Goal: Task Accomplishment & Management: Use online tool/utility

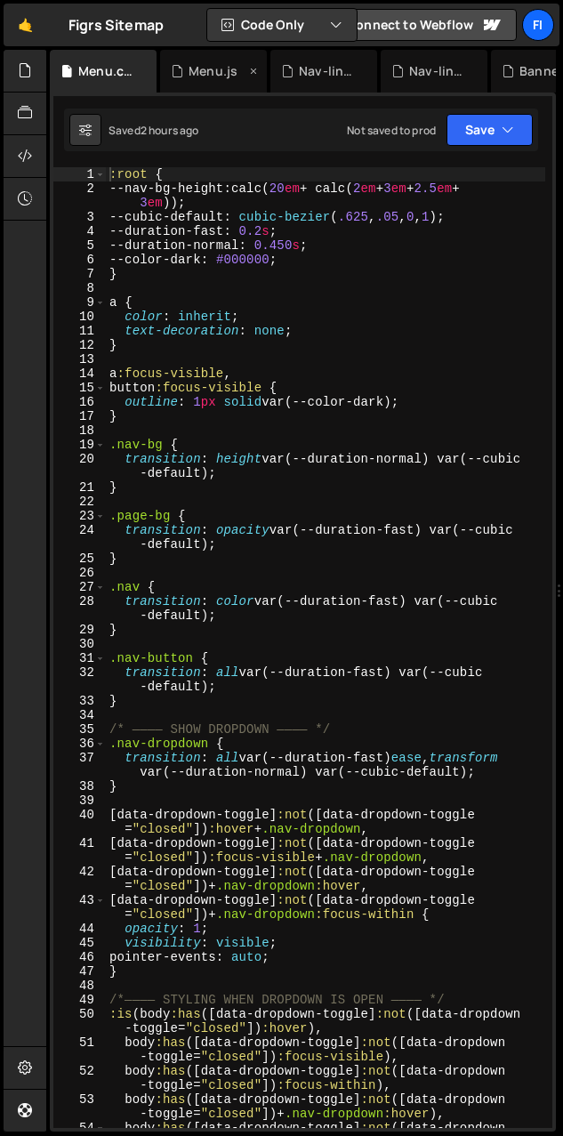
click at [206, 65] on div "Menu.js" at bounding box center [213, 71] width 49 height 18
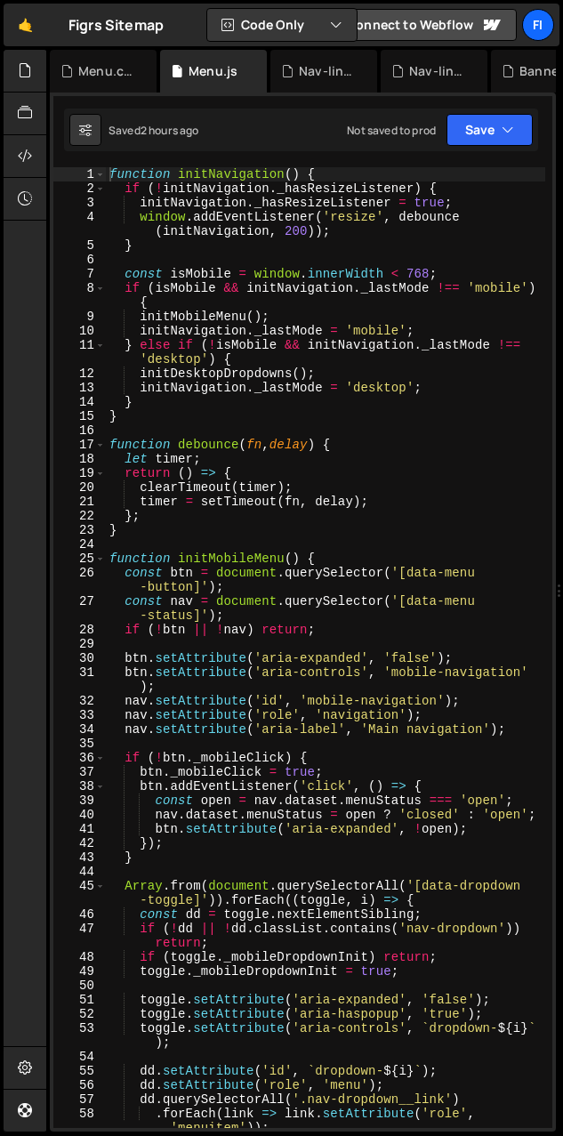
click at [164, 222] on div "function initNavigation ( ) { if ( ! initNavigation . _hasResizeListener ) { in…" at bounding box center [326, 662] width 440 height 990
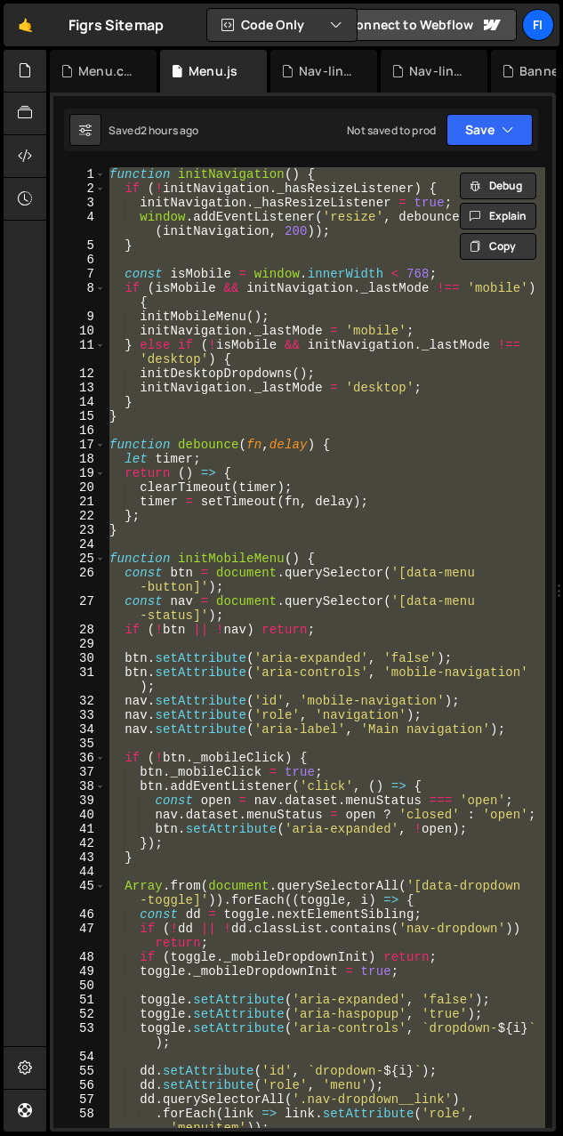
click at [351, 413] on div "function initNavigation ( ) { if ( ! initNavigation . _hasResizeListener ) { in…" at bounding box center [326, 647] width 440 height 961
click at [351, 413] on div "function initNavigation ( ) { if ( ! initNavigation . _hasResizeListener ) { in…" at bounding box center [326, 662] width 440 height 990
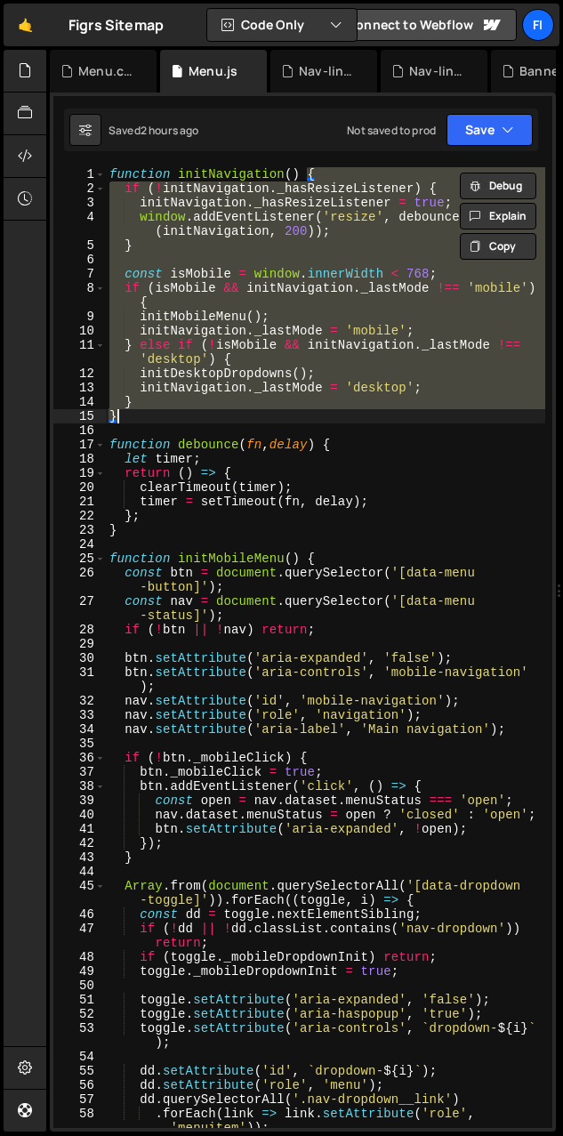
click at [351, 413] on div "function initNavigation ( ) { if ( ! initNavigation . _hasResizeListener ) { in…" at bounding box center [326, 662] width 440 height 990
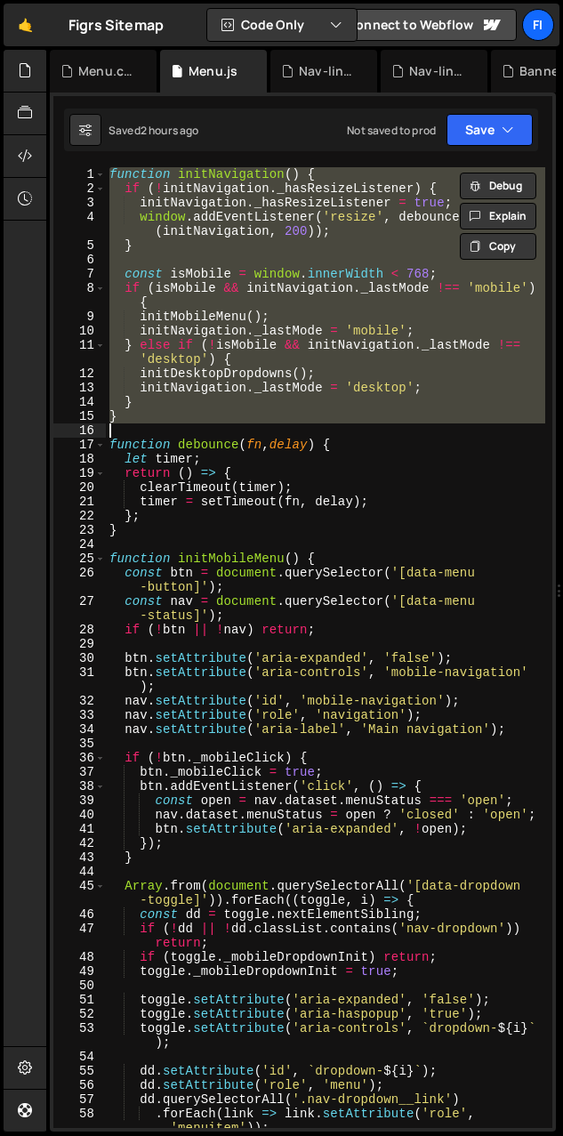
type textarea "});"
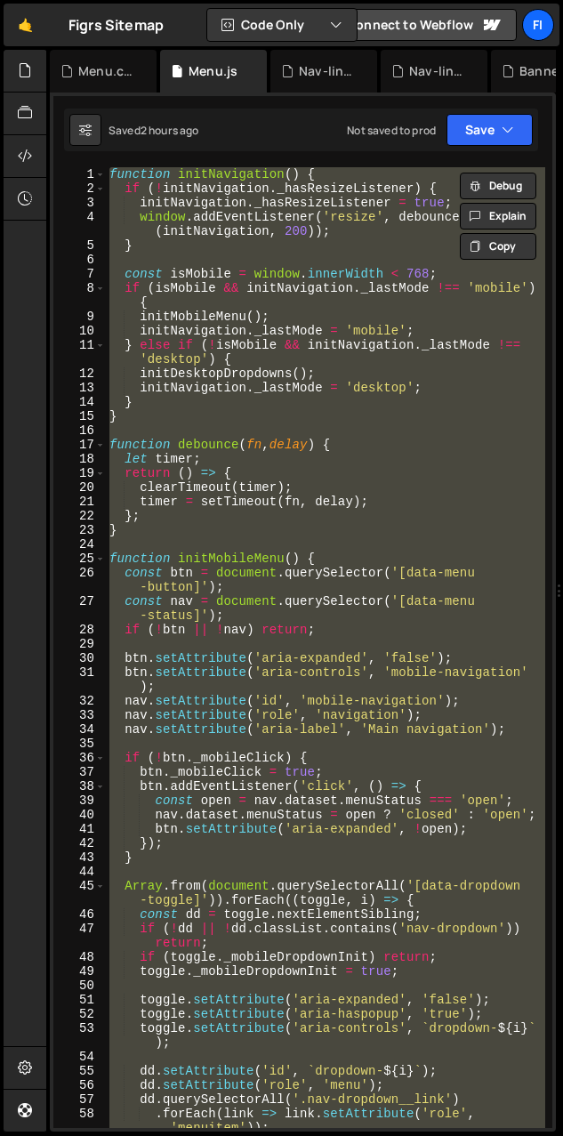
paste textarea
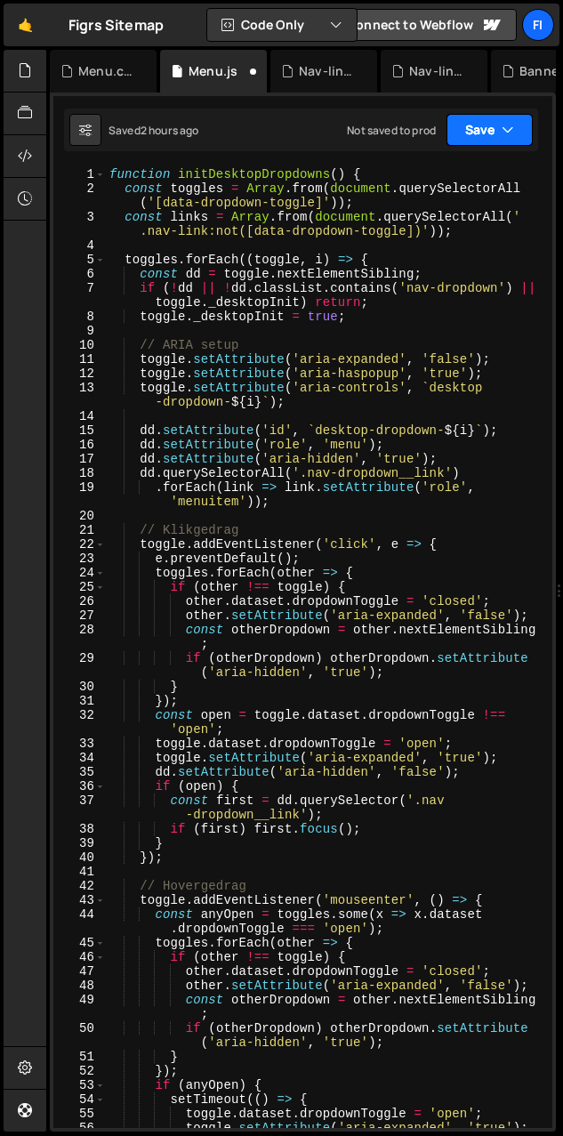
click at [408, 131] on button "Save" at bounding box center [490, 130] width 86 height 32
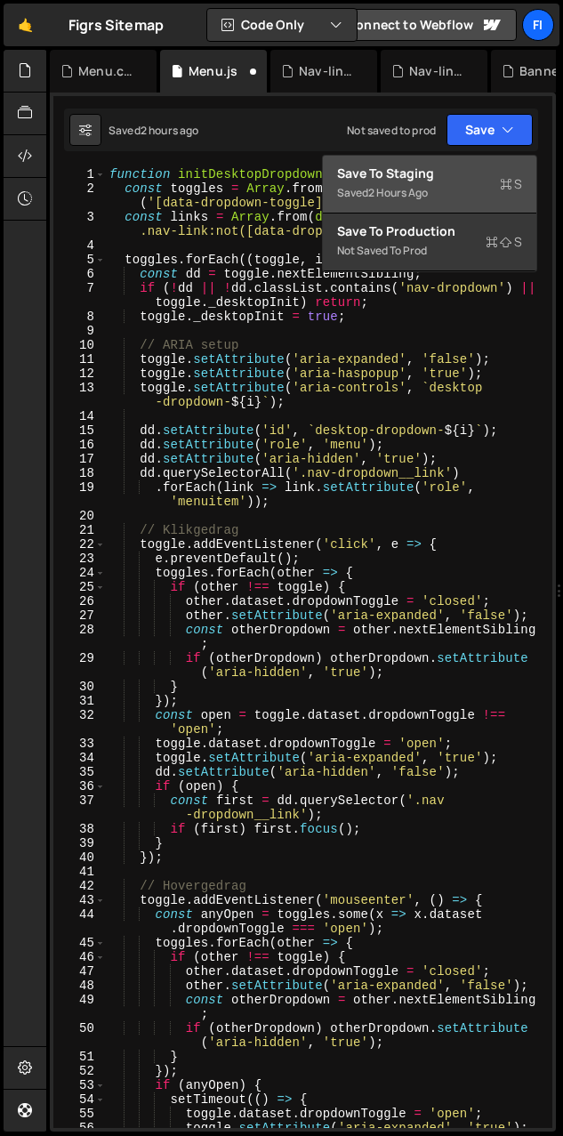
click at [408, 167] on div "Save to Staging S" at bounding box center [429, 174] width 185 height 18
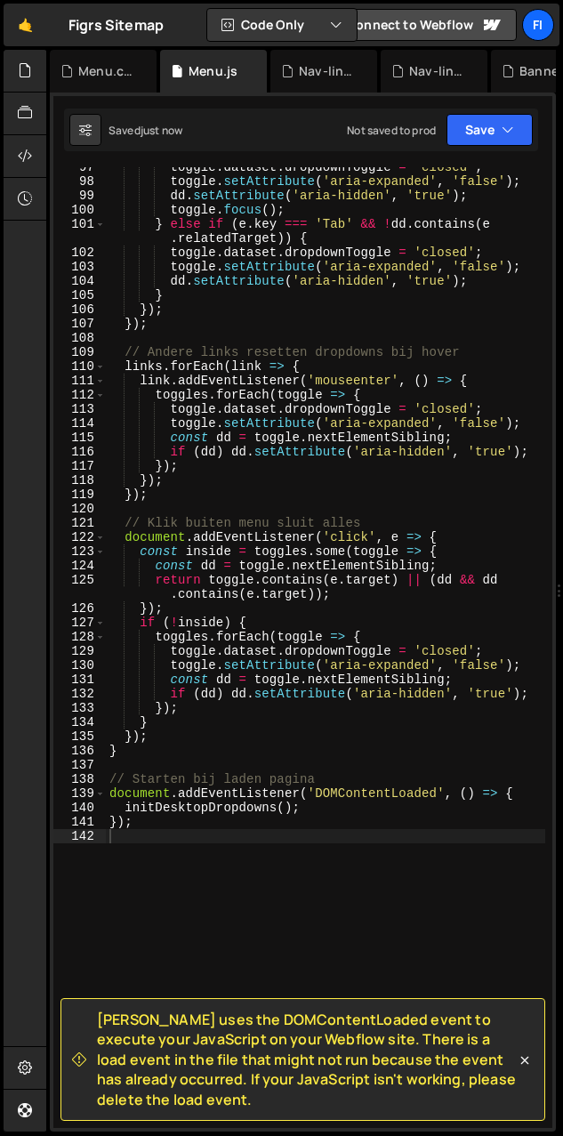
scroll to position [1571, 0]
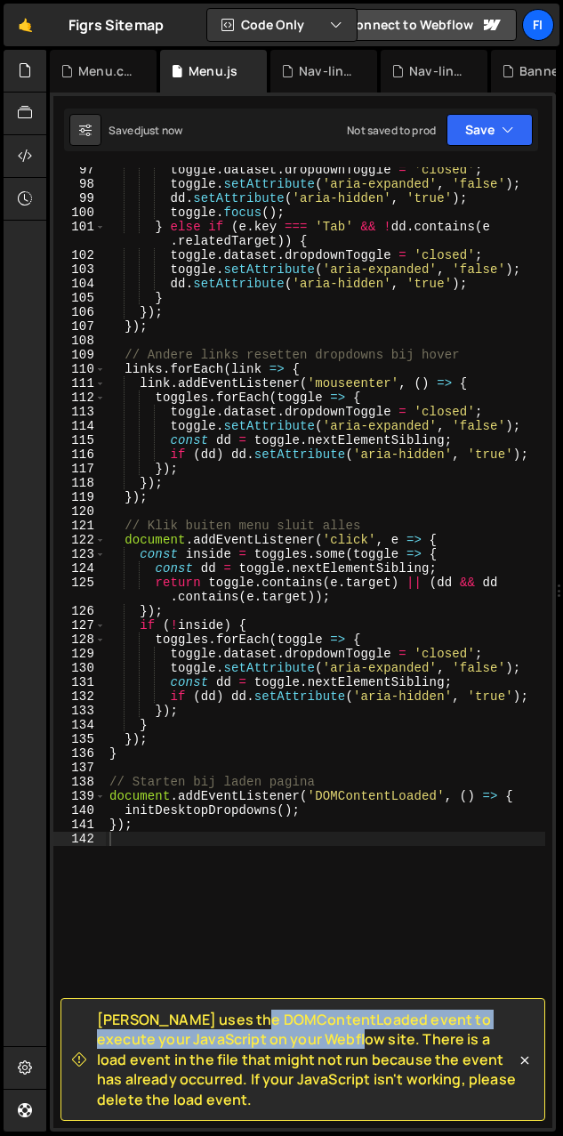
drag, startPoint x: 165, startPoint y: 1028, endPoint x: 236, endPoint y: 1031, distance: 71.3
click at [234, 1031] on span "[PERSON_NAME] uses the DOMContentLoaded event to execute your JavaScript on you…" at bounding box center [306, 1060] width 419 height 100
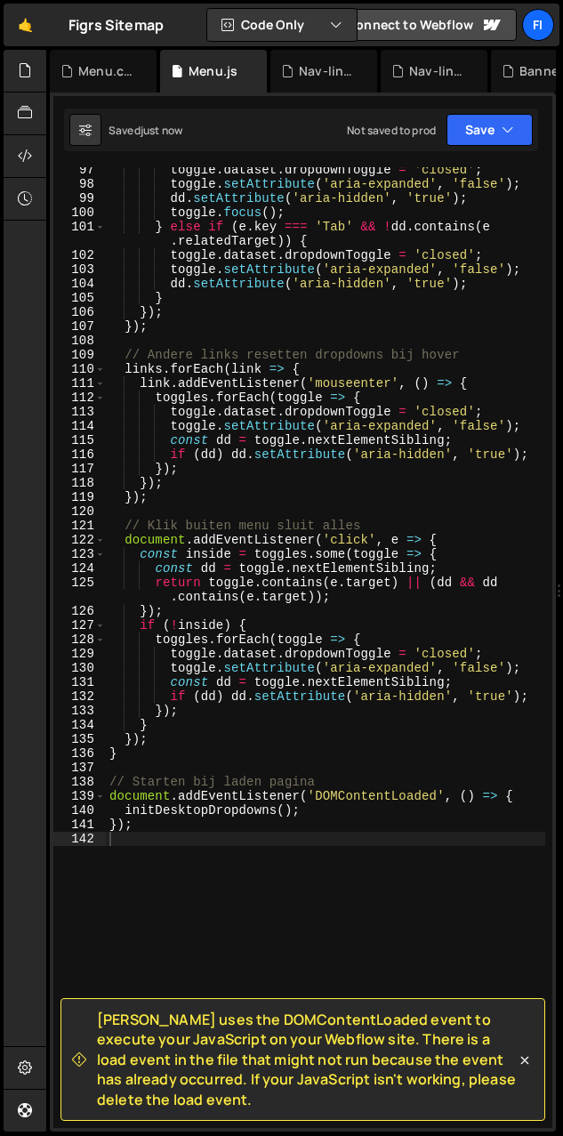
click at [265, 1031] on span "[PERSON_NAME] uses the DOMContentLoaded event to execute your JavaScript on you…" at bounding box center [306, 1060] width 419 height 100
drag, startPoint x: 342, startPoint y: 1042, endPoint x: 438, endPoint y: 1043, distance: 96.1
click at [408, 1043] on span "[PERSON_NAME] uses the DOMContentLoaded event to execute your JavaScript on you…" at bounding box center [306, 1060] width 419 height 100
click at [408, 1041] on span "[PERSON_NAME] uses the DOMContentLoaded event to execute your JavaScript on you…" at bounding box center [306, 1060] width 419 height 100
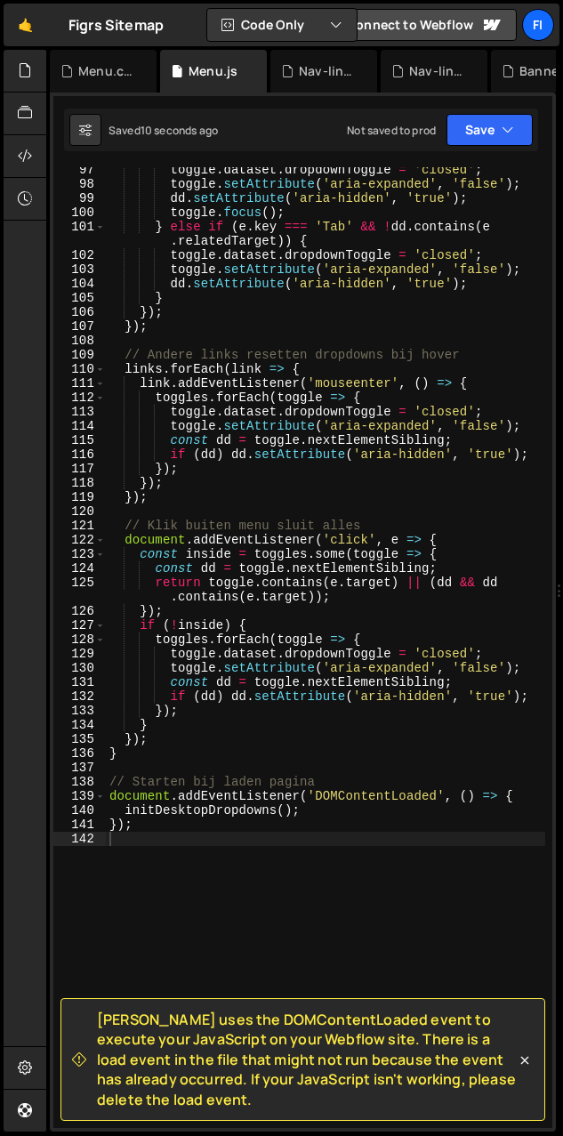
click at [109, 1059] on span "[PERSON_NAME] uses the DOMContentLoaded event to execute your JavaScript on you…" at bounding box center [306, 1060] width 419 height 100
click at [155, 1063] on span "[PERSON_NAME] uses the DOMContentLoaded event to execute your JavaScript on you…" at bounding box center [306, 1060] width 419 height 100
click at [202, 1062] on span "[PERSON_NAME] uses the DOMContentLoaded event to execute your JavaScript on you…" at bounding box center [306, 1060] width 419 height 100
drag, startPoint x: 242, startPoint y: 1063, endPoint x: 306, endPoint y: 1065, distance: 64.1
click at [247, 1063] on span "[PERSON_NAME] uses the DOMContentLoaded event to execute your JavaScript on you…" at bounding box center [306, 1060] width 419 height 100
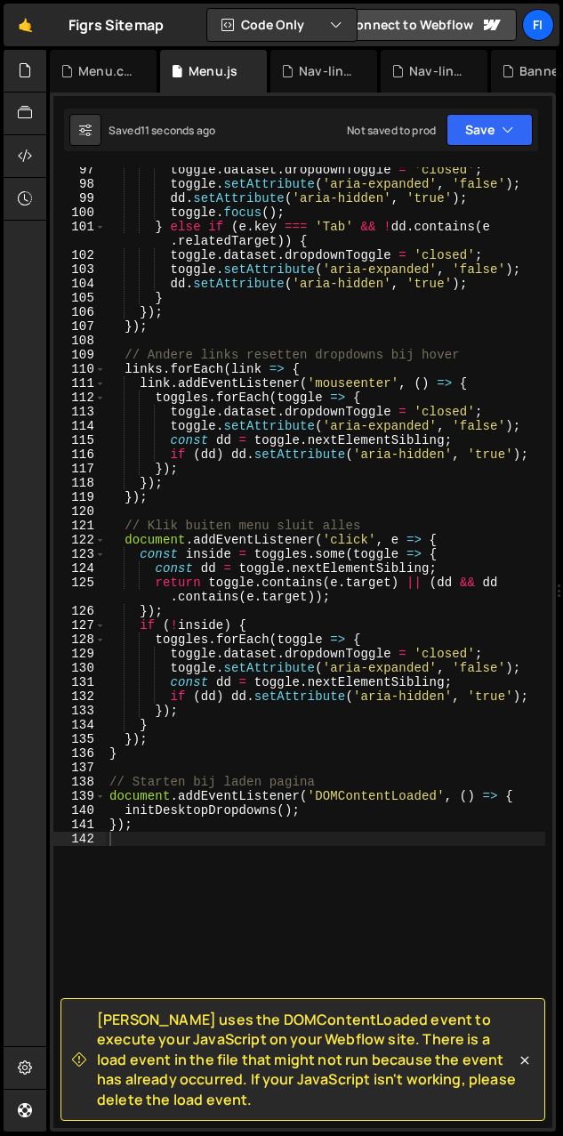
click at [307, 1065] on span "[PERSON_NAME] uses the DOMContentLoaded event to execute your JavaScript on you…" at bounding box center [306, 1060] width 419 height 100
drag, startPoint x: 363, startPoint y: 1067, endPoint x: 376, endPoint y: 1065, distance: 12.6
click at [364, 1067] on span "[PERSON_NAME] uses the DOMContentLoaded event to execute your JavaScript on you…" at bounding box center [306, 1060] width 419 height 100
click at [408, 1063] on span "[PERSON_NAME] uses the DOMContentLoaded event to execute your JavaScript on you…" at bounding box center [306, 1060] width 419 height 100
click at [408, 1060] on span "[PERSON_NAME] uses the DOMContentLoaded event to execute your JavaScript on you…" at bounding box center [306, 1060] width 419 height 100
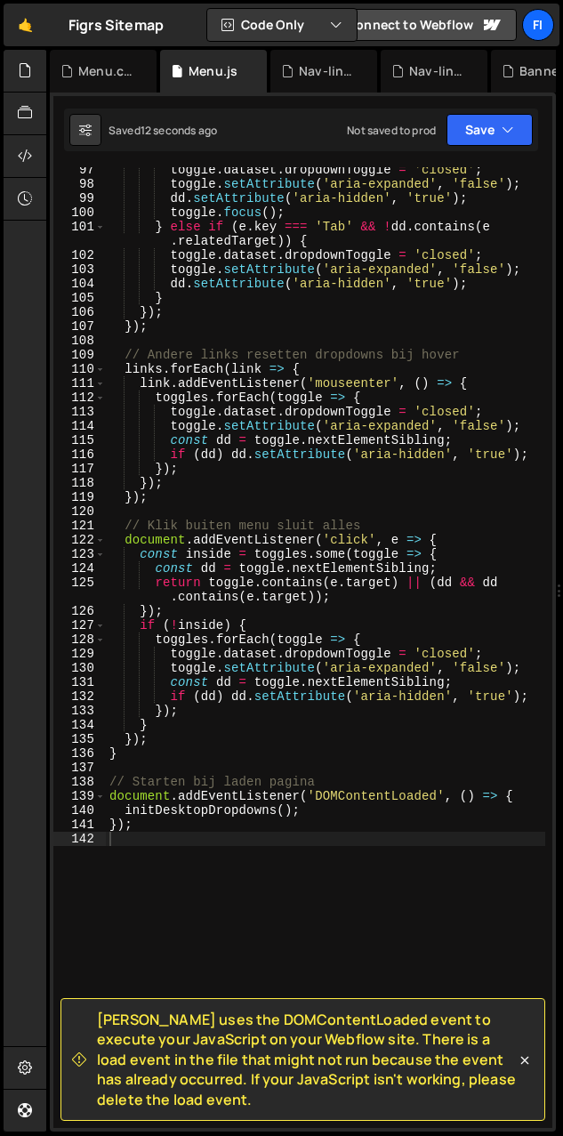
click at [174, 1084] on span "[PERSON_NAME] uses the DOMContentLoaded event to execute your JavaScript on you…" at bounding box center [306, 1060] width 419 height 100
click at [230, 1081] on span "[PERSON_NAME] uses the DOMContentLoaded event to execute your JavaScript on you…" at bounding box center [306, 1060] width 419 height 100
drag, startPoint x: 280, startPoint y: 1079, endPoint x: 340, endPoint y: 1079, distance: 59.6
click at [282, 1079] on span "[PERSON_NAME] uses the DOMContentLoaded event to execute your JavaScript on you…" at bounding box center [306, 1060] width 419 height 100
click at [347, 1079] on span "[PERSON_NAME] uses the DOMContentLoaded event to execute your JavaScript on you…" at bounding box center [306, 1060] width 419 height 100
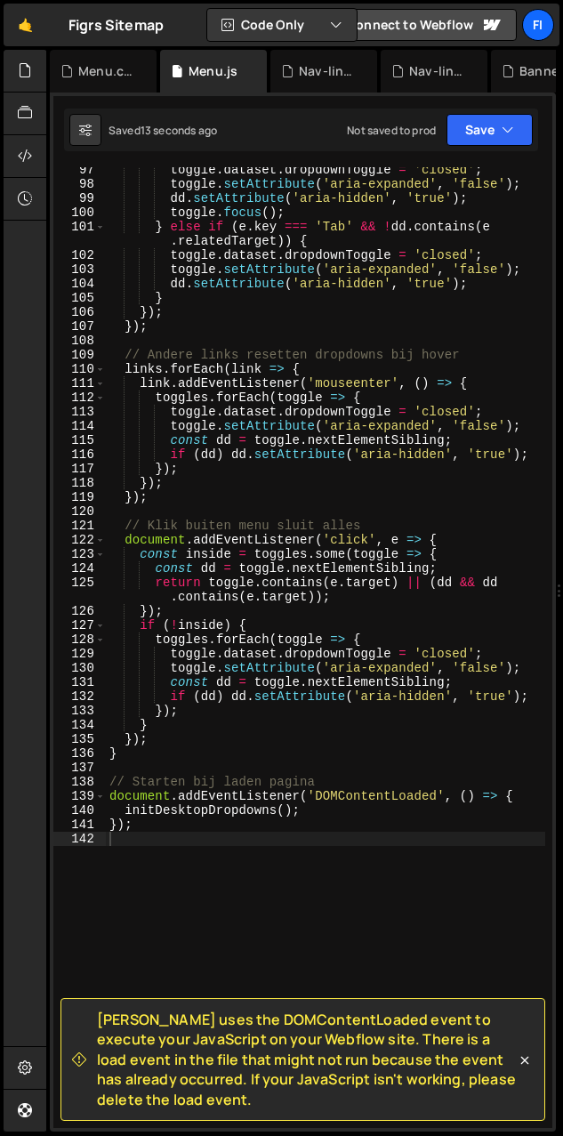
drag, startPoint x: 409, startPoint y: 1080, endPoint x: 457, endPoint y: 1081, distance: 47.2
click at [408, 1080] on span "[PERSON_NAME] uses the DOMContentLoaded event to execute your JavaScript on you…" at bounding box center [306, 1060] width 419 height 100
click at [408, 1081] on span "[PERSON_NAME] uses the DOMContentLoaded event to execute your JavaScript on you…" at bounding box center [306, 1060] width 419 height 100
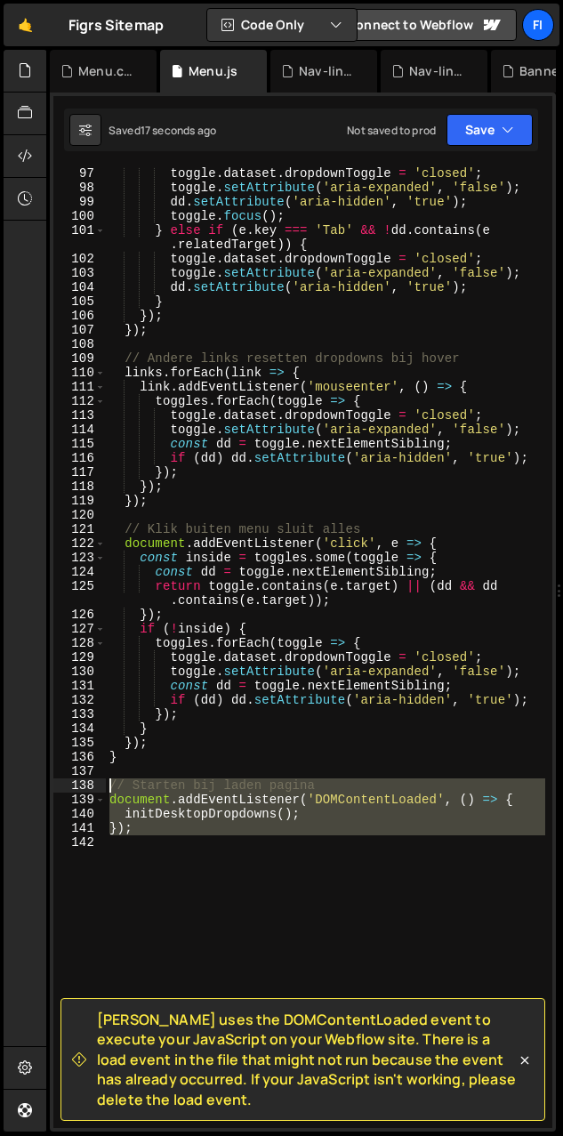
drag, startPoint x: 160, startPoint y: 839, endPoint x: 95, endPoint y: 779, distance: 88.8
click at [95, 779] on div "97 98 99 100 101 102 103 104 105 106 107 108 109 110 111 112 113 114 115 116 11…" at bounding box center [302, 647] width 499 height 961
type textarea "// Starten bij laden pagina"
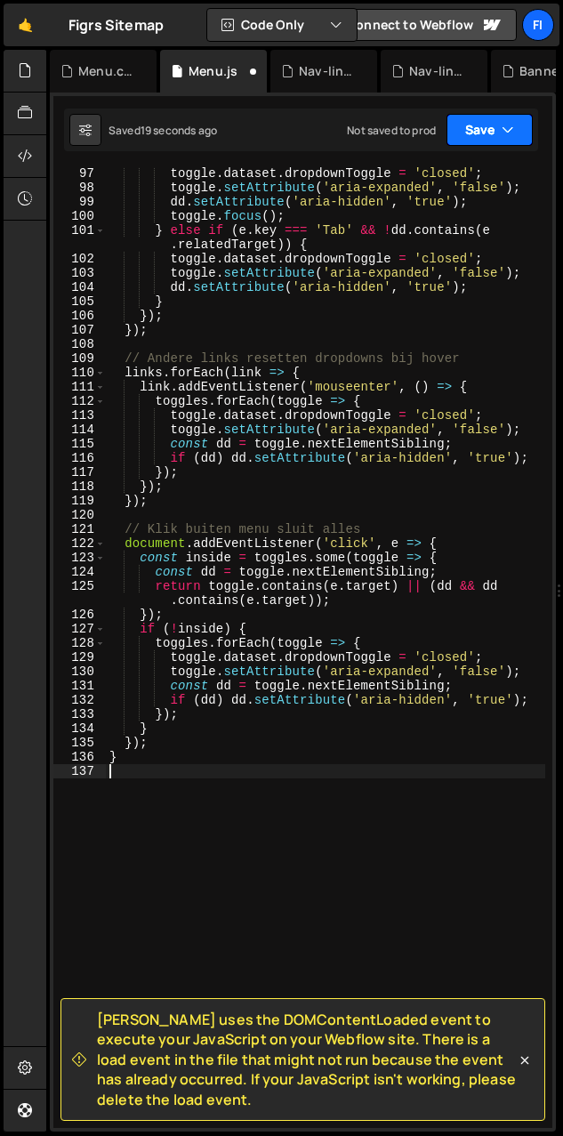
click at [408, 132] on button "Save" at bounding box center [490, 130] width 86 height 32
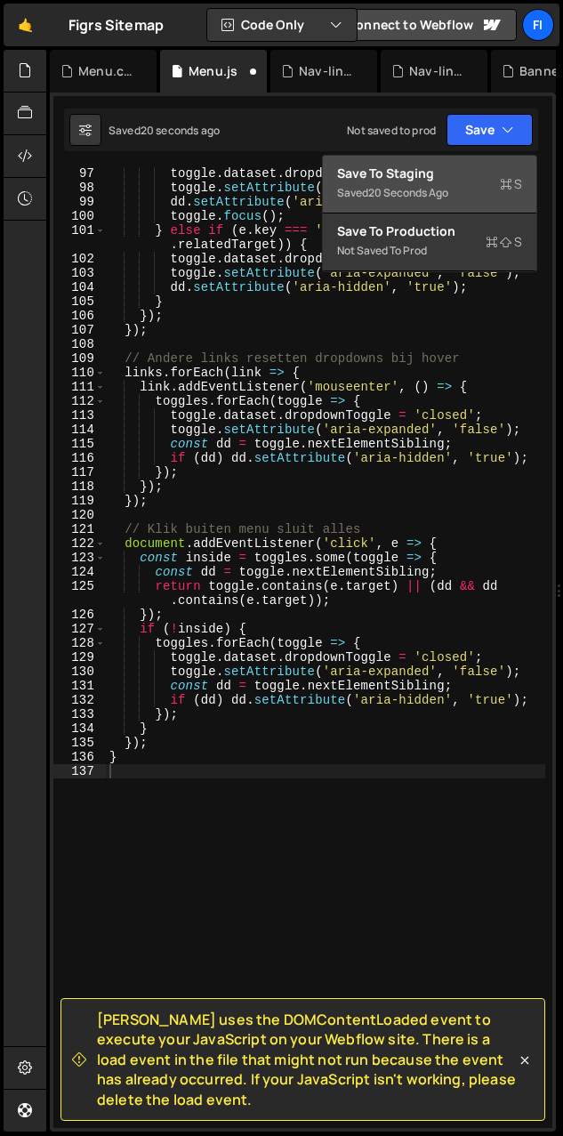
click at [408, 167] on div "Save to Staging S" at bounding box center [429, 174] width 185 height 18
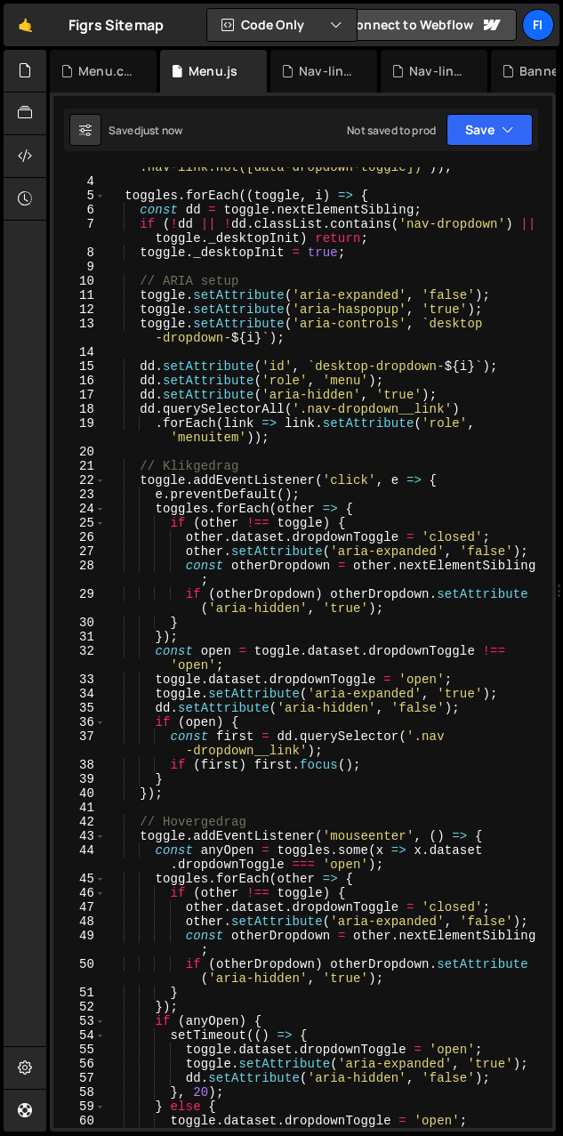
scroll to position [0, 0]
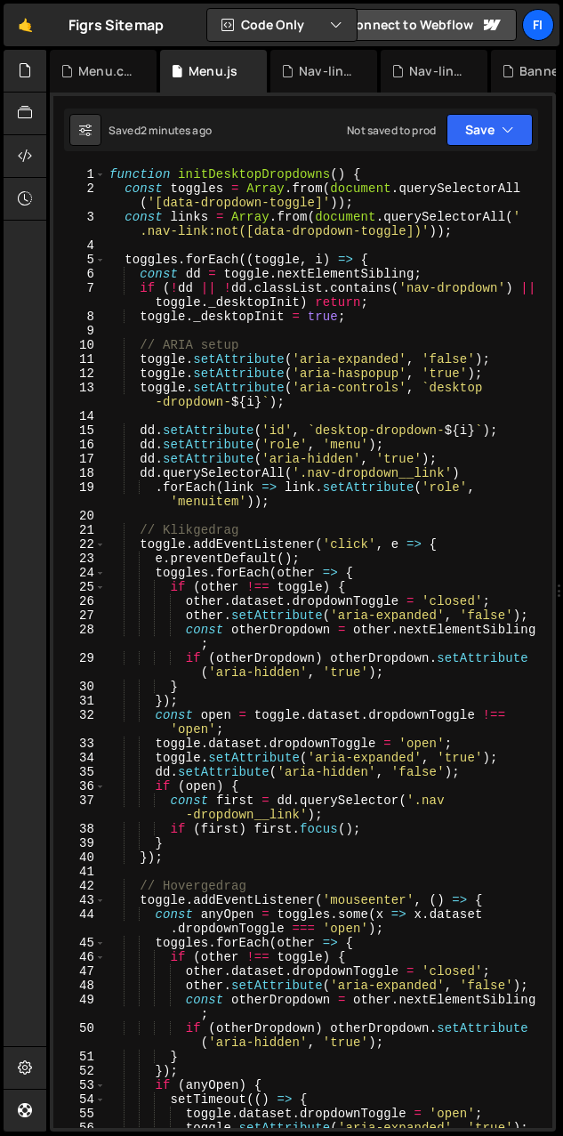
click at [356, 525] on div "function initDesktopDropdowns ( ) { const toggles = Array . from ( document . q…" at bounding box center [326, 662] width 440 height 990
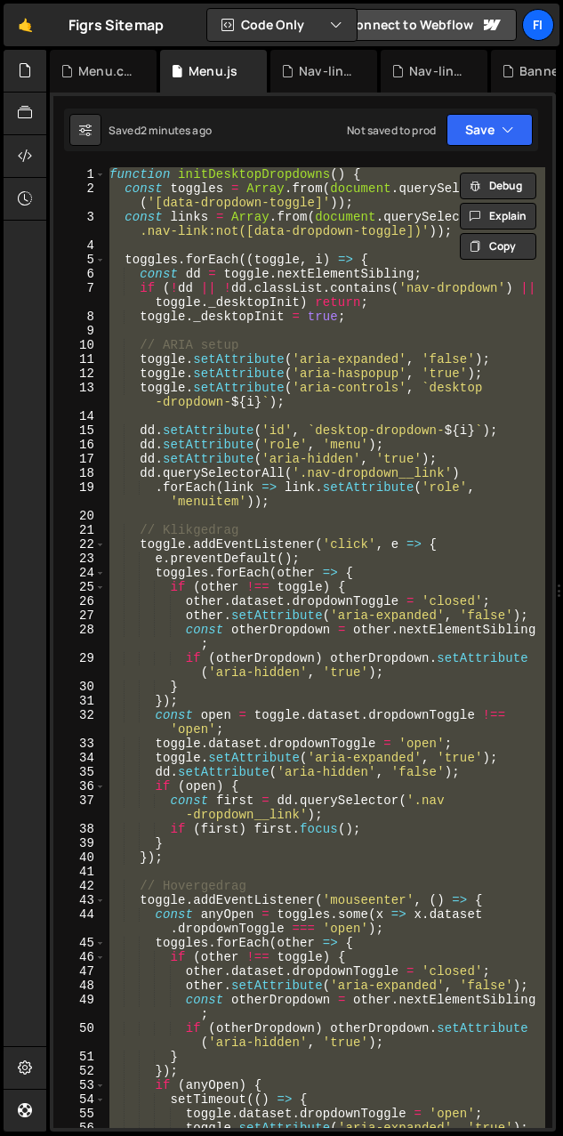
paste textarea
type textarea "}"
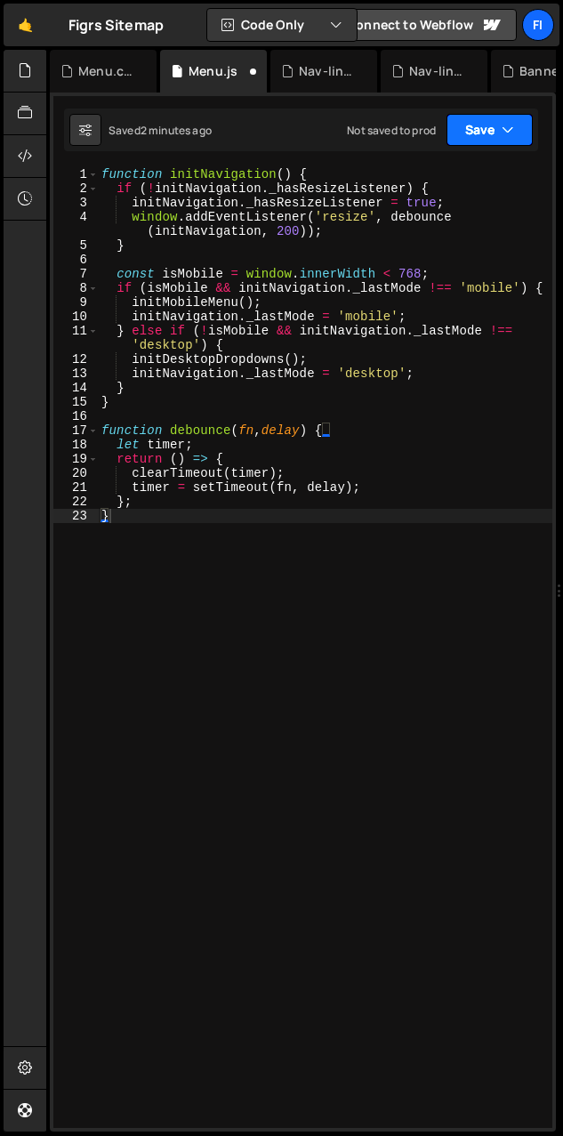
click at [408, 114] on button "Save" at bounding box center [490, 130] width 86 height 32
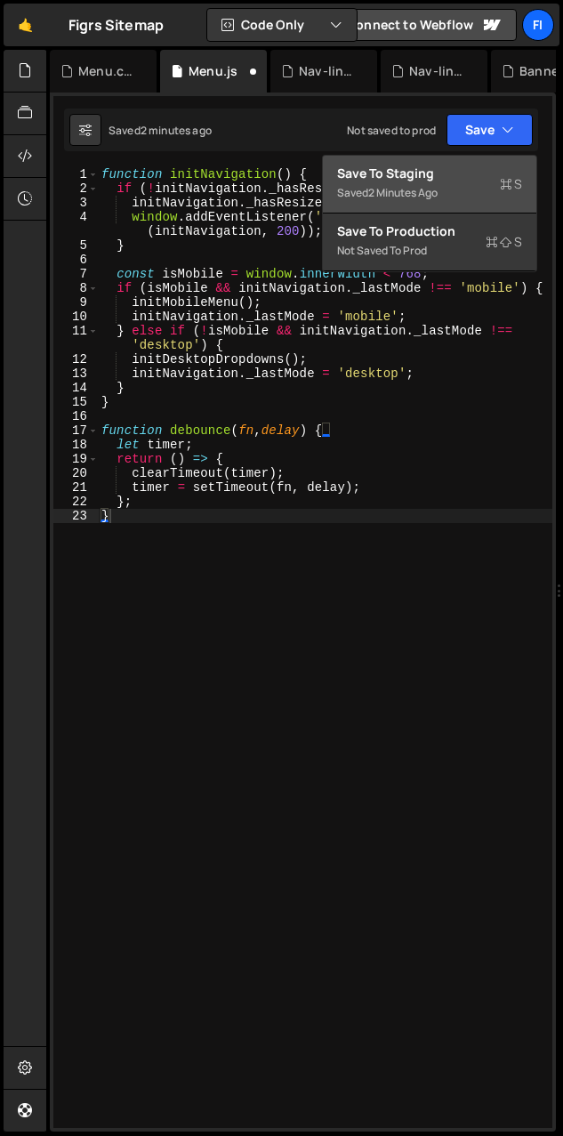
click at [408, 177] on div "Save to Staging S" at bounding box center [429, 174] width 185 height 18
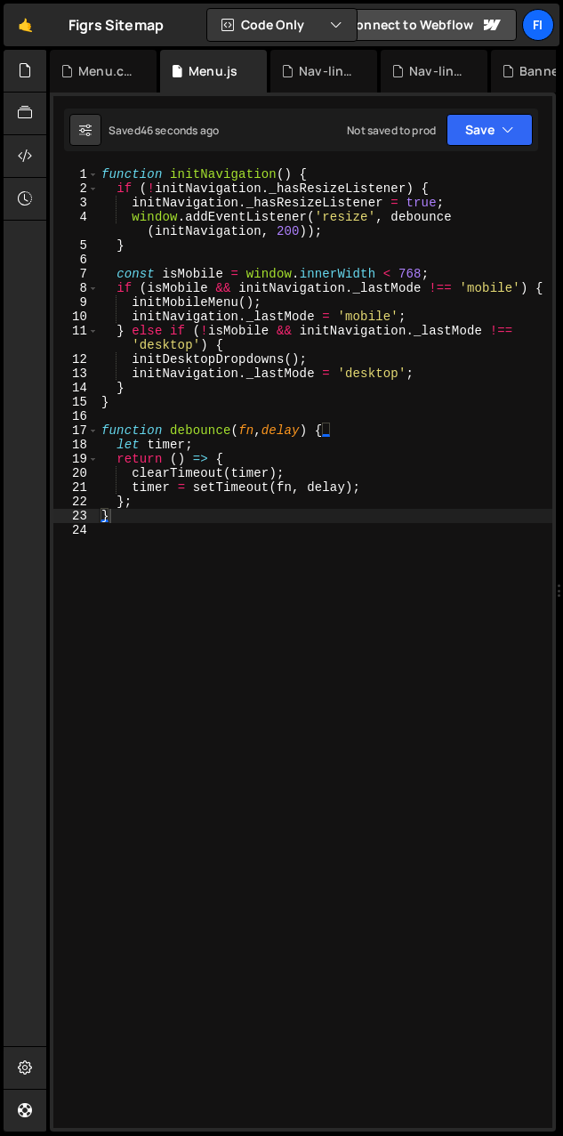
click at [205, 517] on div "function initNavigation ( ) { if ( ! initNavigation . _hasResizeListener ) { in…" at bounding box center [325, 662] width 455 height 990
paste textarea "});"
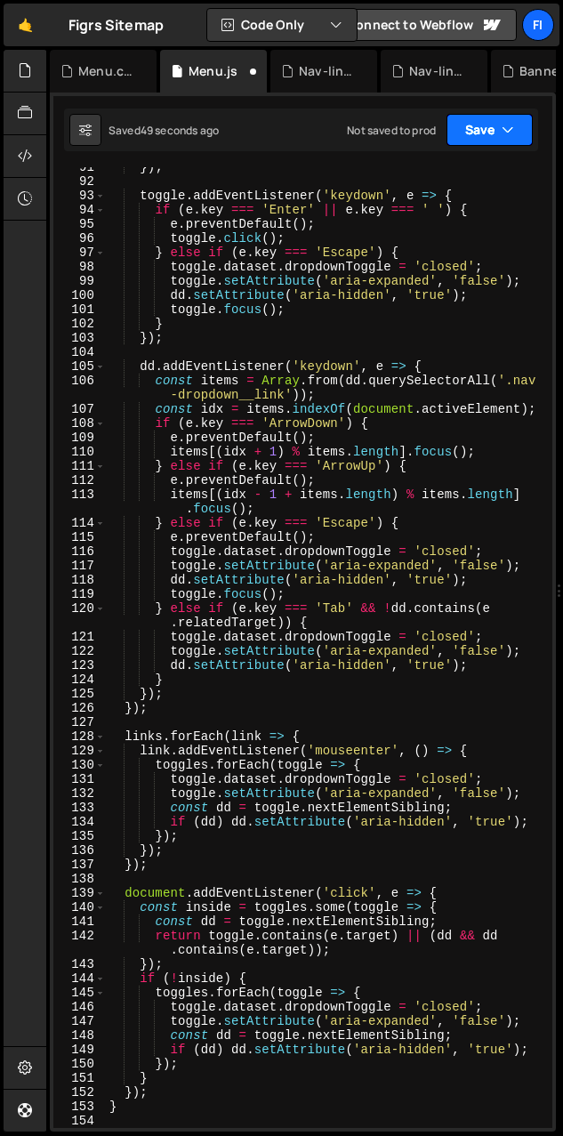
type textarea "});"
click at [408, 139] on button "Save" at bounding box center [490, 130] width 86 height 32
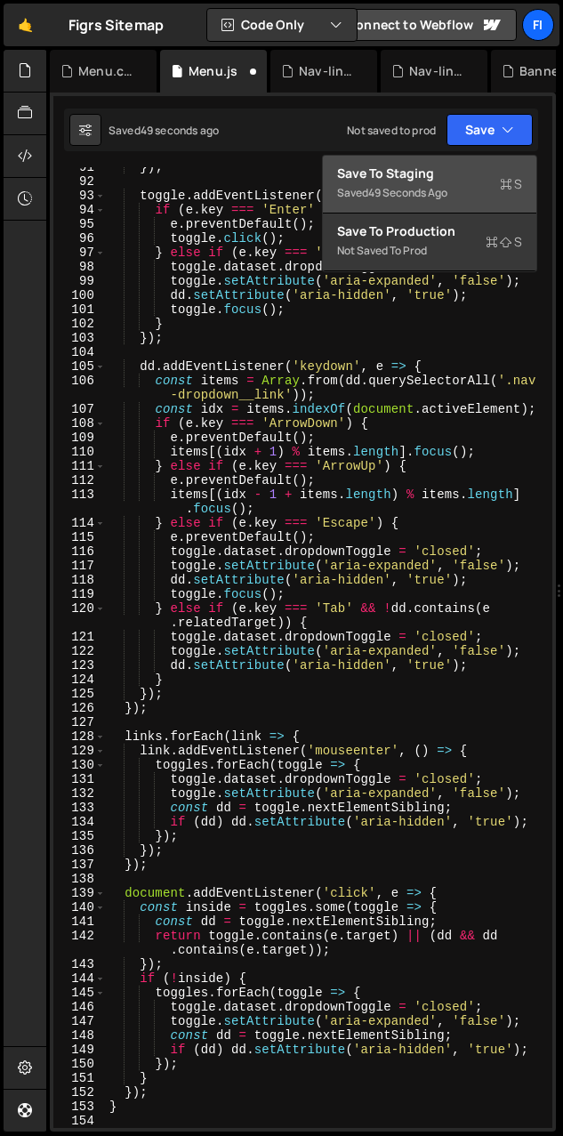
click at [408, 174] on div "Save to Staging S" at bounding box center [429, 174] width 185 height 18
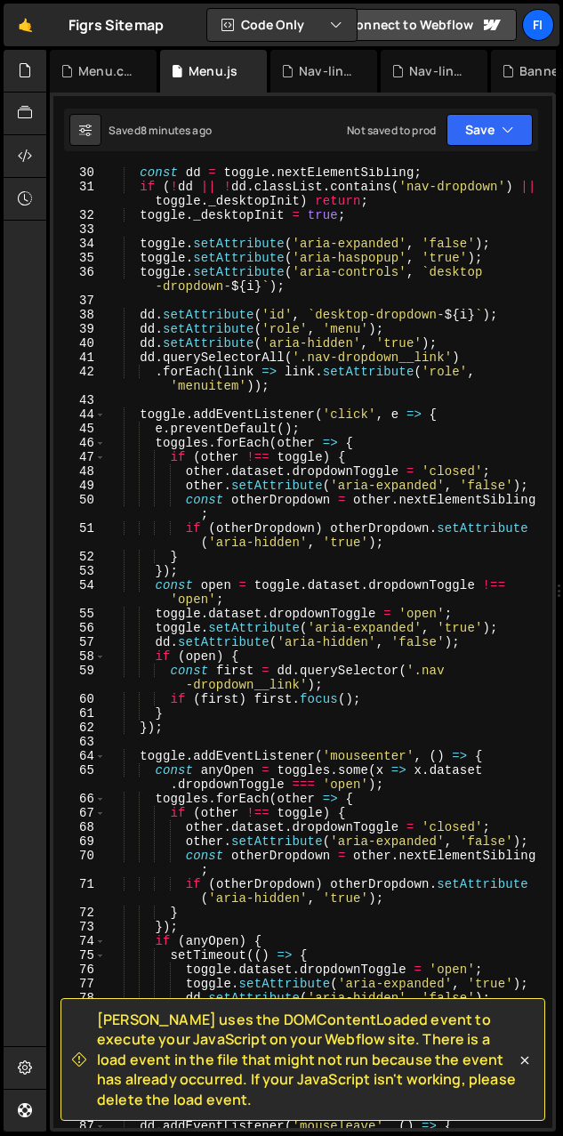
scroll to position [0, 0]
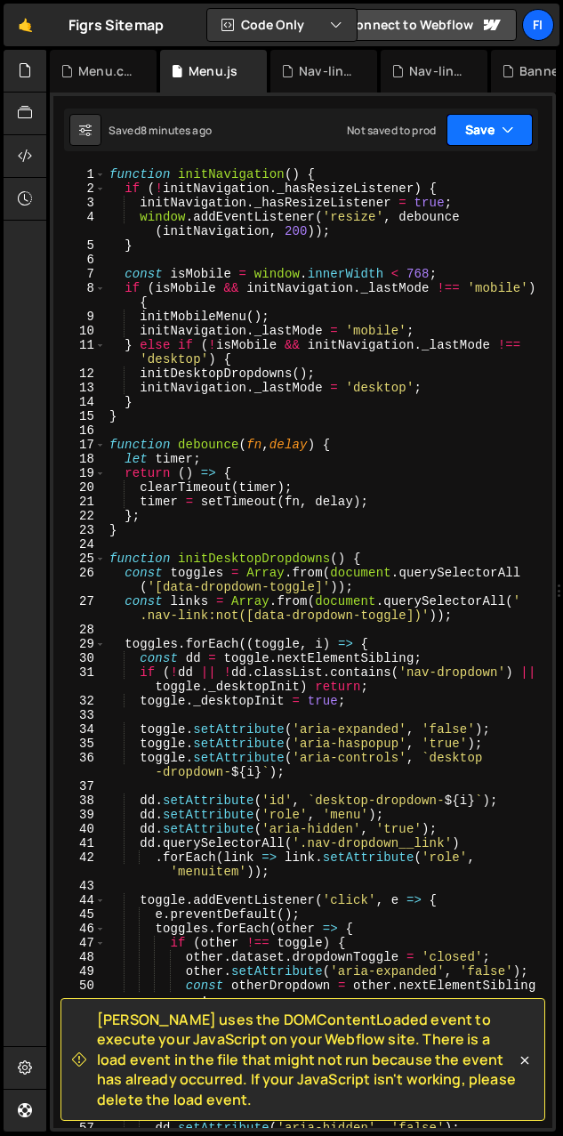
click at [408, 141] on button "Save" at bounding box center [490, 130] width 86 height 32
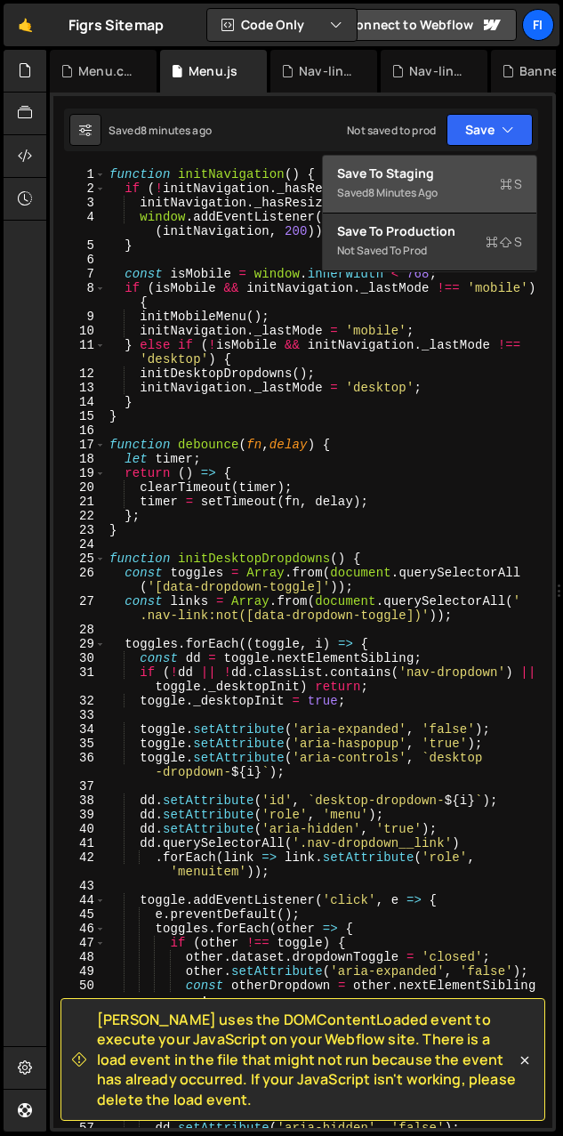
click at [408, 165] on div "Save to Staging S" at bounding box center [429, 174] width 185 height 18
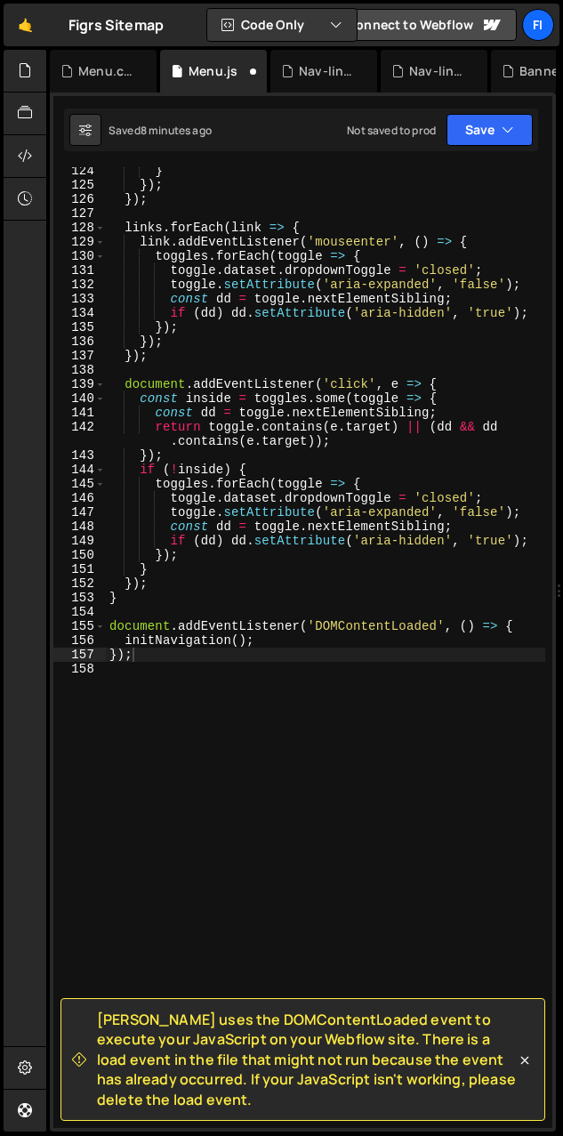
scroll to position [2011, 0]
click at [109, 62] on div "Menu.css" at bounding box center [106, 71] width 57 height 18
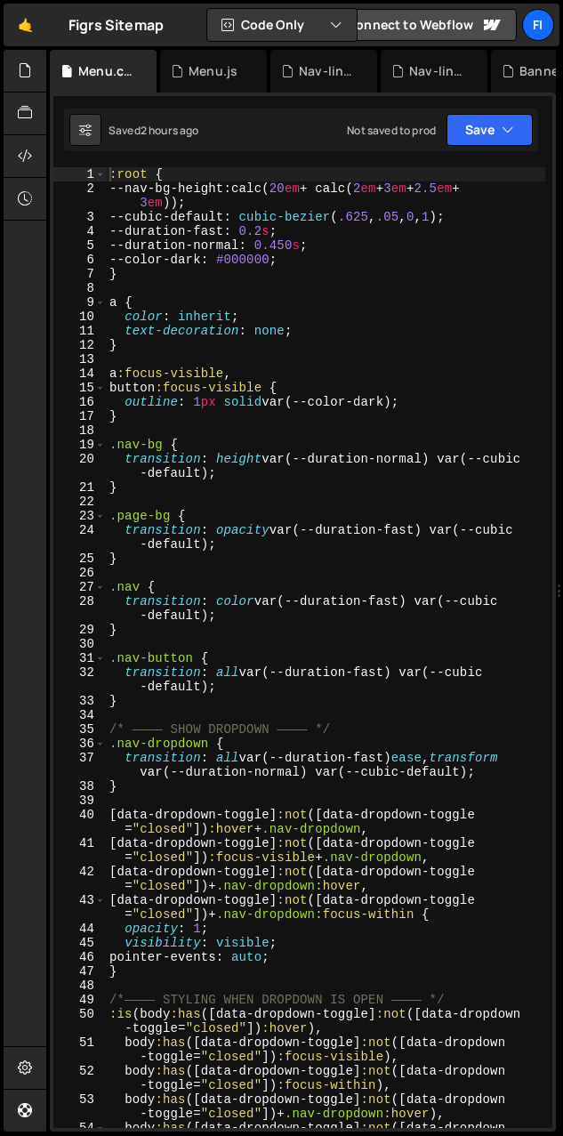
click at [242, 393] on div ":root { --nav-bg-height : calc( 20 em + calc( 2 em + 3 em + 2.5 em + 3 em )) ; …" at bounding box center [326, 669] width 440 height 1004
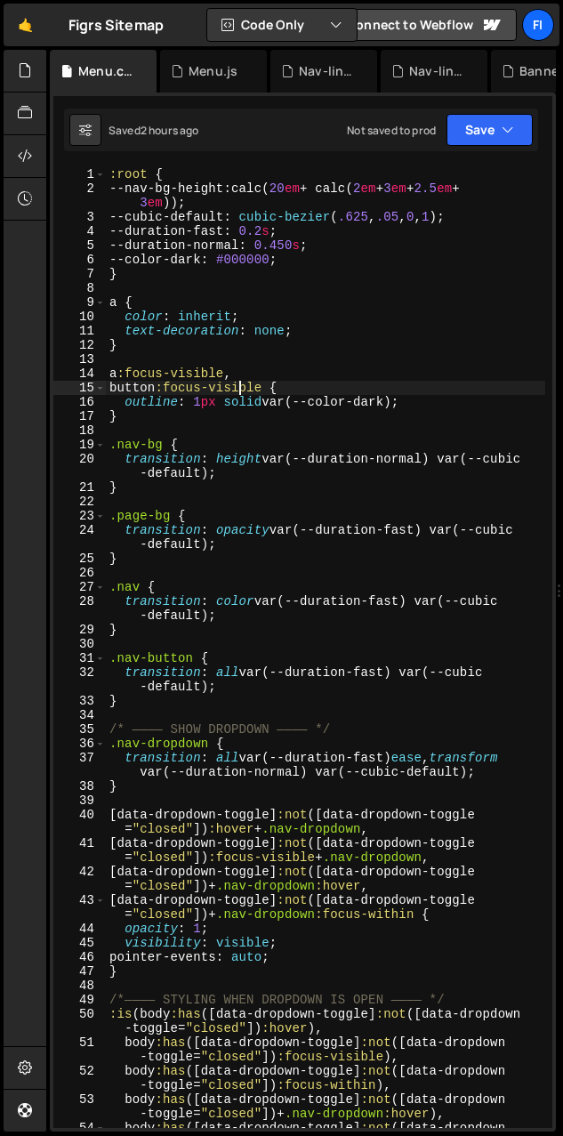
type textarea "}"
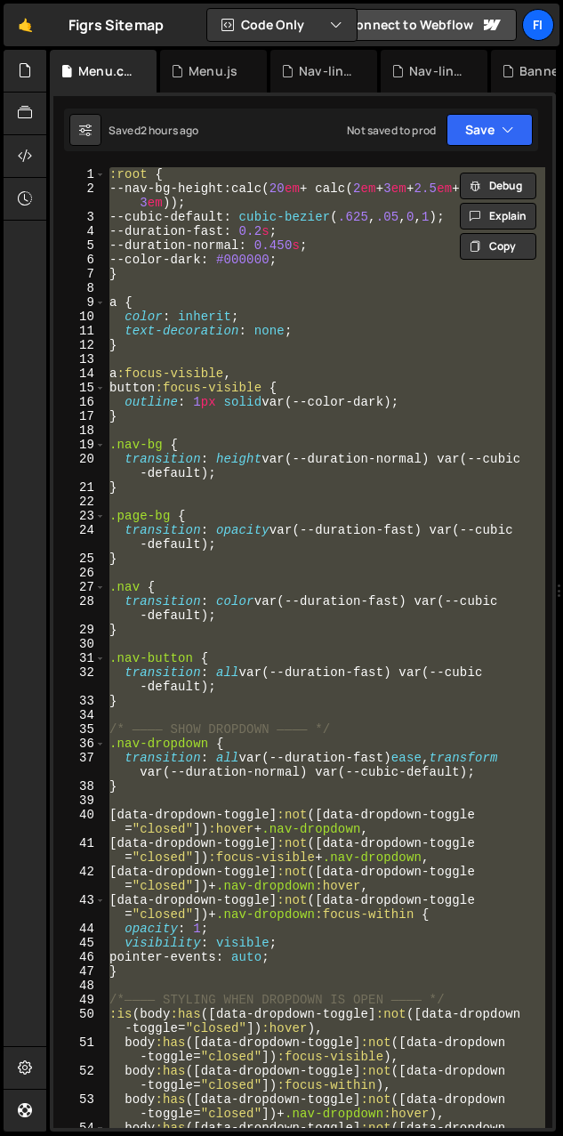
paste textarea
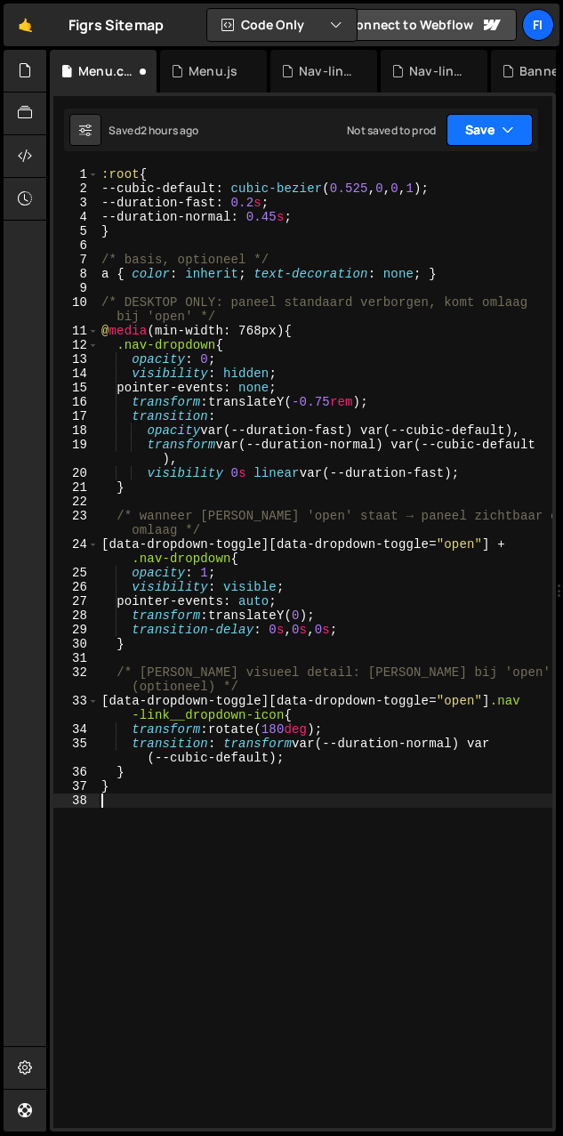
click at [408, 126] on icon "button" at bounding box center [508, 130] width 12 height 18
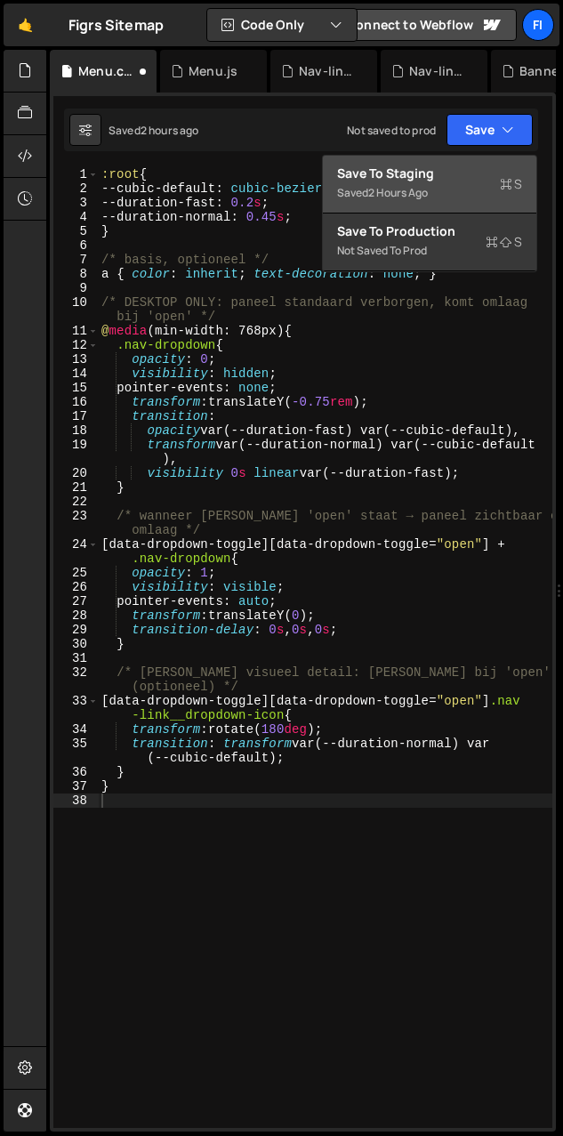
click at [408, 175] on div "Save to Staging S" at bounding box center [429, 174] width 185 height 18
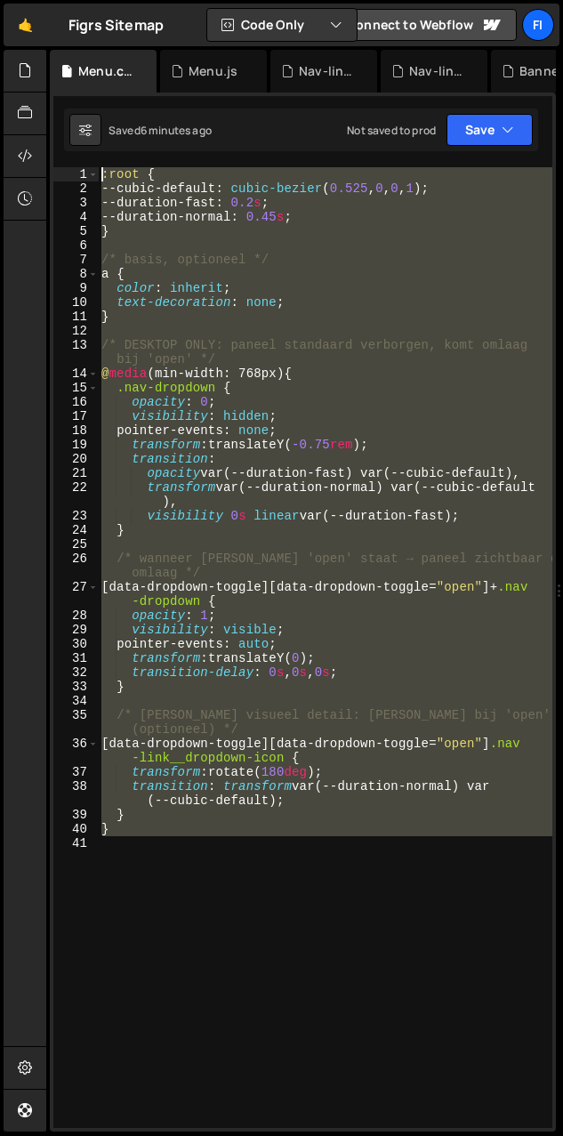
drag, startPoint x: 139, startPoint y: 851, endPoint x: 58, endPoint y: 124, distance: 731.6
click at [58, 124] on div "XXXXXXXXXXXXXXXXXXXXXXXXXXXXXXXXXXXXXXXXXXXXXXXXXXXXXXXXXXXXXXXXXXXXXXXXXXXXXXX…" at bounding box center [303, 612] width 506 height 1039
type textarea ":root { --cubic-default: cubic-bezier(0.525, 0, 0, 1);"
click at [225, 85] on div "Menu.js" at bounding box center [213, 71] width 107 height 43
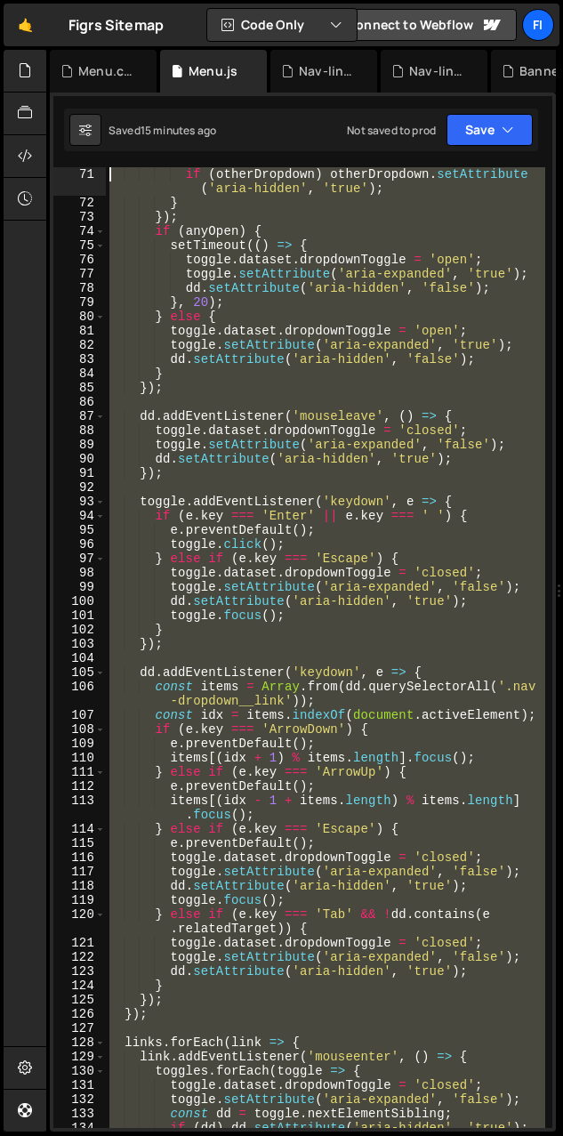
scroll to position [0, 0]
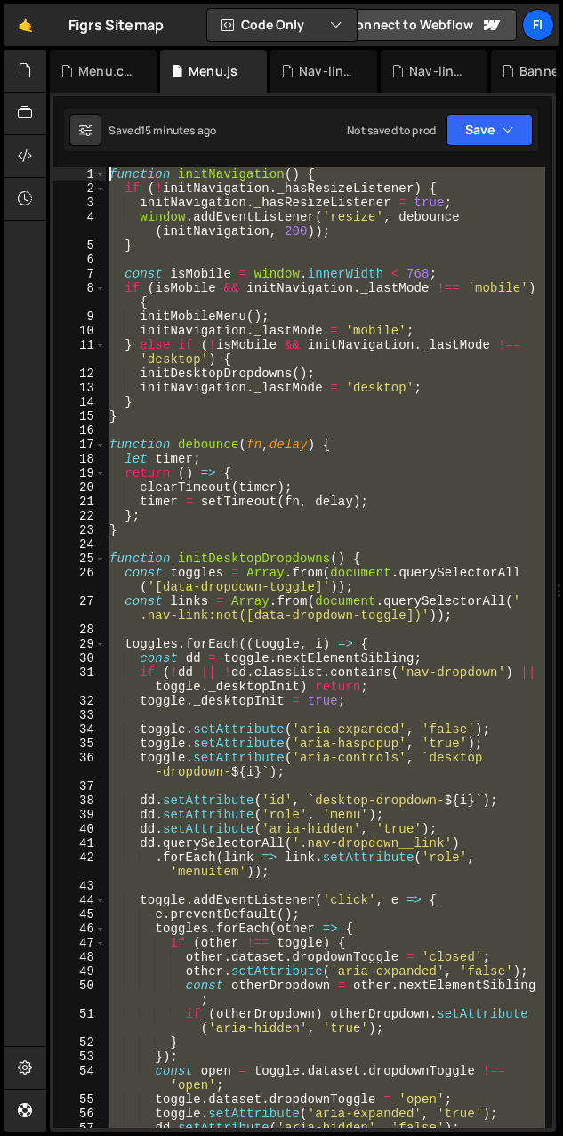
drag, startPoint x: 198, startPoint y: 675, endPoint x: 50, endPoint y: 22, distance: 669.9
click at [50, 22] on div "Hold on a sec... Are you certain you wish to leave this page? Any changes you'v…" at bounding box center [281, 568] width 563 height 1136
paste textarea "}"
type textarea "}"
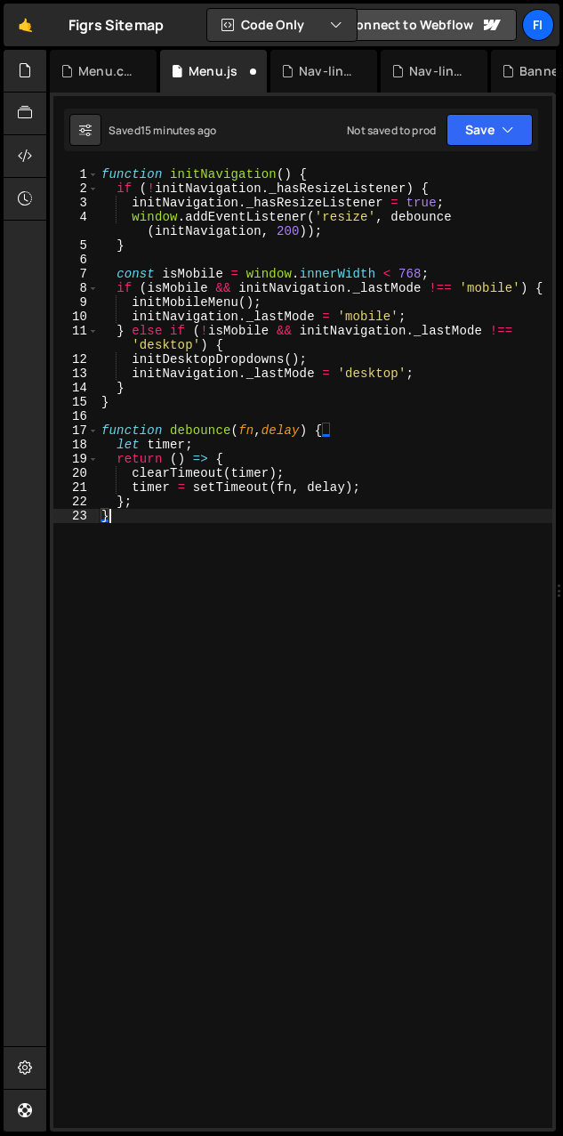
click at [142, 527] on div "function initNavigation ( ) { if ( ! initNavigation . _hasResizeListener ) { in…" at bounding box center [325, 662] width 455 height 990
click at [147, 522] on div "function initNavigation ( ) { if ( ! initNavigation . _hasResizeListener ) { in…" at bounding box center [325, 662] width 455 height 990
paste textarea "});"
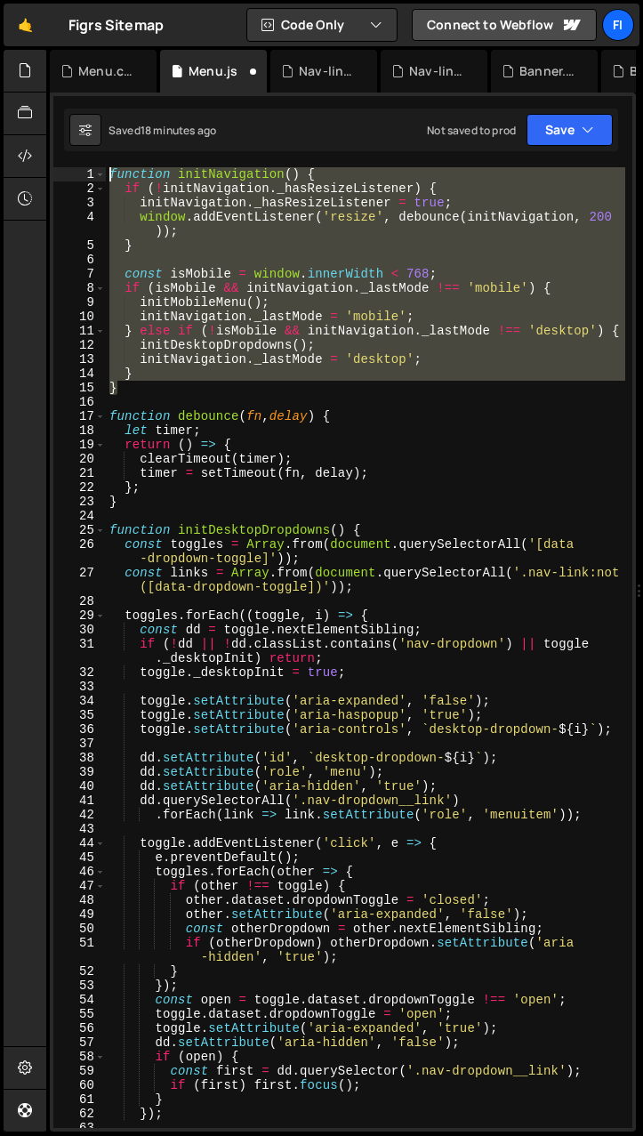
drag, startPoint x: 133, startPoint y: 390, endPoint x: 97, endPoint y: 152, distance: 240.4
click at [97, 152] on div "XXXXXXXXXXXXXXXXXXXXXXXXXXXXXXXXXXXXXXXXXXXXXXXXXXXXXXXXXXXXXXXXXXXXXXXXXXXXXXX…" at bounding box center [343, 612] width 586 height 1039
paste textarea "}"
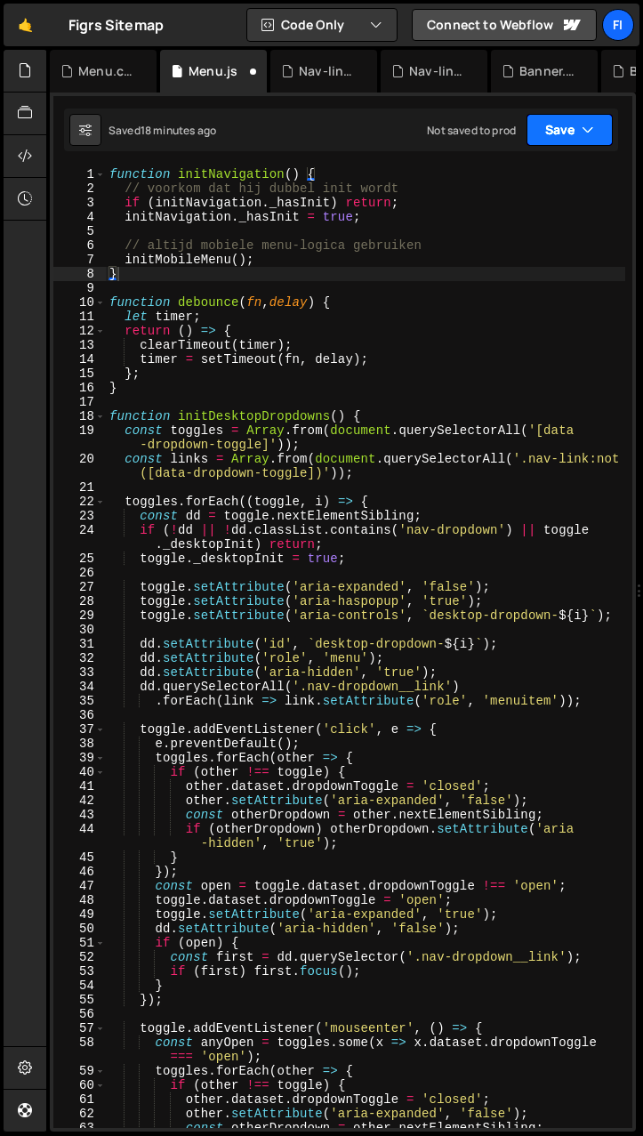
click at [408, 114] on button "Save" at bounding box center [570, 130] width 86 height 32
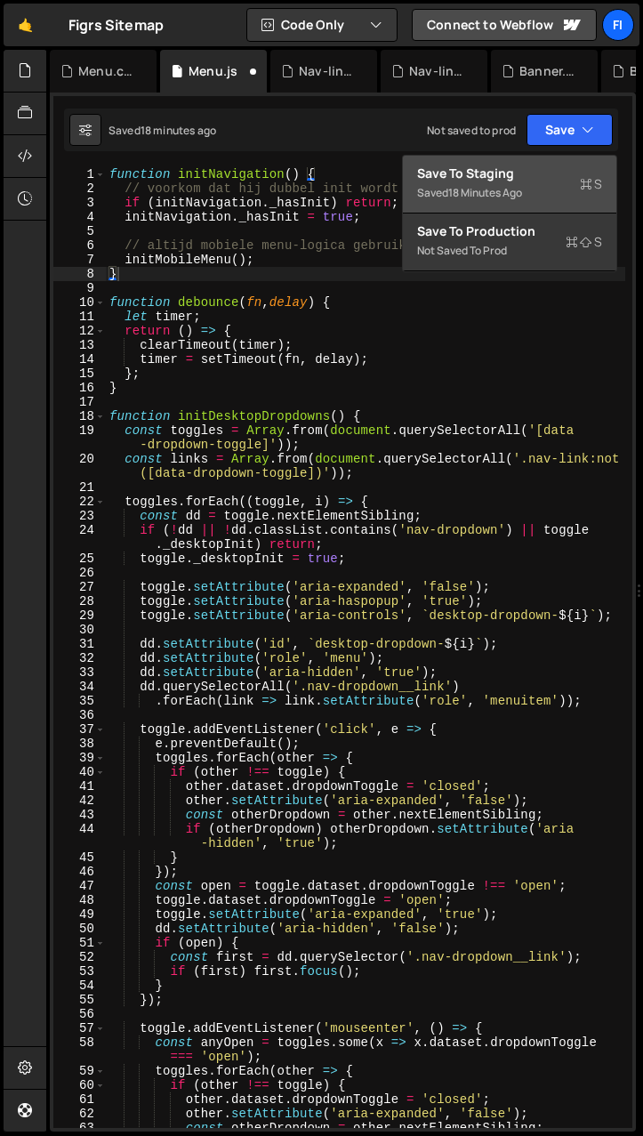
click at [408, 172] on div "Save to Staging S" at bounding box center [509, 174] width 185 height 18
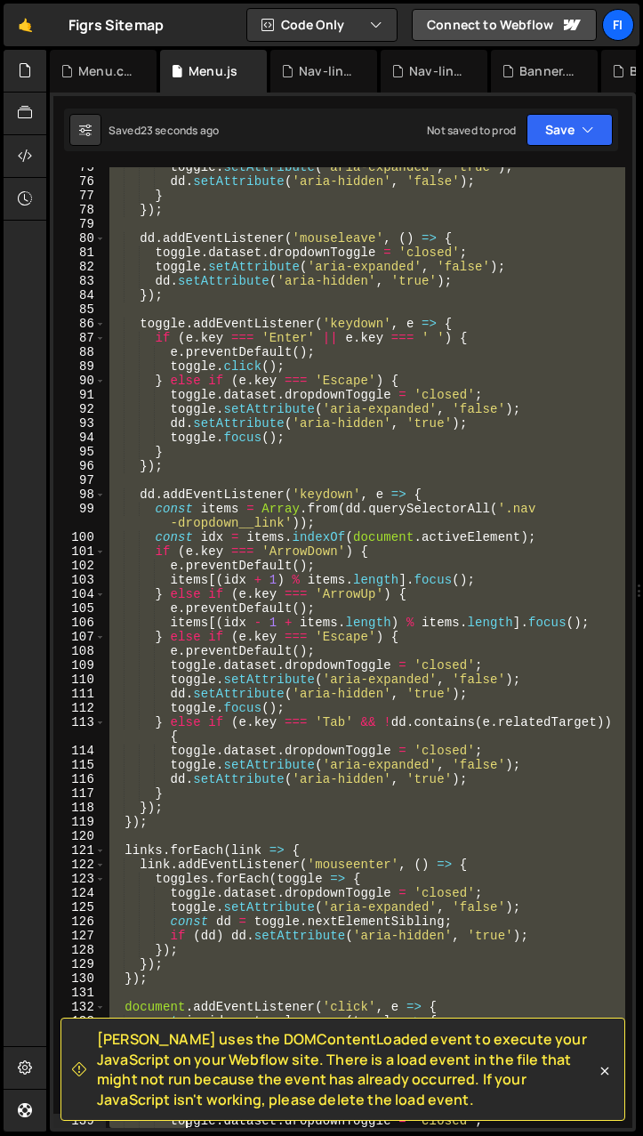
scroll to position [1317, 0]
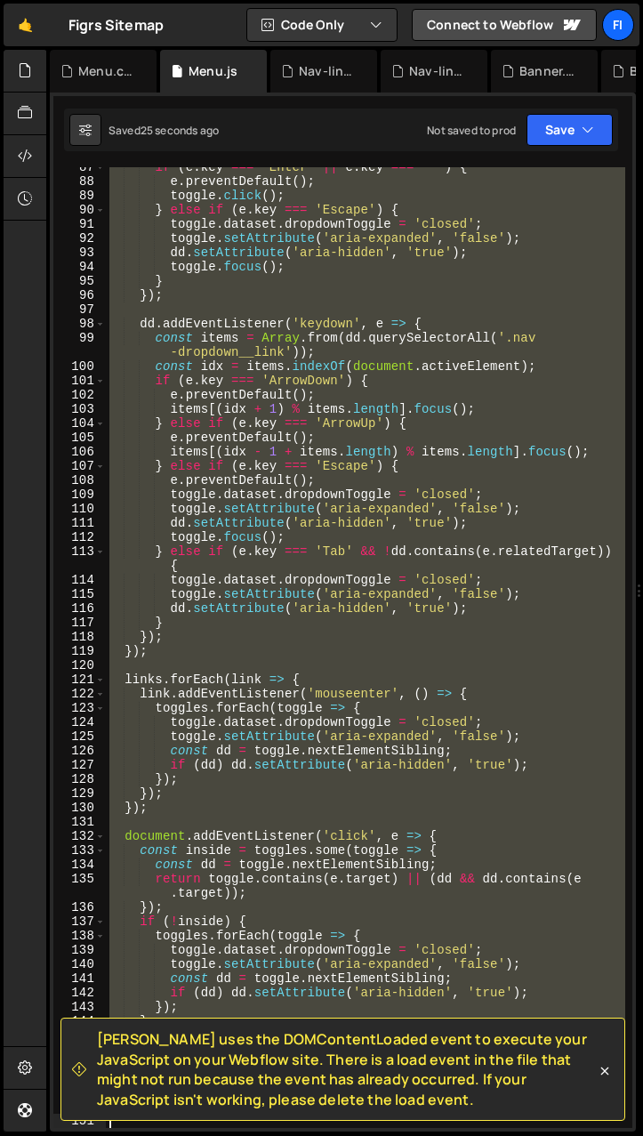
drag, startPoint x: 109, startPoint y: 300, endPoint x: 309, endPoint y: 1136, distance: 859.1
click at [309, 1136] on div "Hold on a sec... Are you certain you wish to leave this page? Any changes you'v…" at bounding box center [321, 568] width 643 height 1136
type textarea "});"
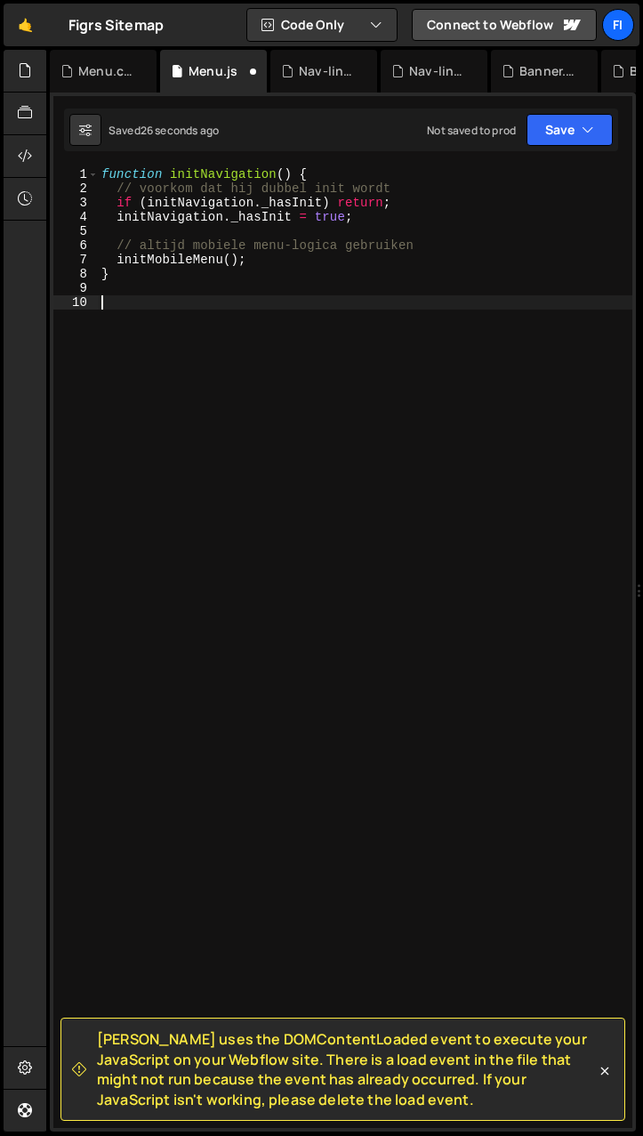
paste textarea "});"
type textarea "});"
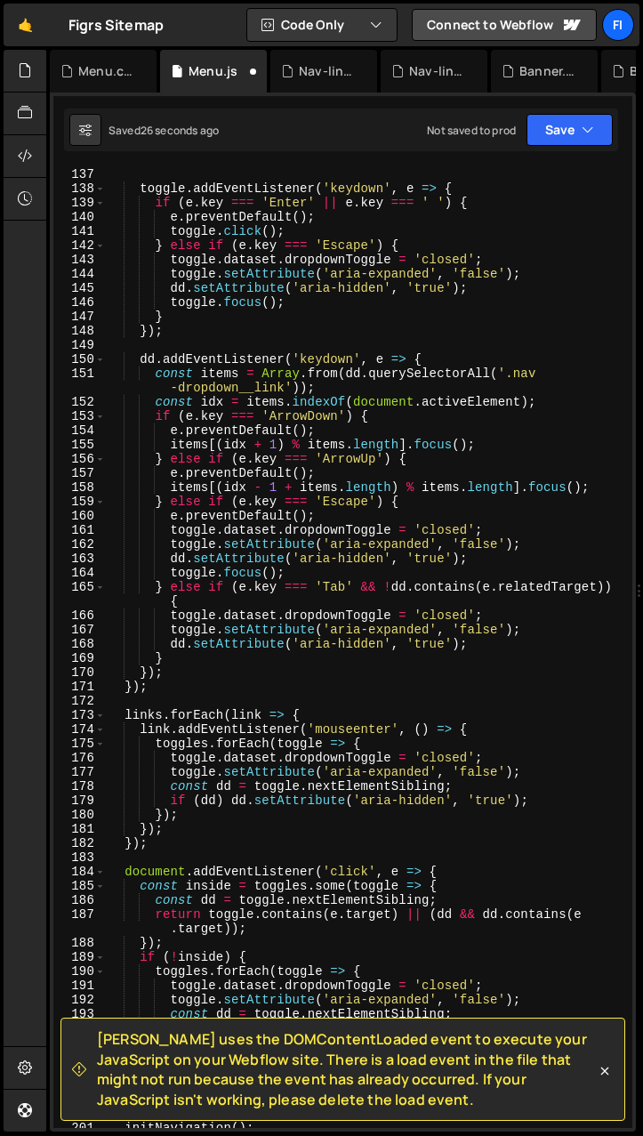
scroll to position [2043, 0]
click at [408, 119] on button "Save" at bounding box center [570, 130] width 86 height 32
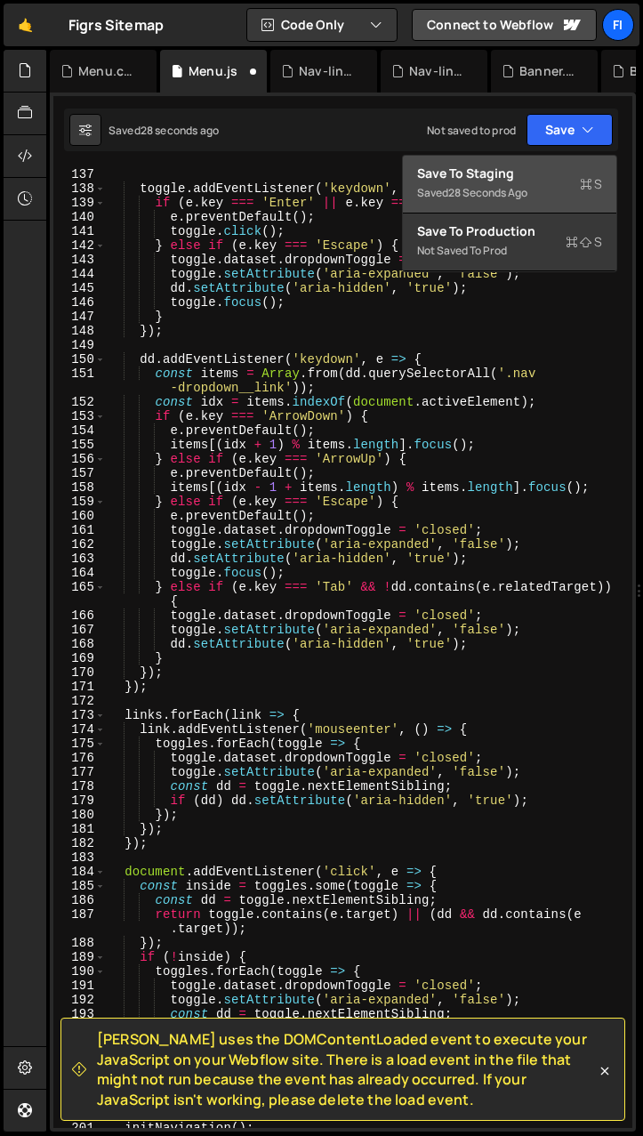
click at [408, 168] on div "Save to Staging S" at bounding box center [509, 174] width 185 height 18
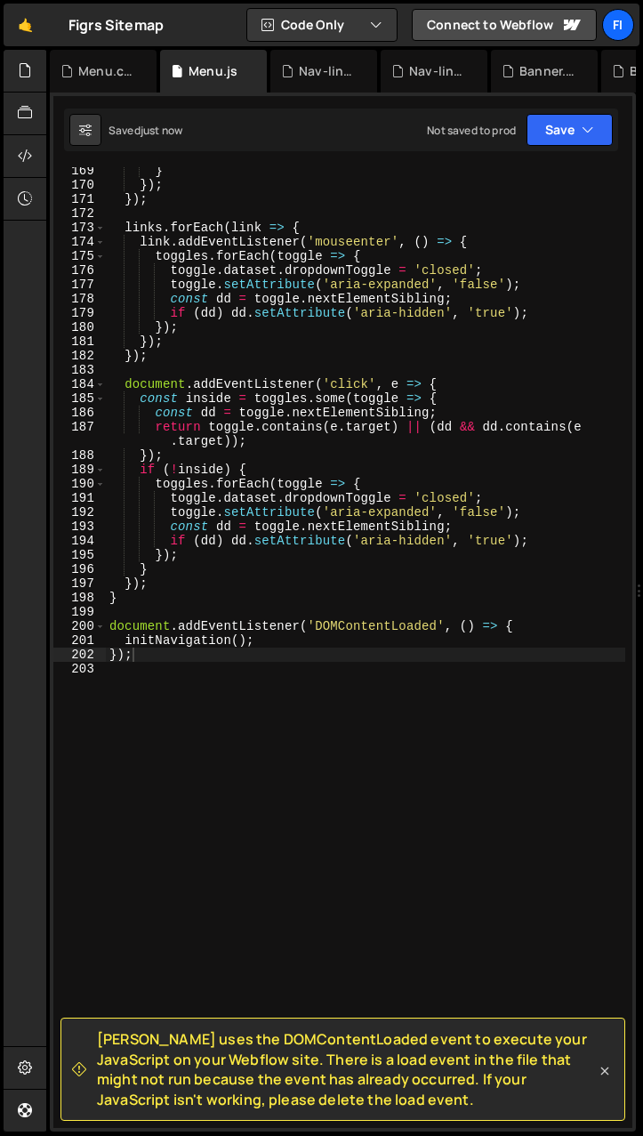
click at [408, 1069] on icon at bounding box center [605, 1072] width 18 height 18
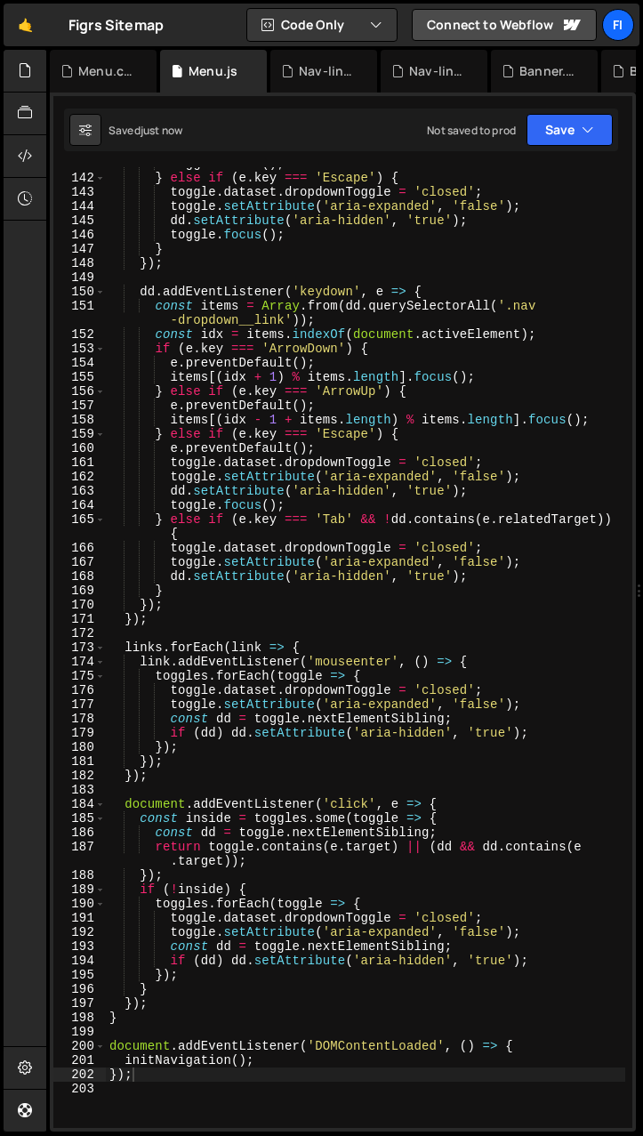
scroll to position [1304, 0]
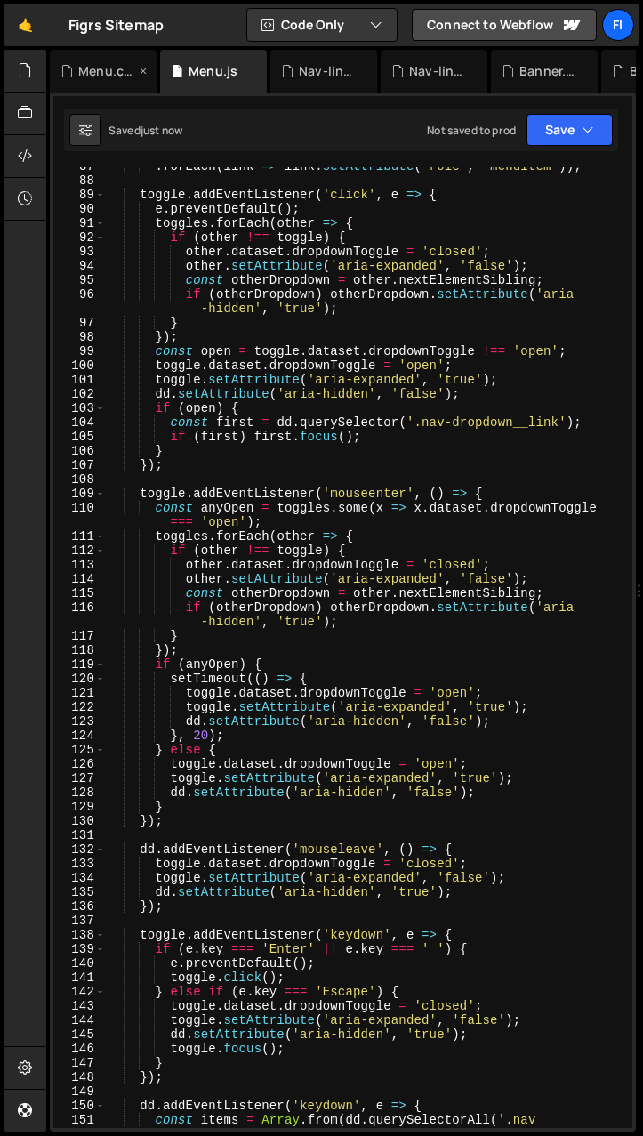
click at [106, 81] on div "Menu.css" at bounding box center [103, 71] width 107 height 43
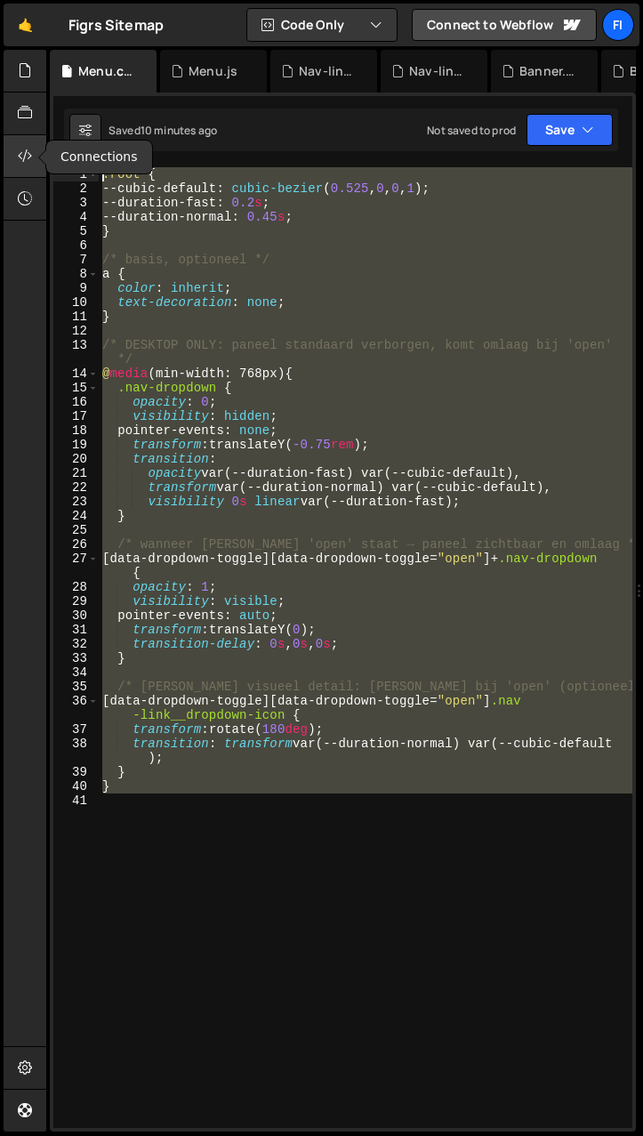
drag, startPoint x: 205, startPoint y: 808, endPoint x: 37, endPoint y: 142, distance: 686.4
click at [37, 142] on div "Hold on a sec... Are you certain you wish to leave this page? Any changes you'v…" at bounding box center [321, 568] width 643 height 1136
paste textarea "}"
type textarea "}"
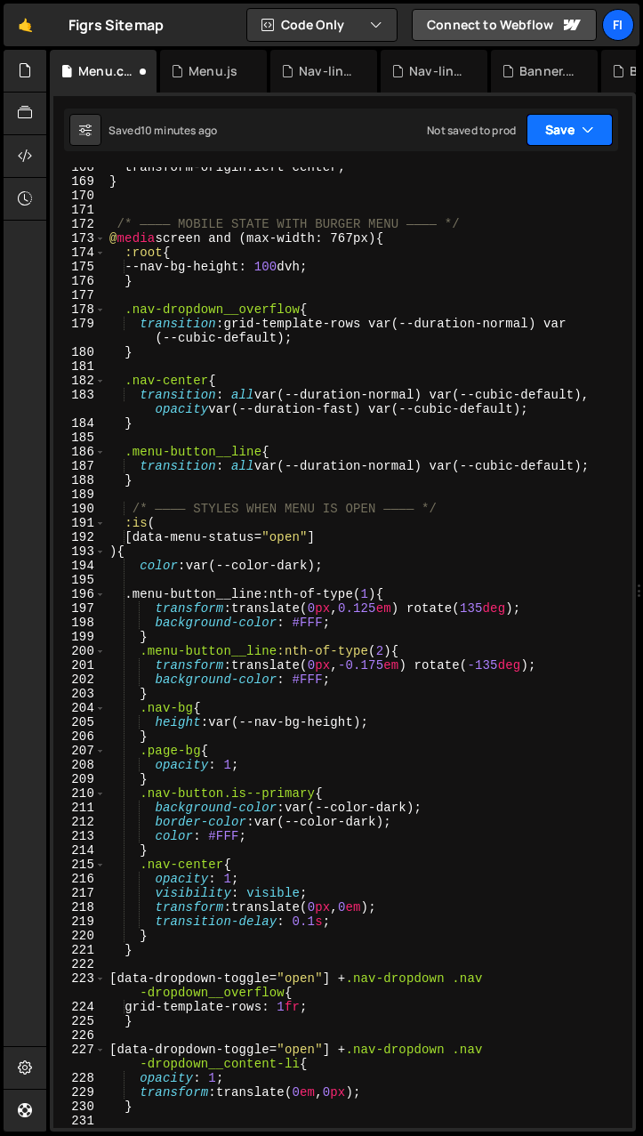
click at [408, 130] on button "Save" at bounding box center [570, 130] width 86 height 32
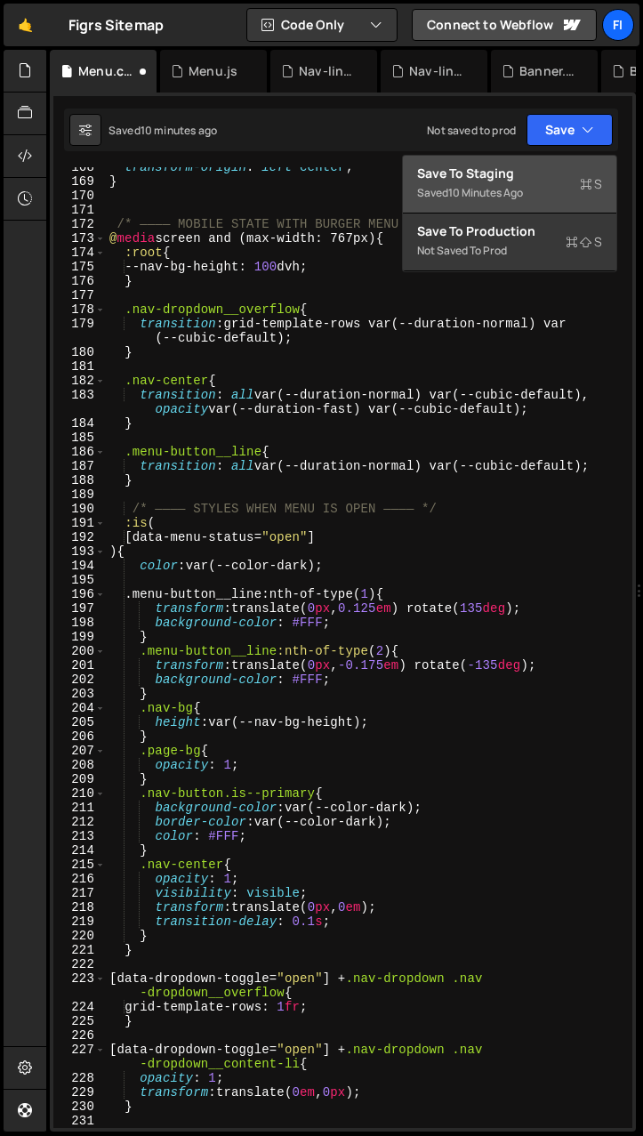
click at [408, 170] on div "Save to Staging S" at bounding box center [509, 174] width 185 height 18
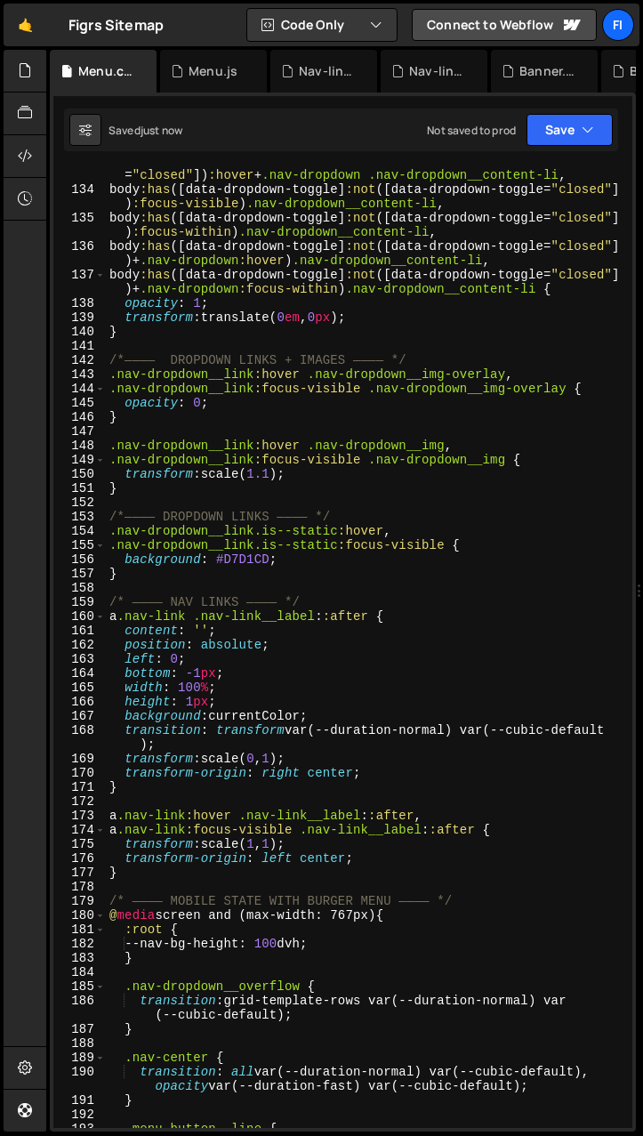
scroll to position [1250, 0]
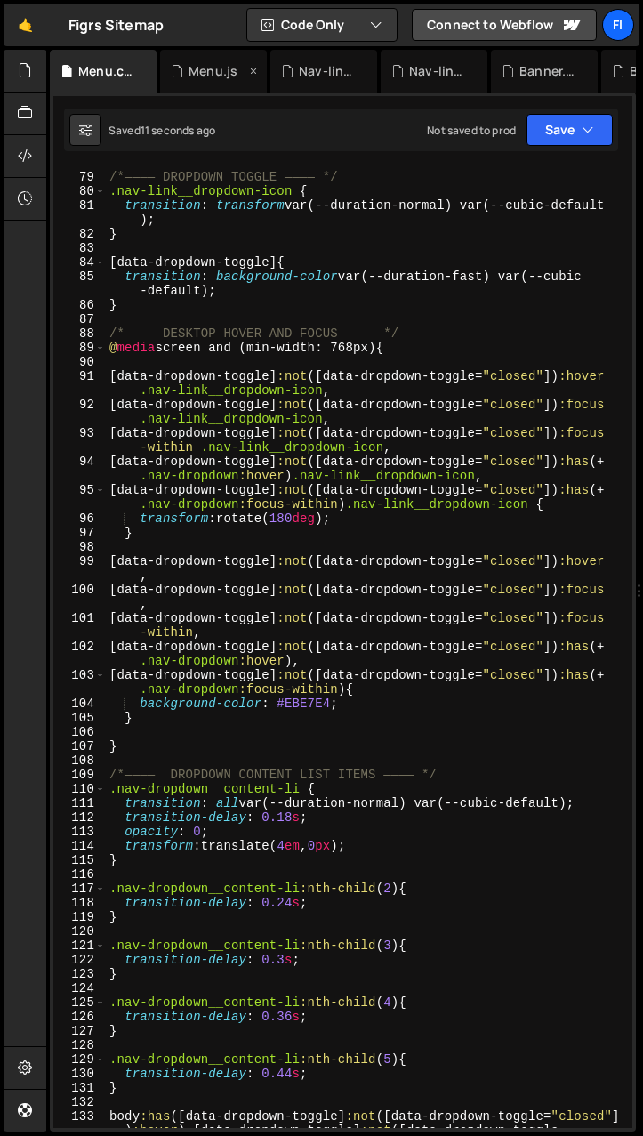
click at [216, 64] on div "Menu.js" at bounding box center [213, 71] width 49 height 18
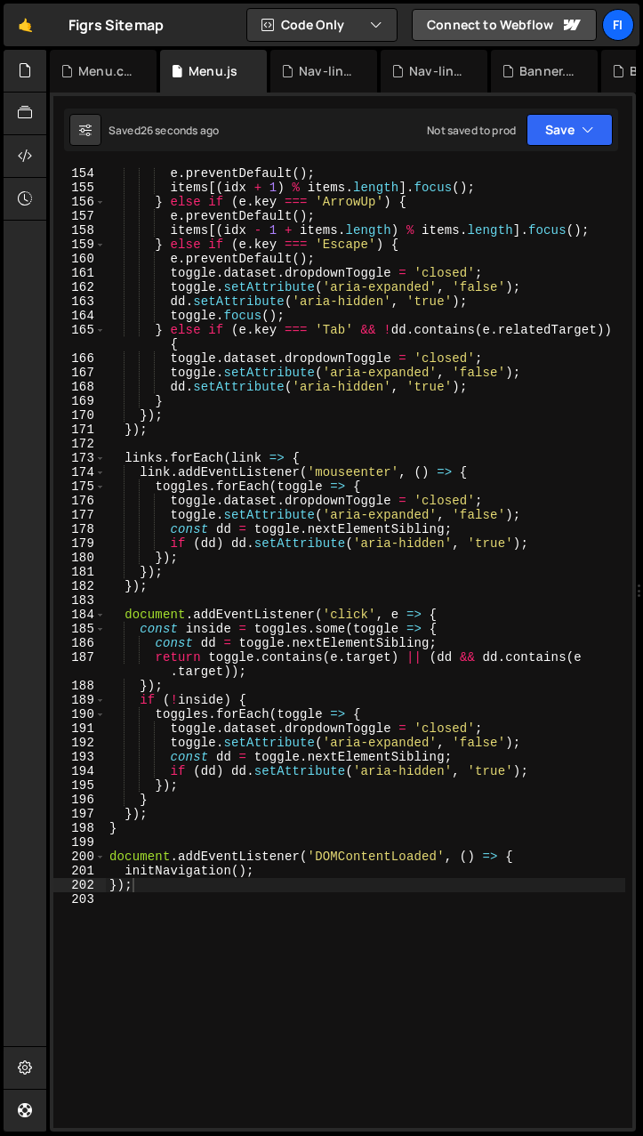
scroll to position [2308, 0]
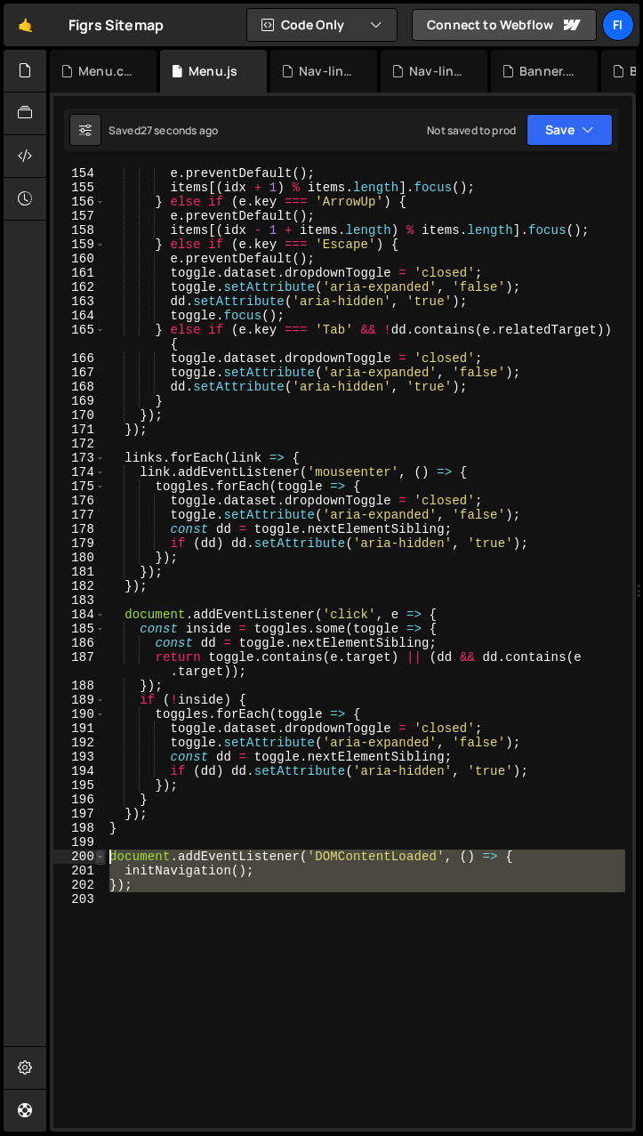
drag, startPoint x: 147, startPoint y: 897, endPoint x: 100, endPoint y: 852, distance: 65.5
click at [100, 852] on div "154 155 156 157 158 159 160 161 162 163 164 165 166 167 168 169 170 171 172 173…" at bounding box center [342, 647] width 579 height 961
type textarea "document.addEventListener('DOMContentLoaded', () => { initNavigation();"
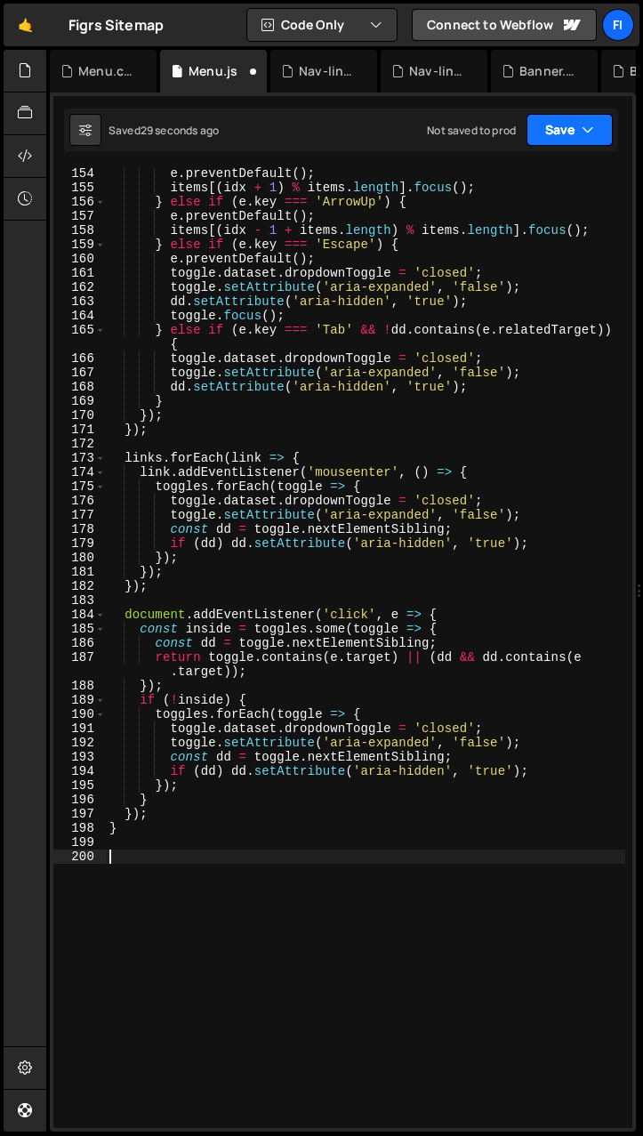
click at [408, 128] on icon "button" at bounding box center [588, 130] width 12 height 18
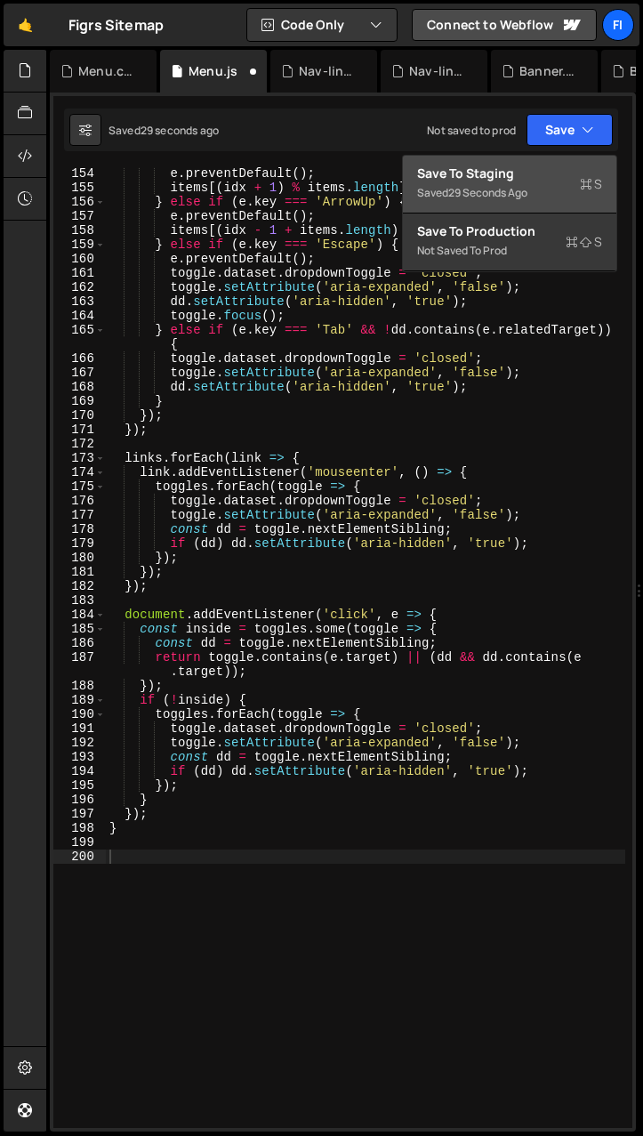
click at [408, 165] on div "Save to Staging S" at bounding box center [509, 174] width 185 height 18
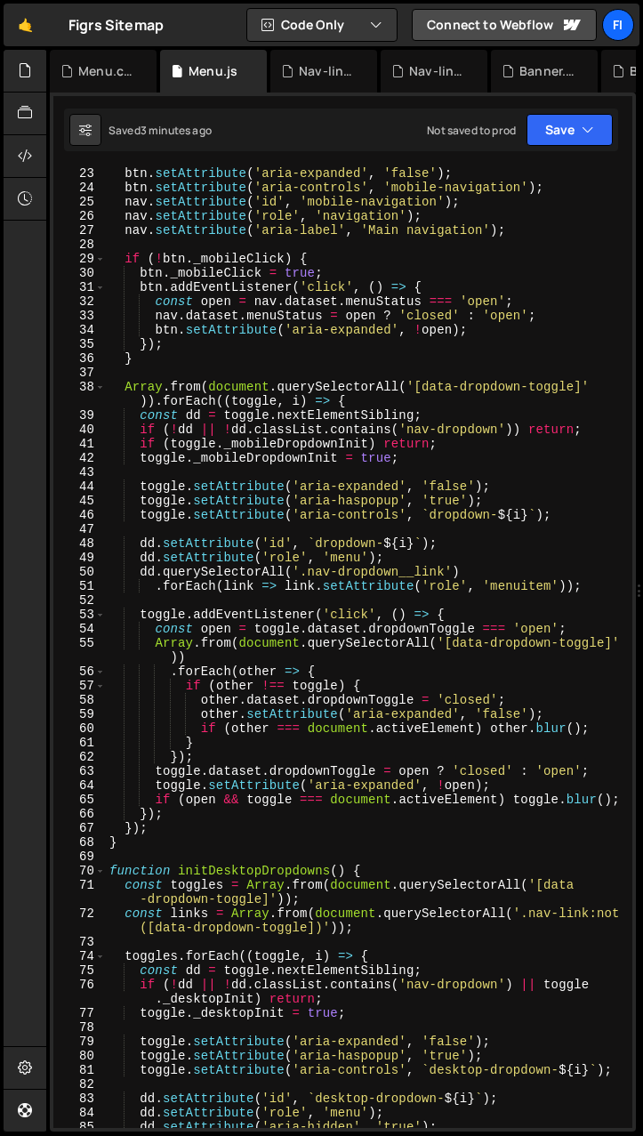
scroll to position [295, 0]
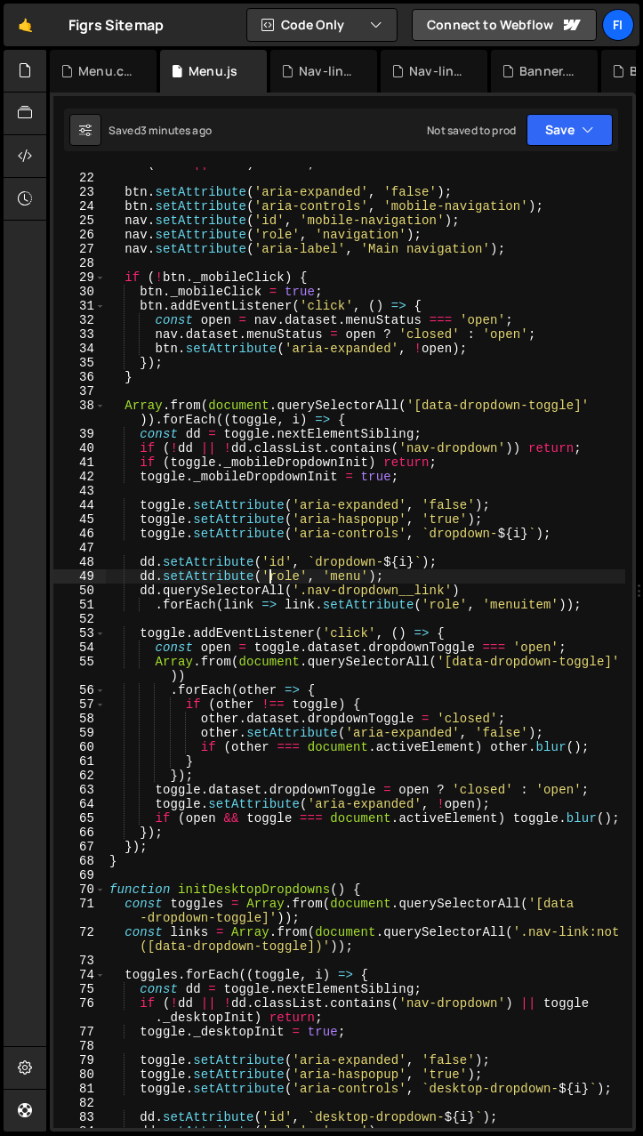
click at [269, 583] on div "if ( ! btn || ! nav ) return ; btn . setAttribute ( 'aria-expanded' , 'false' )…" at bounding box center [366, 652] width 520 height 990
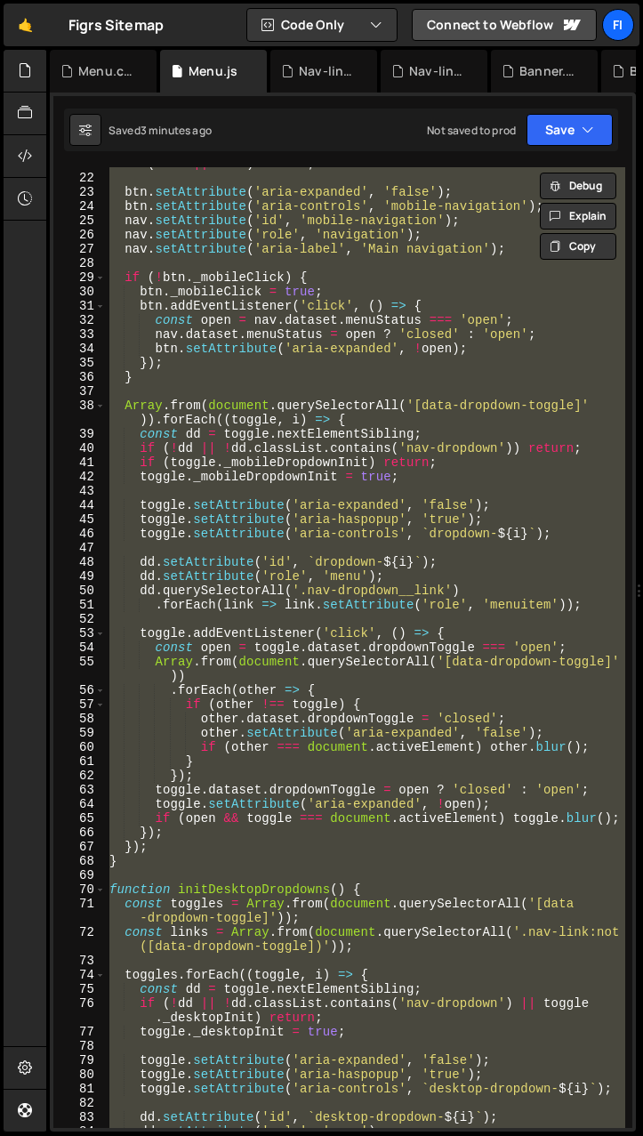
paste textarea
type textarea "}"
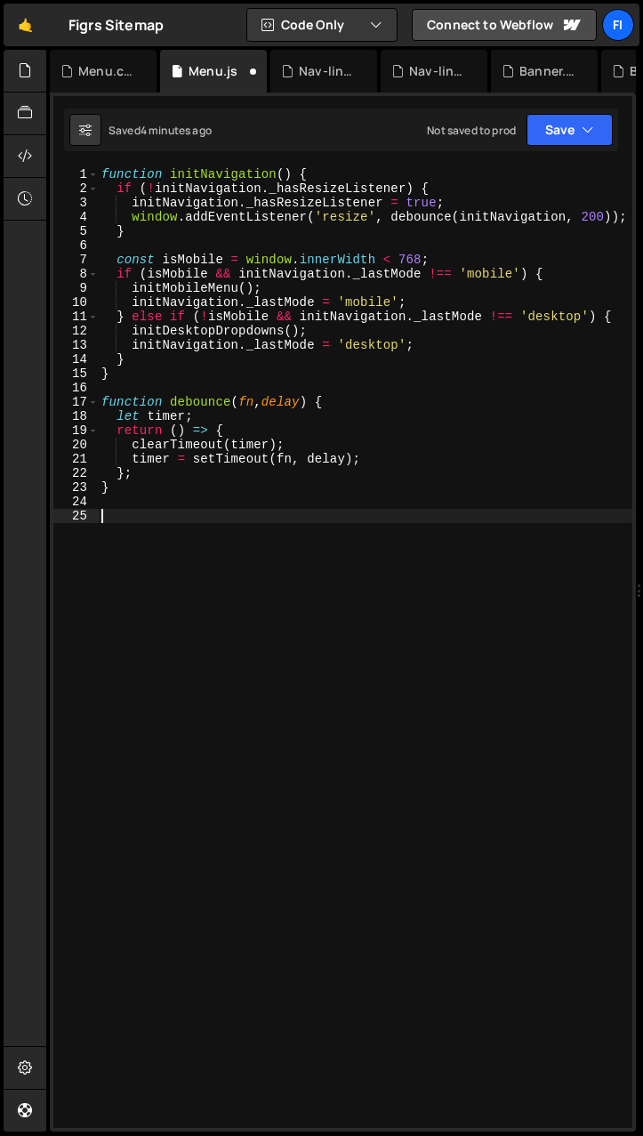
click at [126, 518] on div "function initNavigation ( ) { if ( ! initNavigation . _hasResizeListener ) { in…" at bounding box center [365, 658] width 535 height 982
paste textarea "}"
type textarea "}"
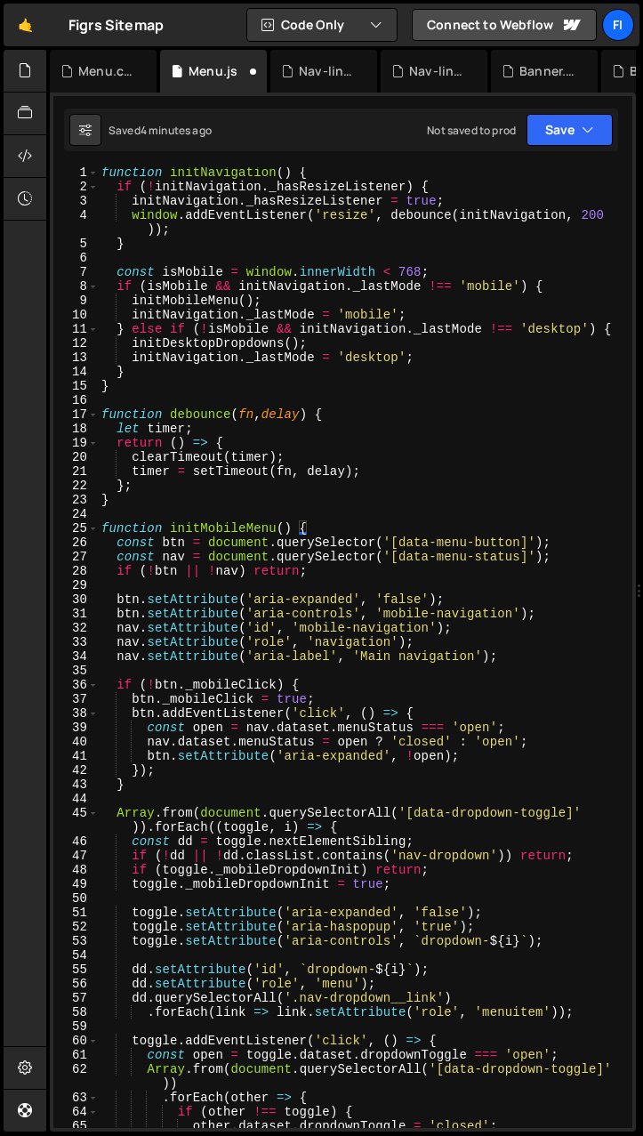
scroll to position [60, 0]
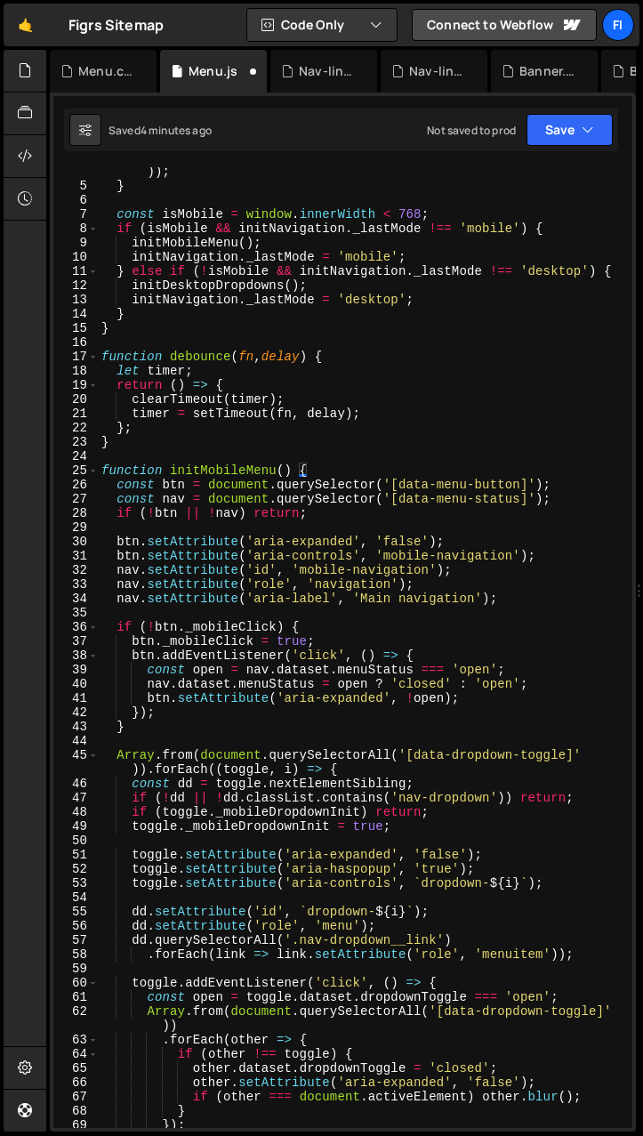
click at [364, 463] on div "window . addEventListener ( 'resize' , debounce ( initNavigation , 200 )) ; } c…" at bounding box center [362, 652] width 528 height 1004
drag, startPoint x: 247, startPoint y: 470, endPoint x: 204, endPoint y: 470, distance: 42.7
click at [204, 470] on div "window . addEventListener ( 'resize' , debounce ( initNavigation , 200 )) ; } c…" at bounding box center [362, 652] width 528 height 1004
click at [354, 516] on div "window . addEventListener ( 'resize' , debounce ( initNavigation , 200 )) ; } c…" at bounding box center [362, 652] width 528 height 1004
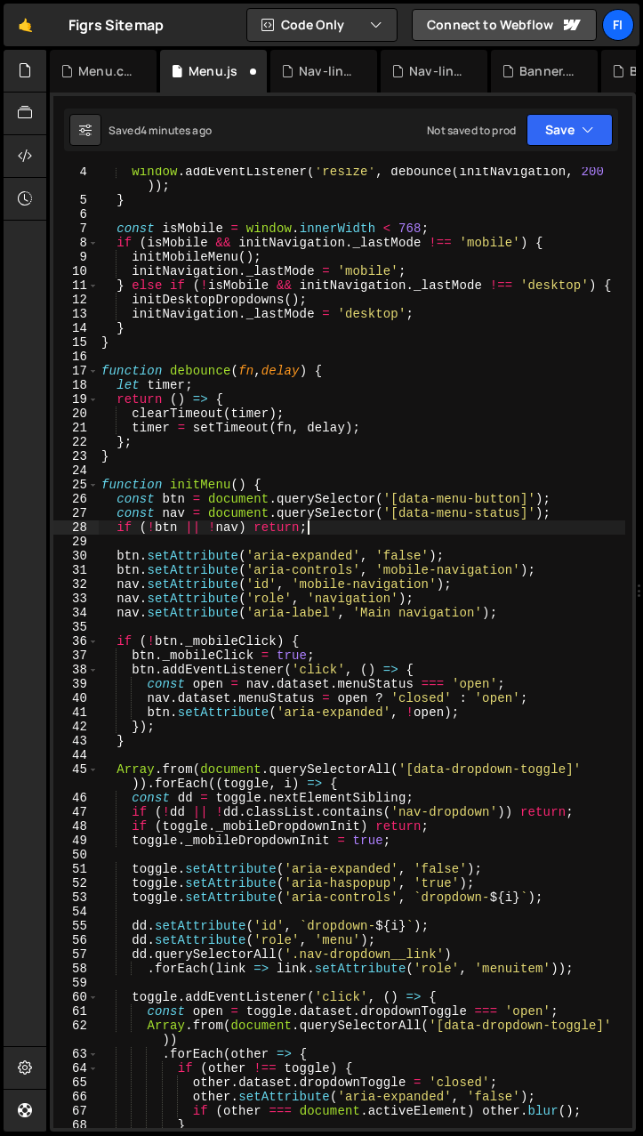
scroll to position [0, 0]
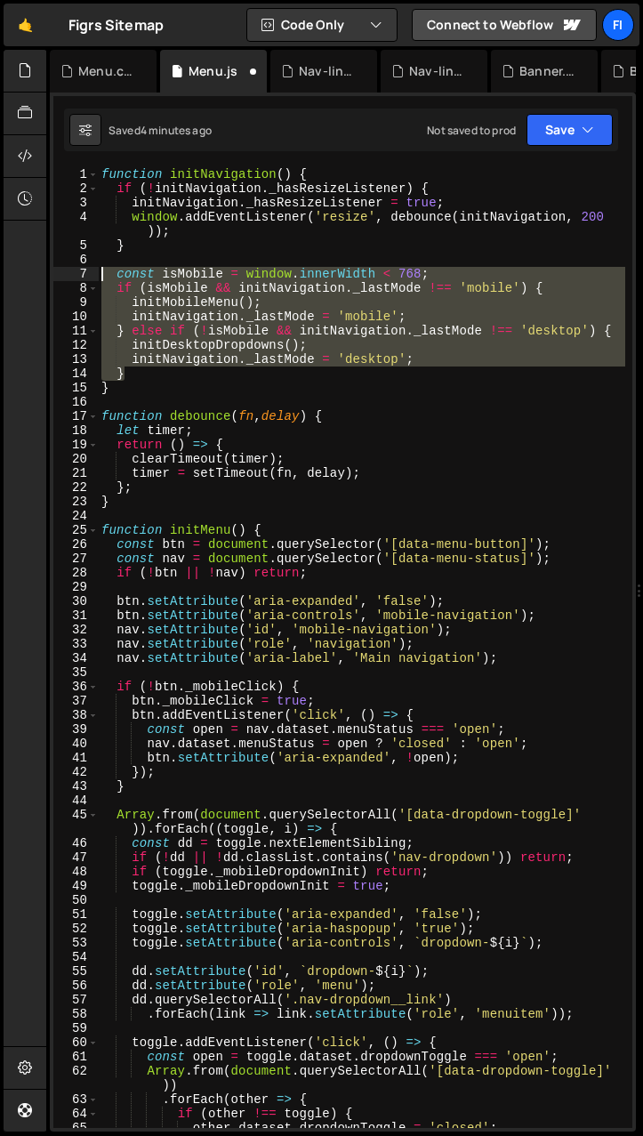
drag, startPoint x: 143, startPoint y: 376, endPoint x: 88, endPoint y: 269, distance: 120.2
click at [88, 269] on div "if (!btn || !nav) return; 1 2 3 4 5 6 7 8 9 10 11 12 13 14 15 16 17 18 19 20 21…" at bounding box center [342, 647] width 579 height 961
type textarea "const isMobile = window.innerWidth < 768; if (isMobile && initNavigation._lastM…"
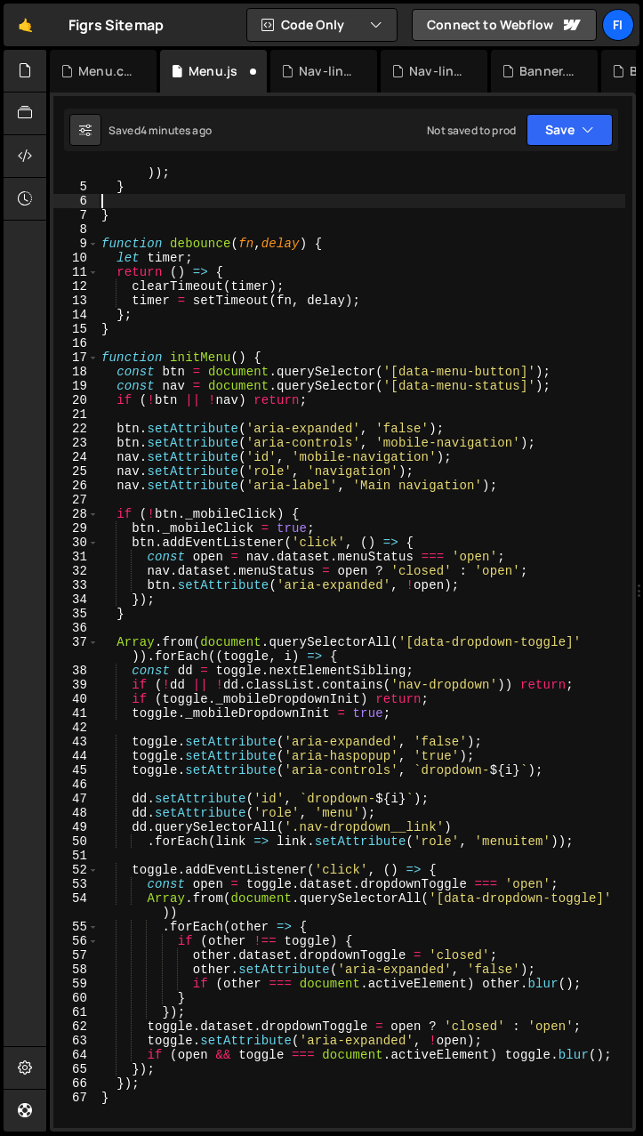
scroll to position [93, 0]
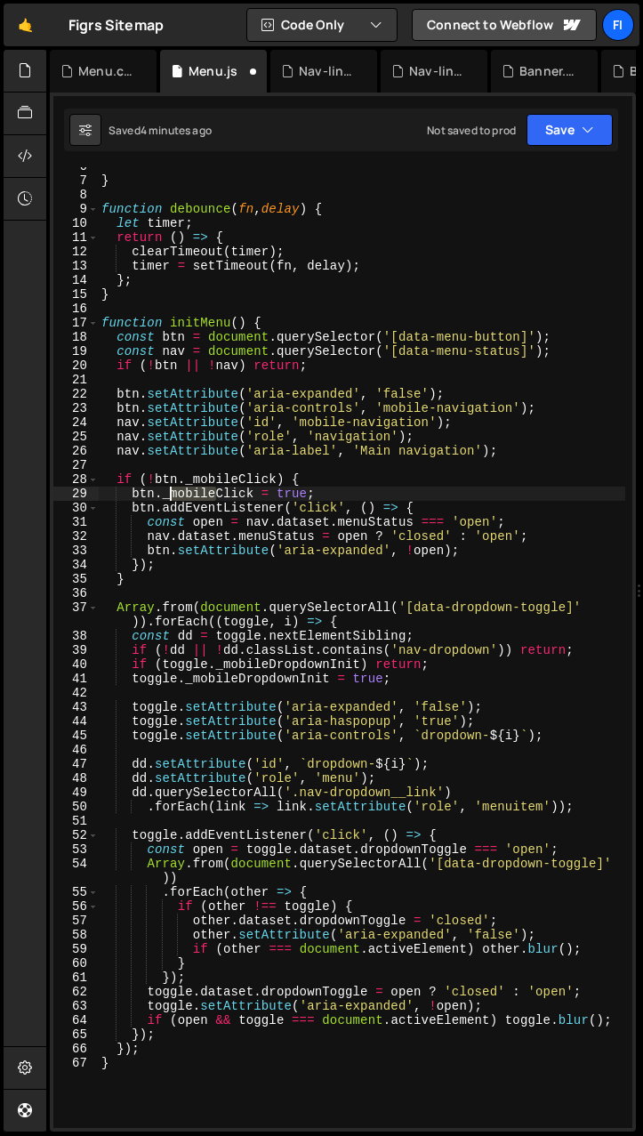
drag, startPoint x: 214, startPoint y: 492, endPoint x: 173, endPoint y: 493, distance: 40.9
click at [173, 493] on div "} function debounce ( fn , delay ) { let timer ; return ( ) => { clearTimeout (…" at bounding box center [362, 654] width 528 height 990
click at [235, 480] on div "} function debounce ( fn , delay ) { let timer ; return ( ) => { clearTimeout (…" at bounding box center [362, 654] width 528 height 990
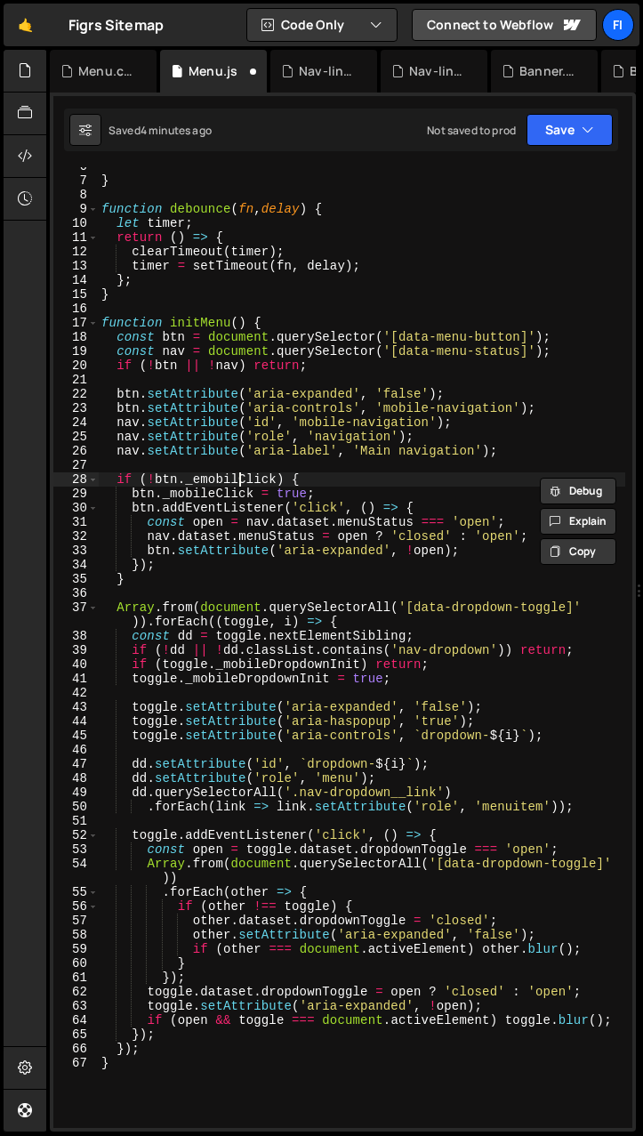
click at [236, 479] on div "} function debounce ( fn , delay ) { let timer ; return ( ) => { clearTimeout (…" at bounding box center [362, 654] width 528 height 990
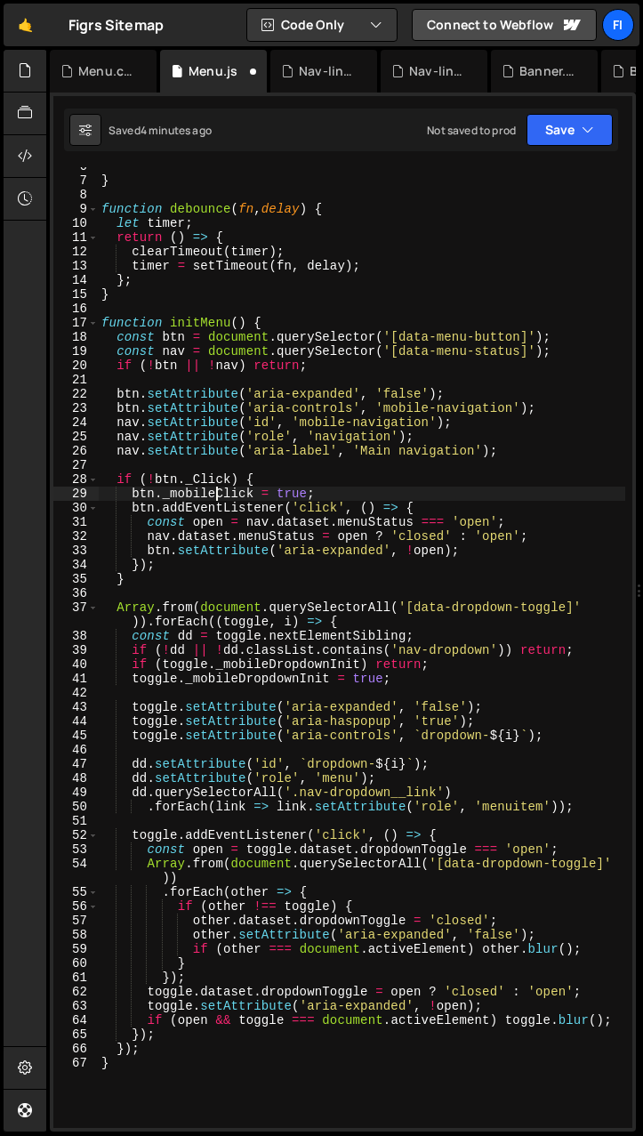
click at [214, 493] on div "} function debounce ( fn , delay ) { let timer ; return ( ) => { clearTimeout (…" at bounding box center [362, 654] width 528 height 990
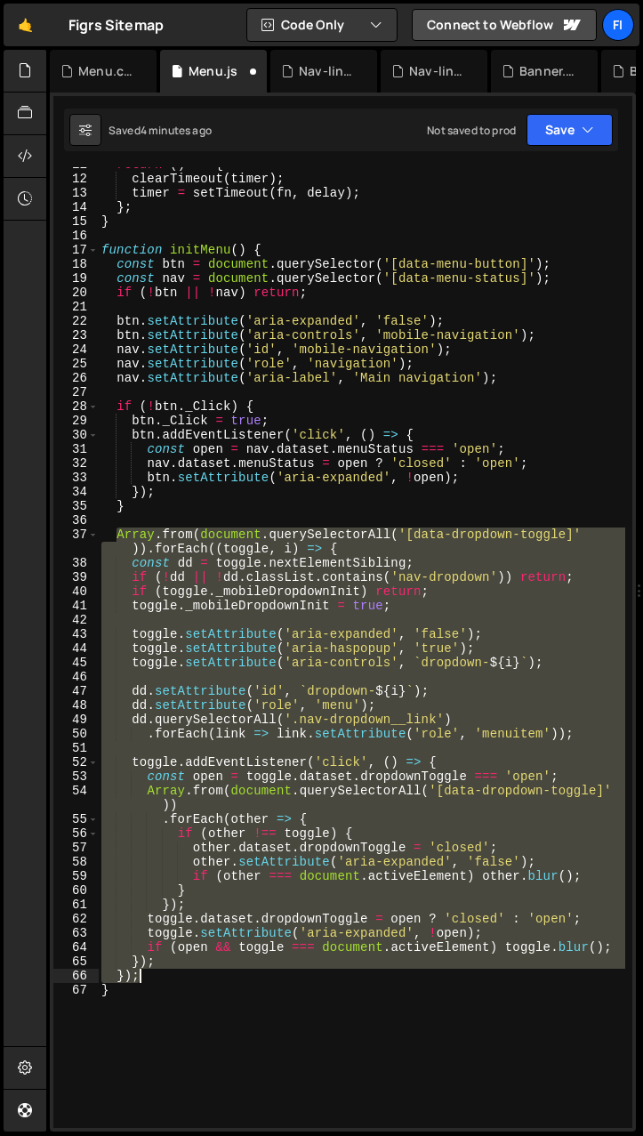
drag, startPoint x: 119, startPoint y: 538, endPoint x: 166, endPoint y: 981, distance: 445.7
click at [166, 981] on div "return ( ) => { clearTimeout ( timer ) ; timer = setTimeout ( fn , delay ) ; } …" at bounding box center [362, 653] width 528 height 990
type textarea "}); });"
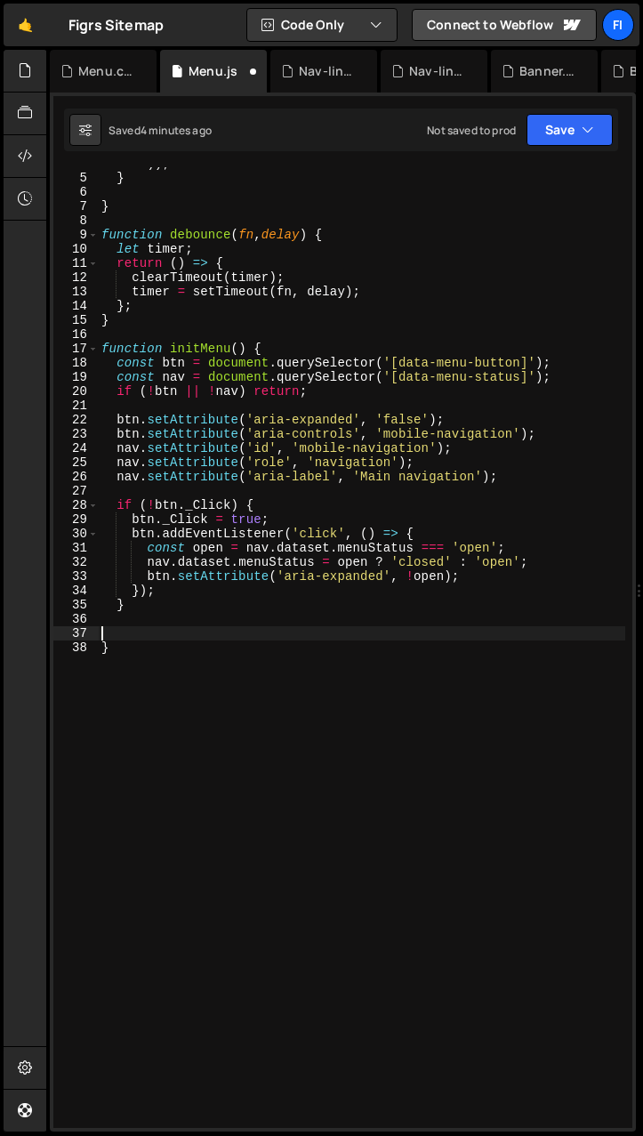
scroll to position [53, 0]
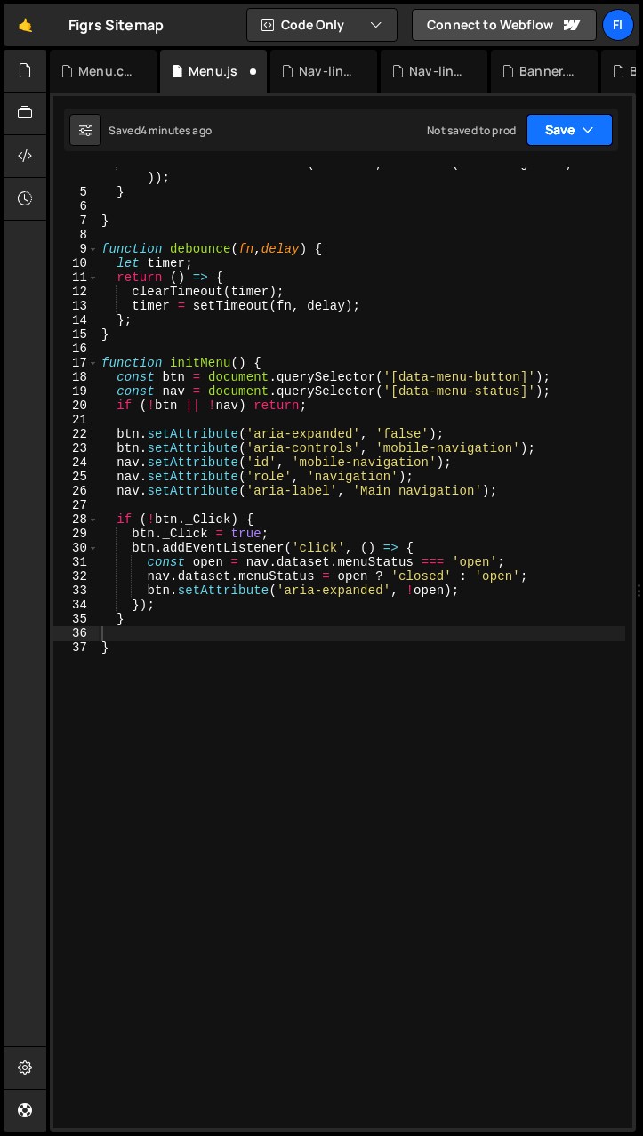
click at [408, 131] on icon "button" at bounding box center [588, 130] width 12 height 18
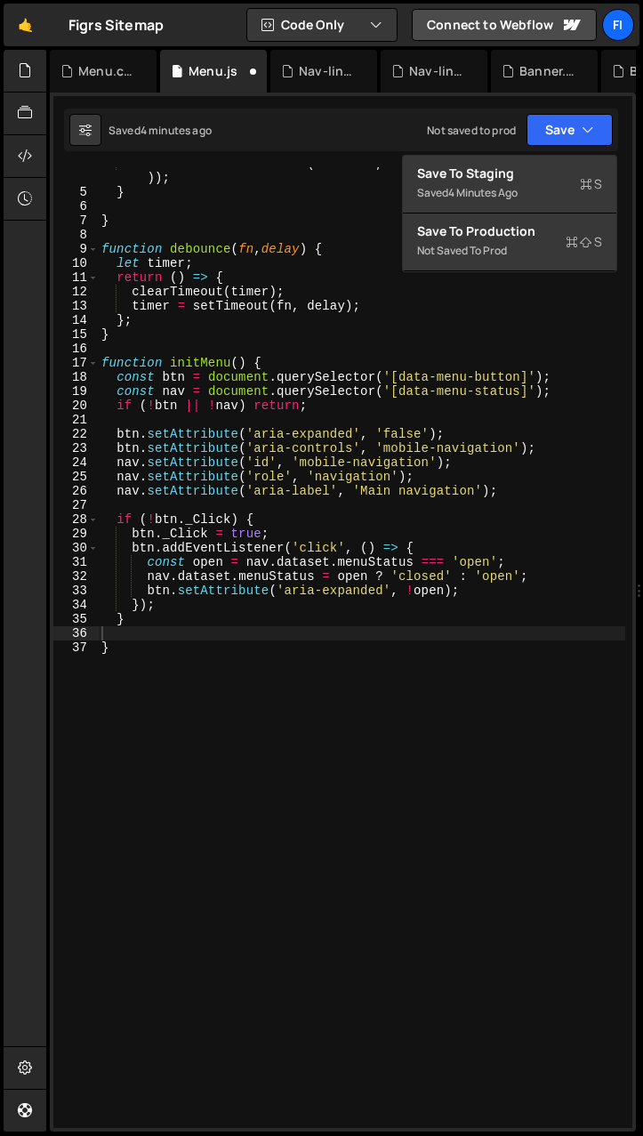
click at [132, 633] on div "window . addEventListener ( 'resize' , debounce ( initNavigation , 200 )) ; } }…" at bounding box center [362, 659] width 528 height 1004
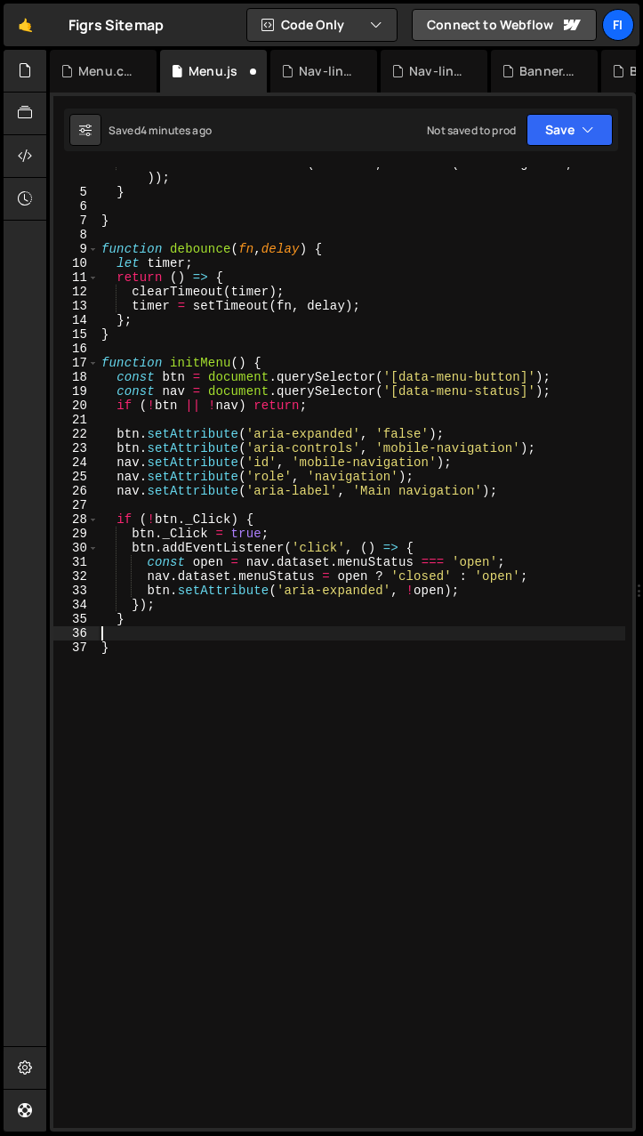
type textarea "}"
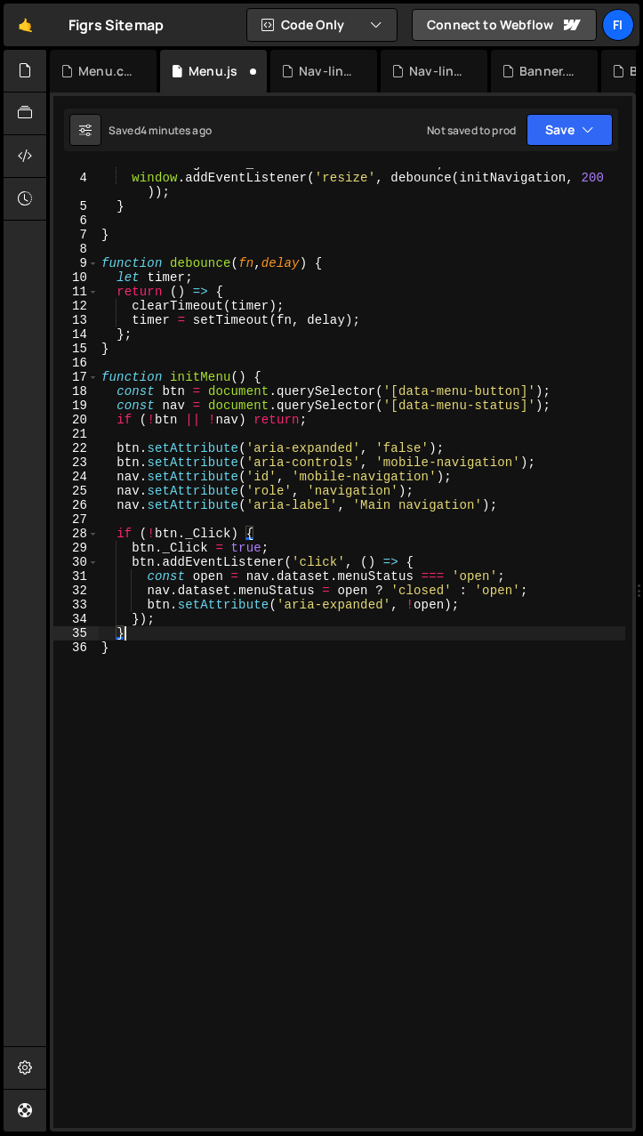
scroll to position [39, 0]
click at [408, 122] on button "Save" at bounding box center [570, 130] width 86 height 32
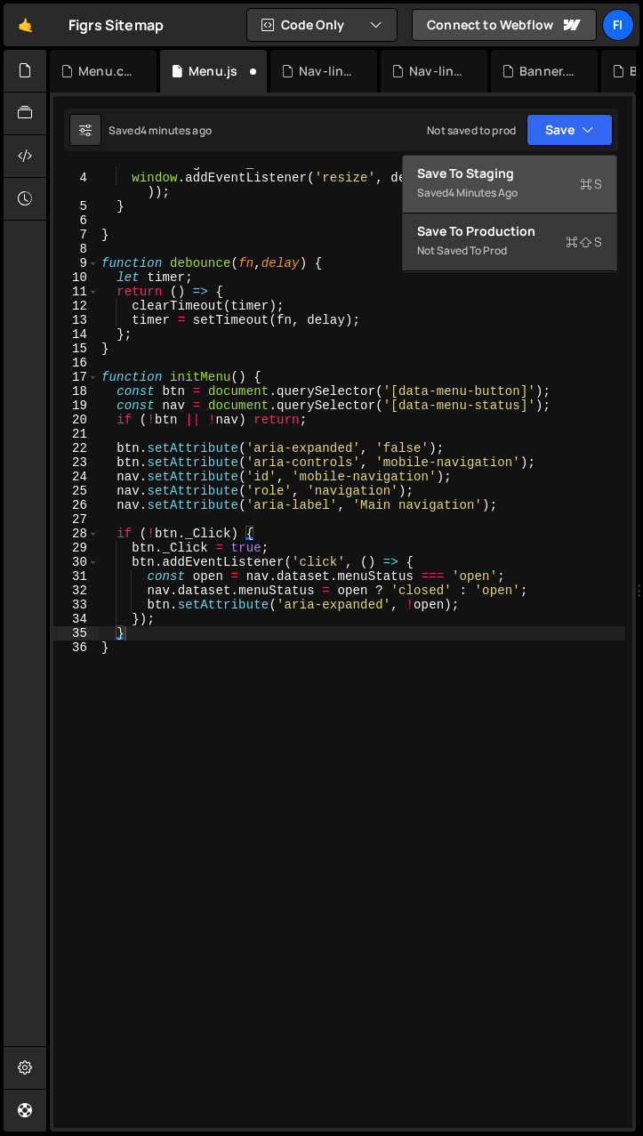
click at [408, 171] on div "Save to Staging S" at bounding box center [509, 174] width 185 height 18
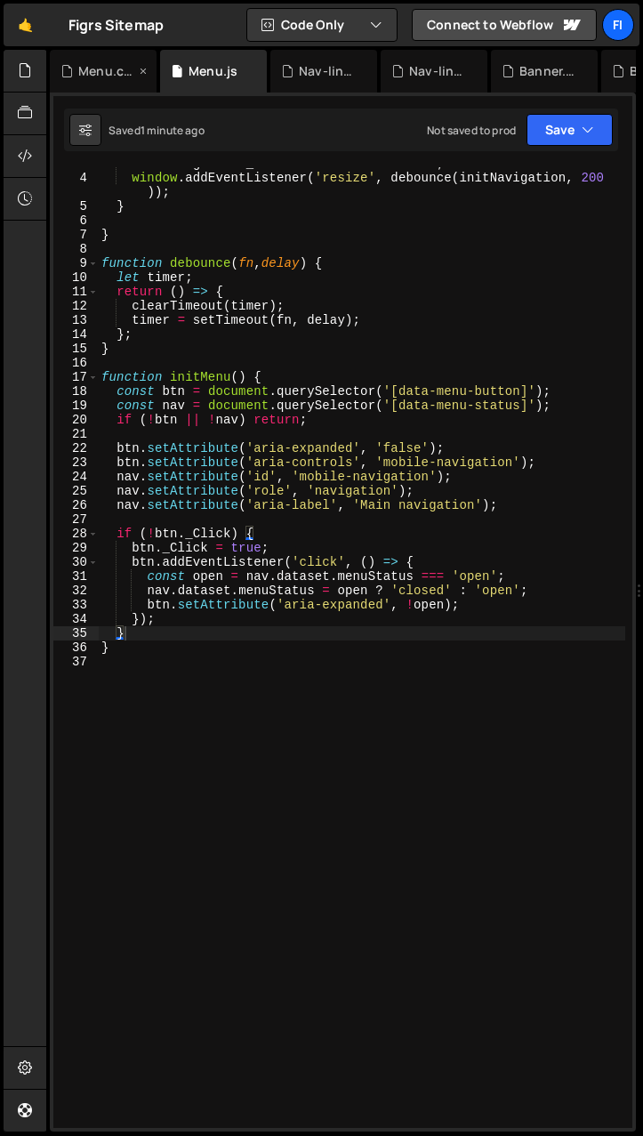
click at [114, 74] on div "Menu.css" at bounding box center [106, 71] width 57 height 18
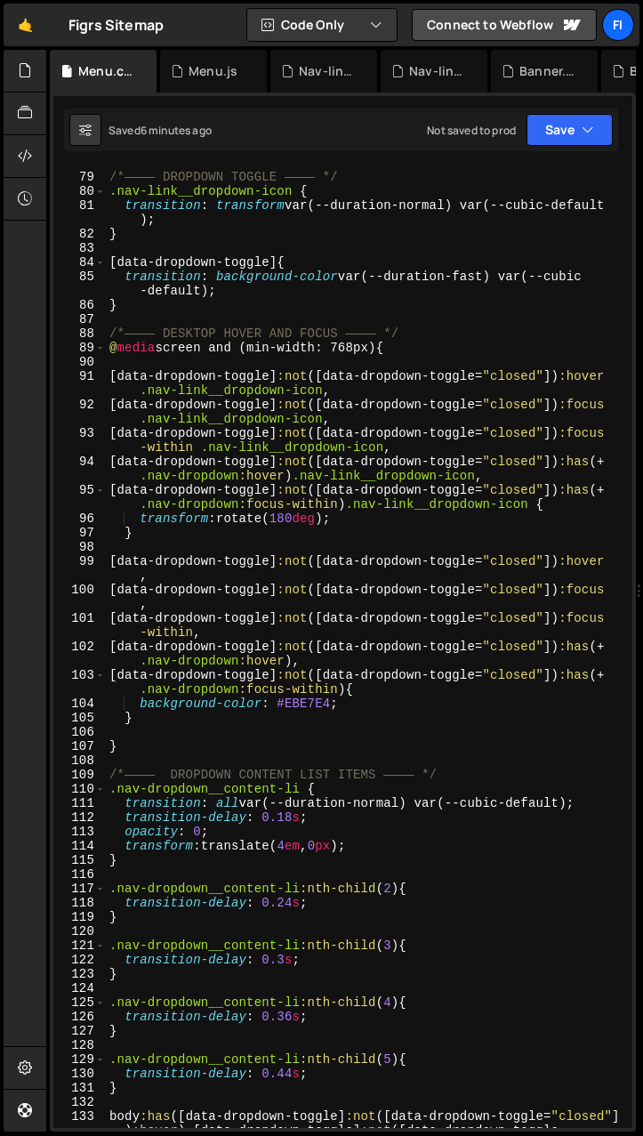
click at [286, 633] on div "/*———— DROPDOWN TOGGLE ———— */ .nav-link__dropdown-icon { transition : transfor…" at bounding box center [366, 665] width 520 height 1018
type textarea "}"
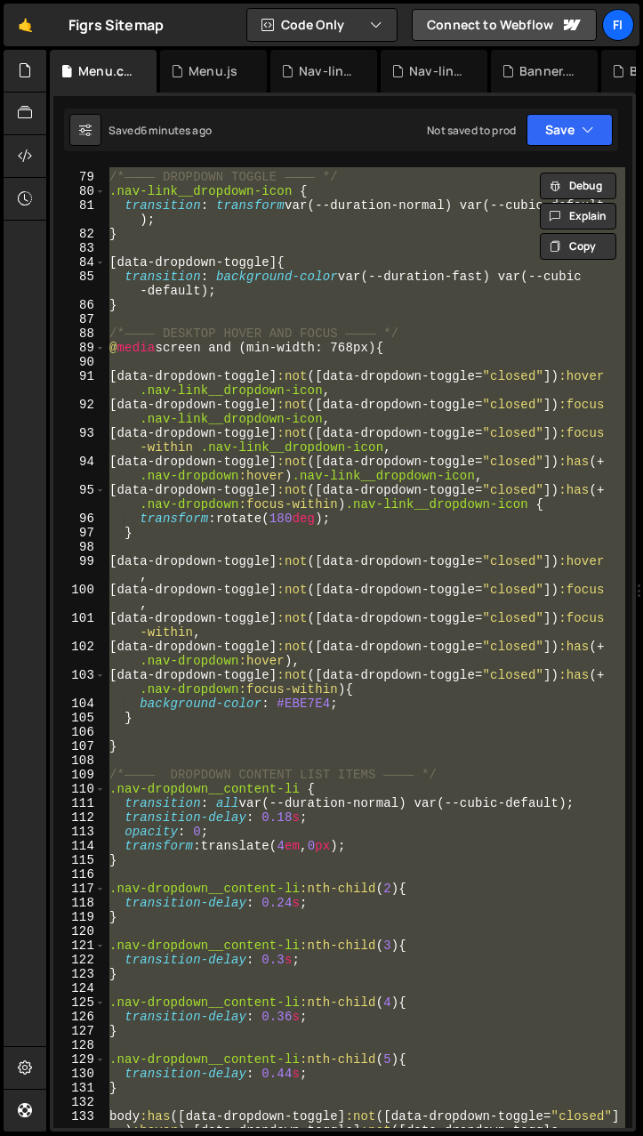
paste textarea
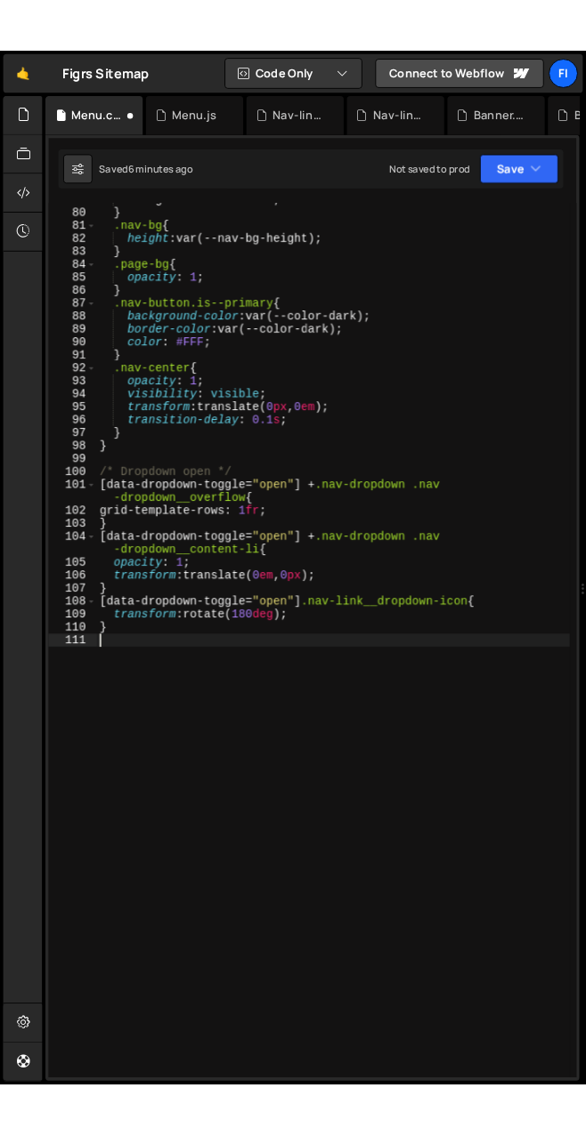
scroll to position [1193, 0]
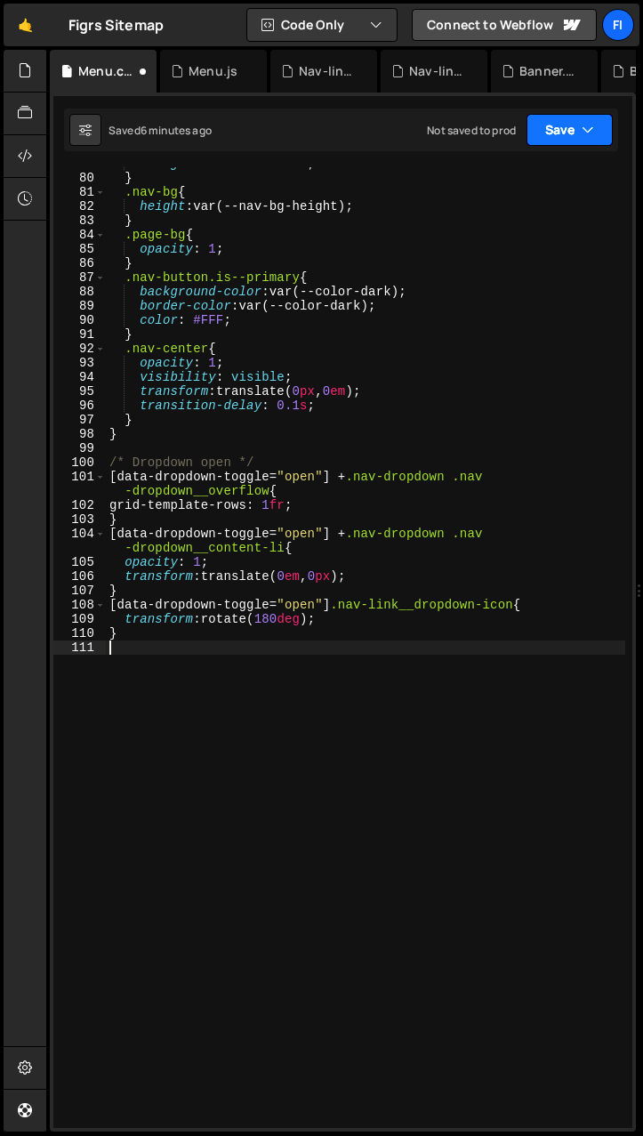
click at [408, 128] on button "Save" at bounding box center [570, 130] width 86 height 32
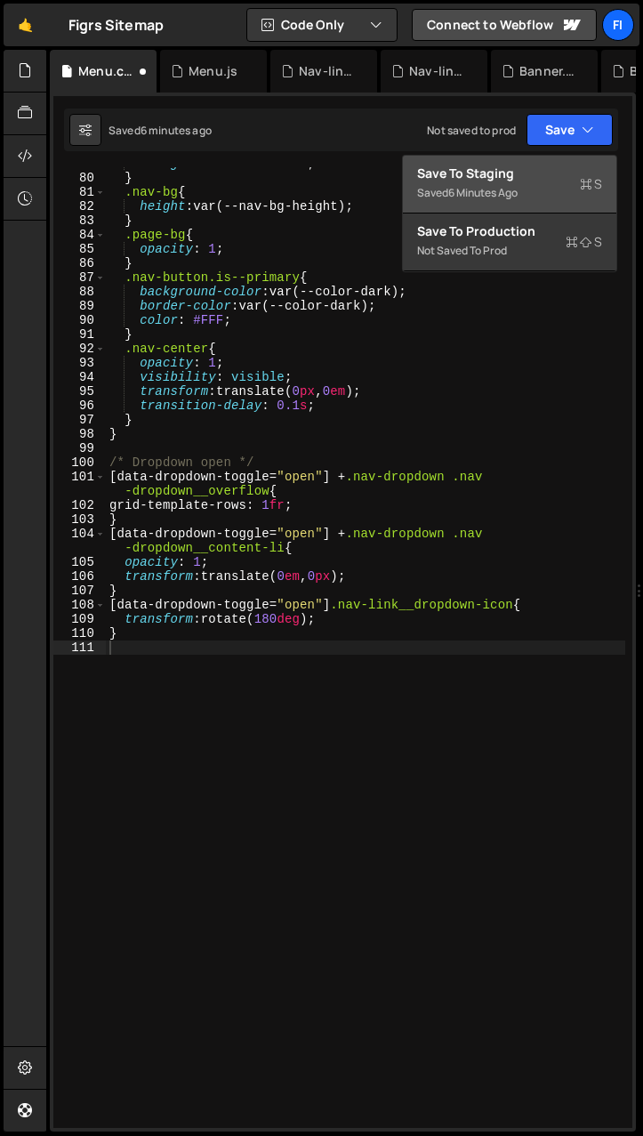
click at [408, 177] on div "Save to Staging S" at bounding box center [509, 174] width 185 height 18
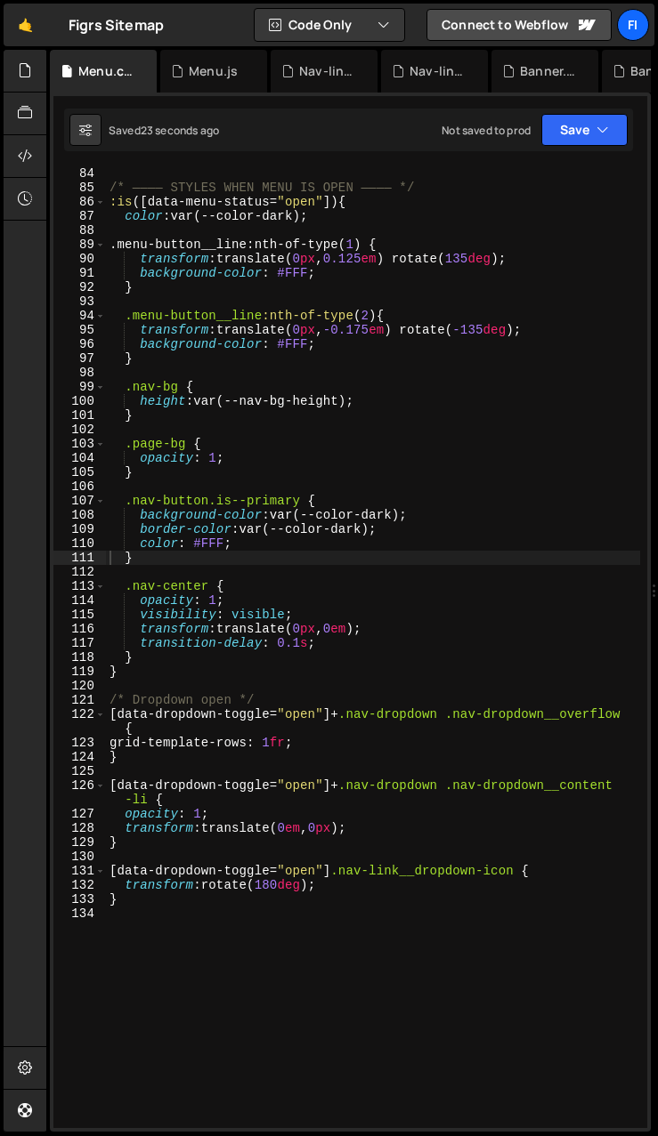
scroll to position [1240, 0]
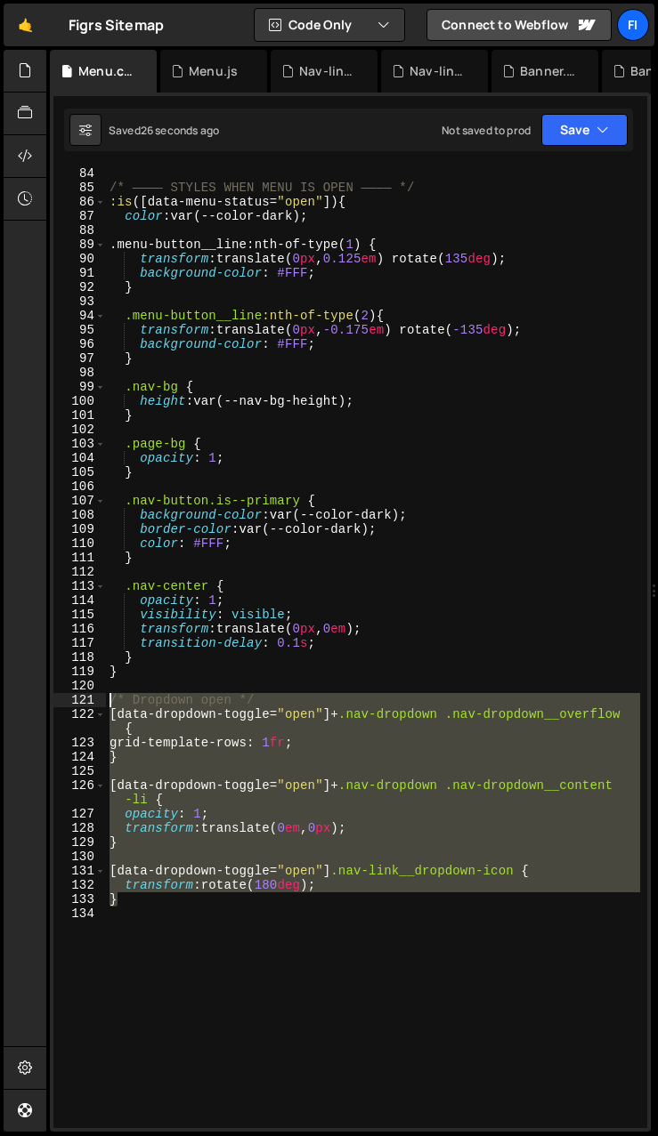
drag, startPoint x: 168, startPoint y: 905, endPoint x: 111, endPoint y: 695, distance: 217.6
click at [111, 695] on div "/* ———— STYLES WHEN MENU IS OPEN ———— */ :is ([ data-menu-status = " open " ]) …" at bounding box center [373, 661] width 534 height 990
type textarea "/* Dropdown open */ [data-dropdown-toggle="open"]+.nav-dropdown .nav-dropdown__…"
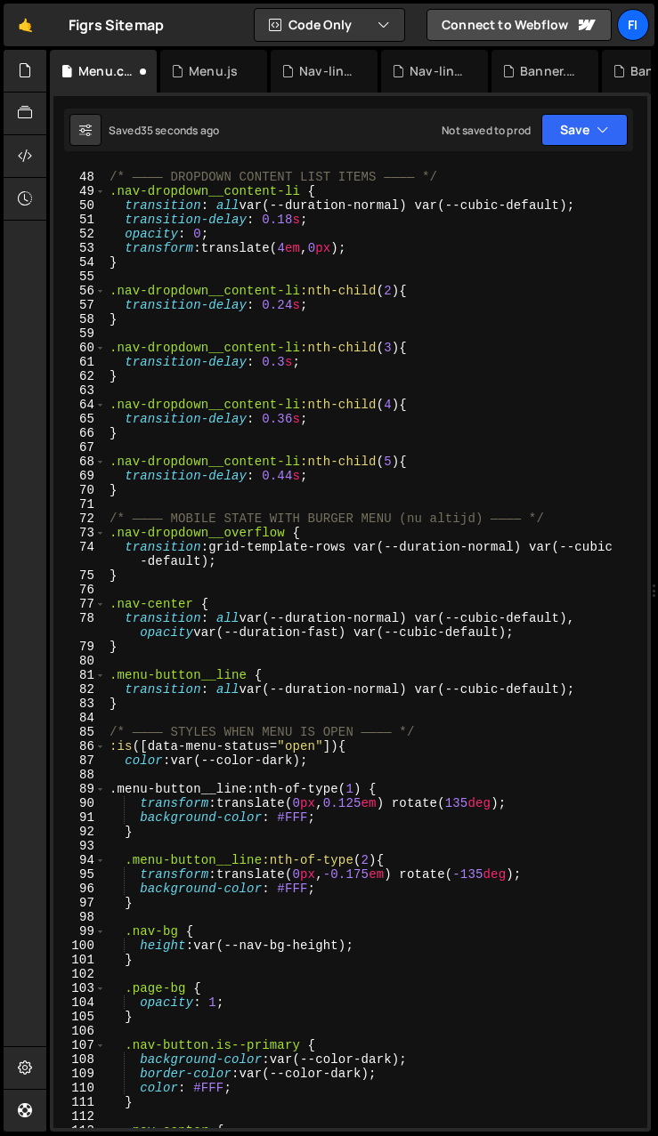
scroll to position [693, 0]
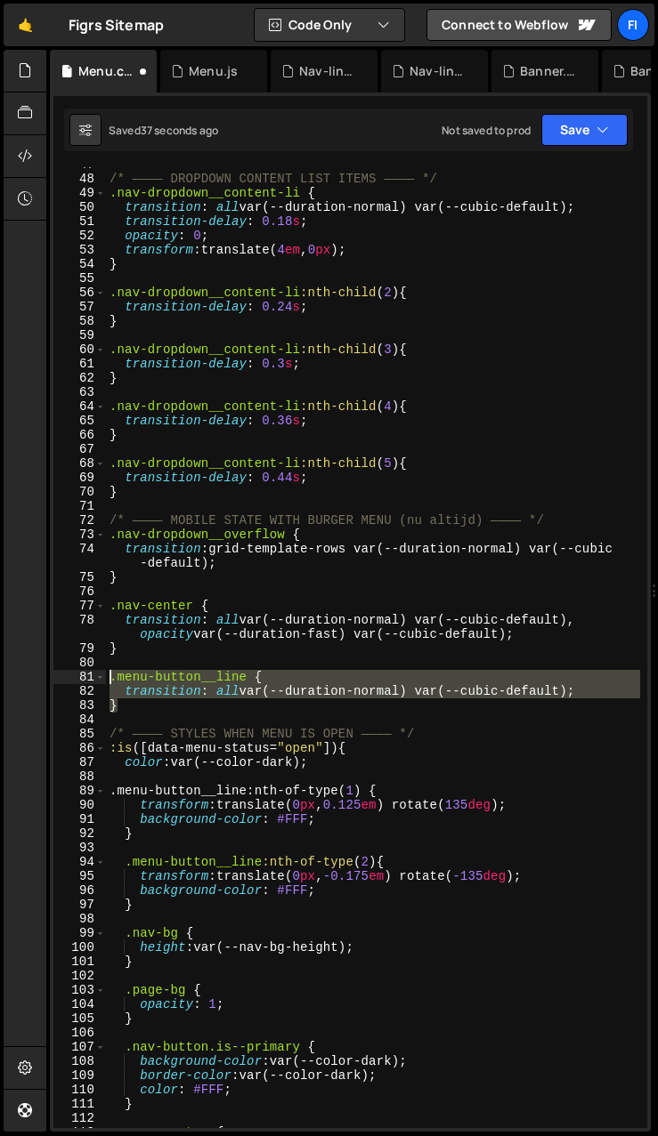
drag, startPoint x: 130, startPoint y: 706, endPoint x: 112, endPoint y: 672, distance: 38.2
click at [112, 672] on div "/* ———— DROPDOWN CONTENT LIST ITEMS ———— */ .nav-dropdown__content-li { transit…" at bounding box center [373, 653] width 534 height 990
type textarea ".menu-button__line { transition: all var(--duration-normal) var(--cubic-default…"
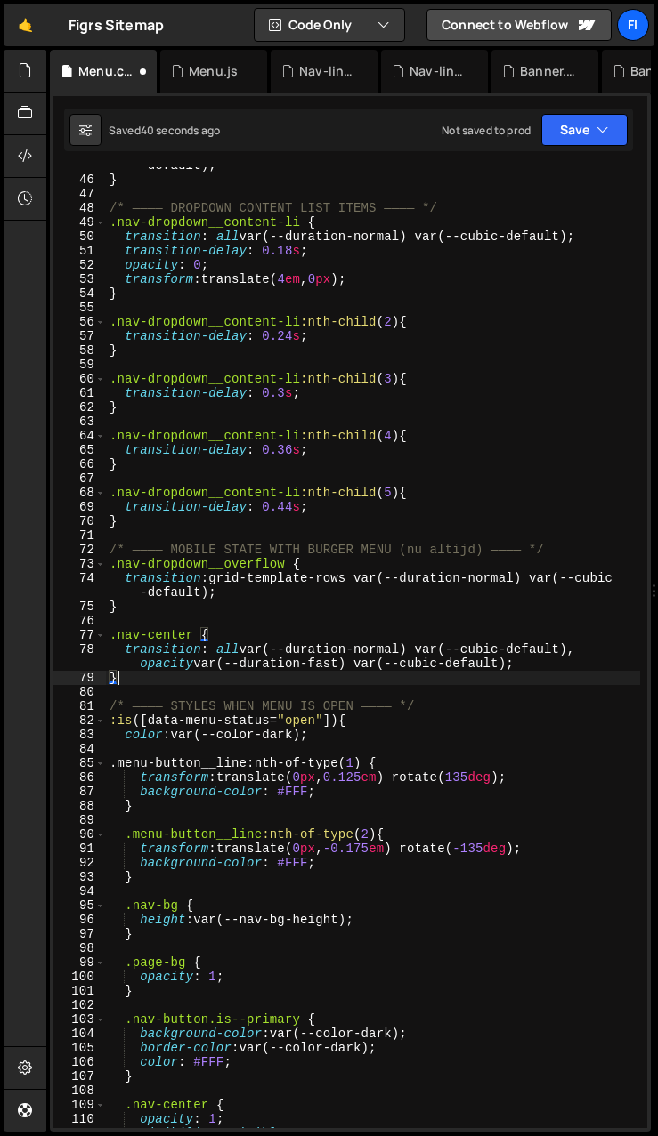
scroll to position [664, 0]
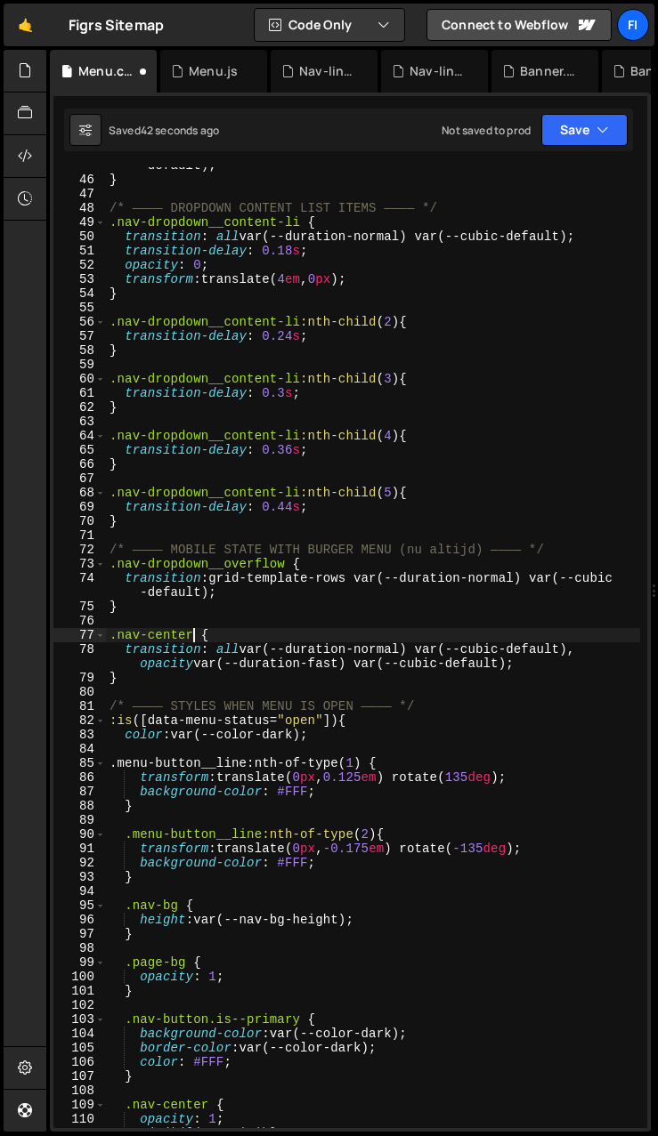
click at [195, 631] on div "transition : background-color var(--duration-fast) var(--cubic -default) ; } /*…" at bounding box center [373, 646] width 534 height 1004
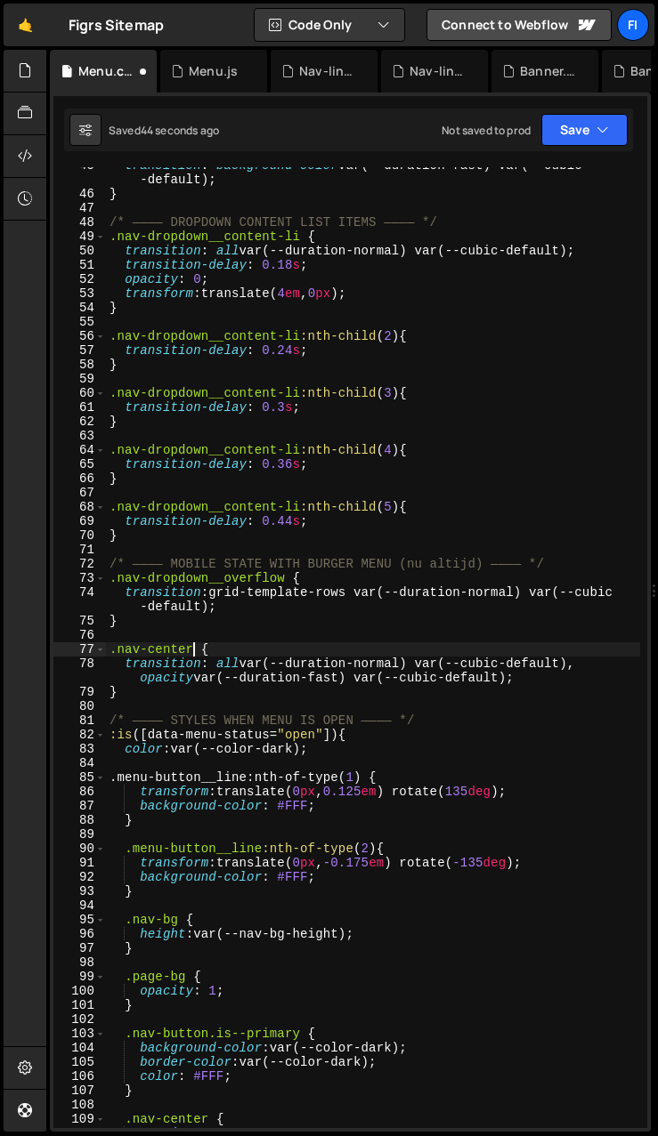
scroll to position [650, 0]
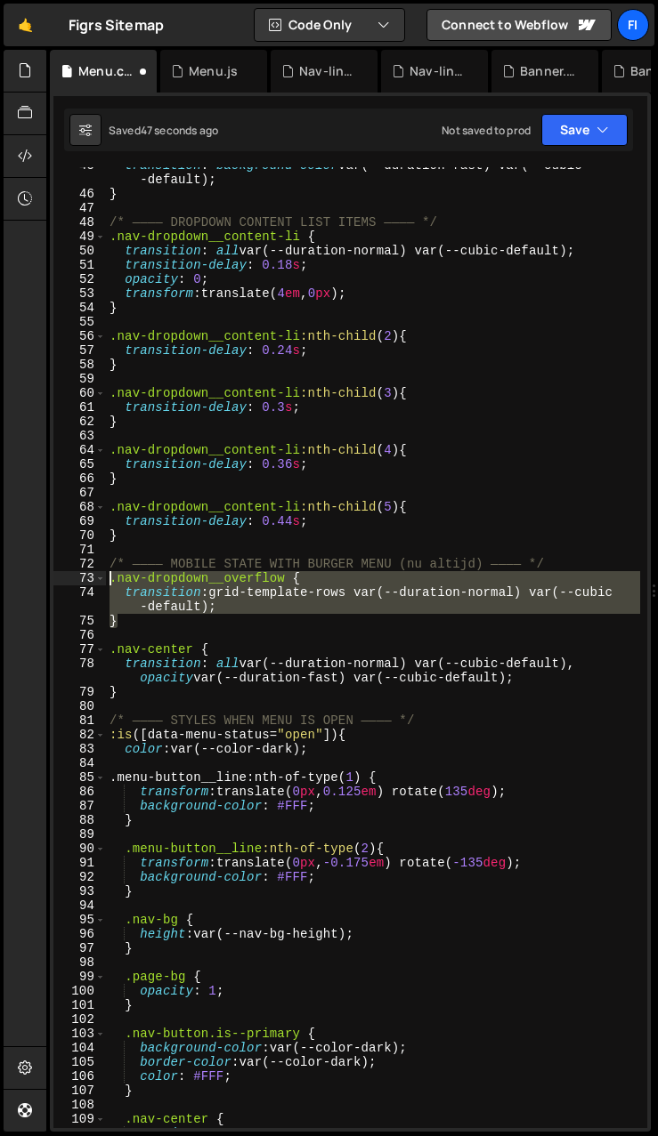
drag, startPoint x: 131, startPoint y: 620, endPoint x: 110, endPoint y: 578, distance: 46.6
click at [110, 578] on div "transition : background-color var(--duration-fast) var(--cubic -default) ; } /*…" at bounding box center [373, 660] width 534 height 1004
type textarea ".nav-dropdown__overflow { transition: grid-template-rows var(--duration-normal)…"
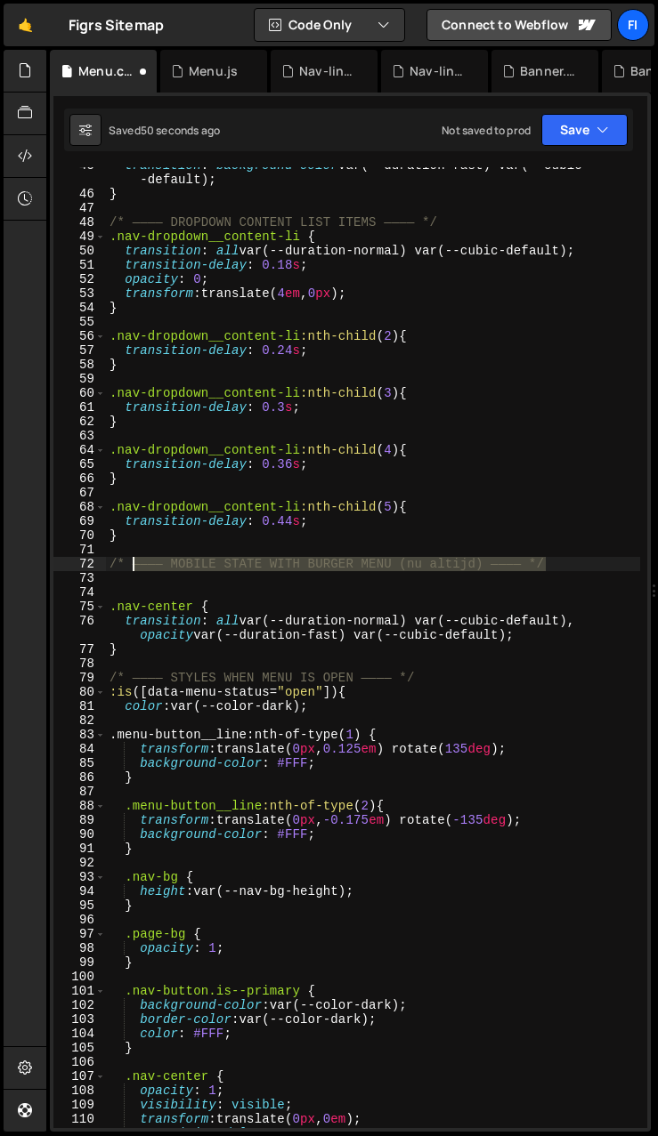
drag, startPoint x: 561, startPoint y: 566, endPoint x: 133, endPoint y: 559, distance: 427.2
click at [134, 560] on div "transition : background-color var(--duration-fast) var(--cubic -default) ; } /*…" at bounding box center [373, 660] width 534 height 1004
type textarea "/* ———— MOBILE STATE WITH BURGER MENU (nu altijd) ———— */"
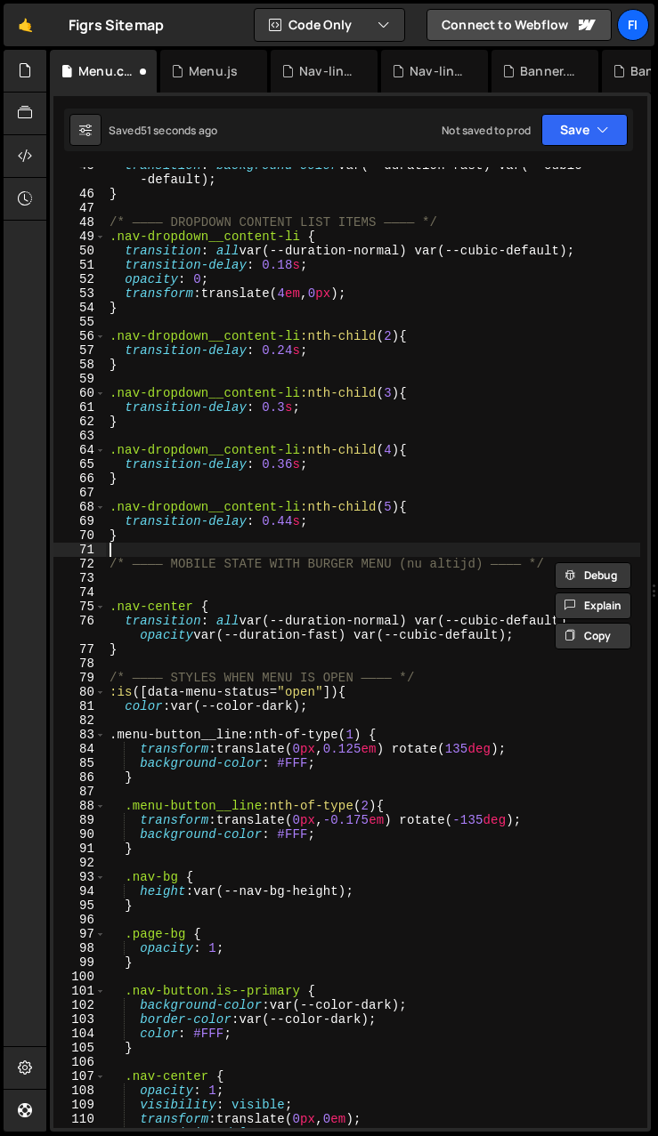
click at [135, 551] on div "transition : background-color var(--duration-fast) var(--cubic -default) ; } /*…" at bounding box center [373, 660] width 534 height 1004
click at [118, 586] on div "transition : background-color var(--duration-fast) var(--cubic -default) ; } /*…" at bounding box center [373, 660] width 534 height 1004
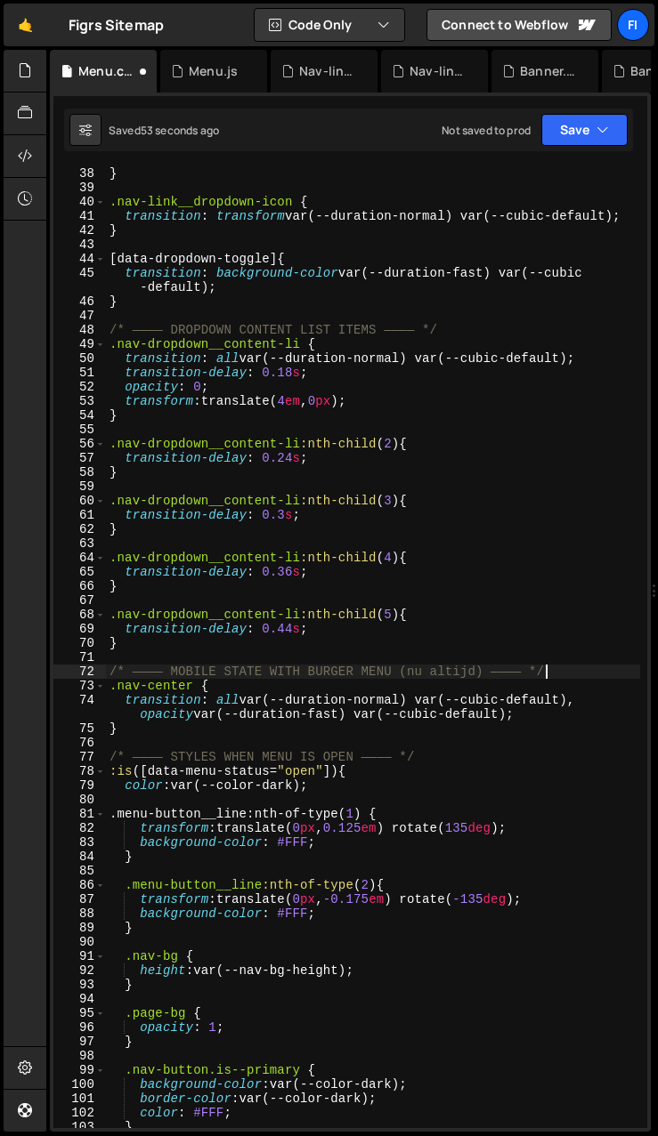
scroll to position [542, 0]
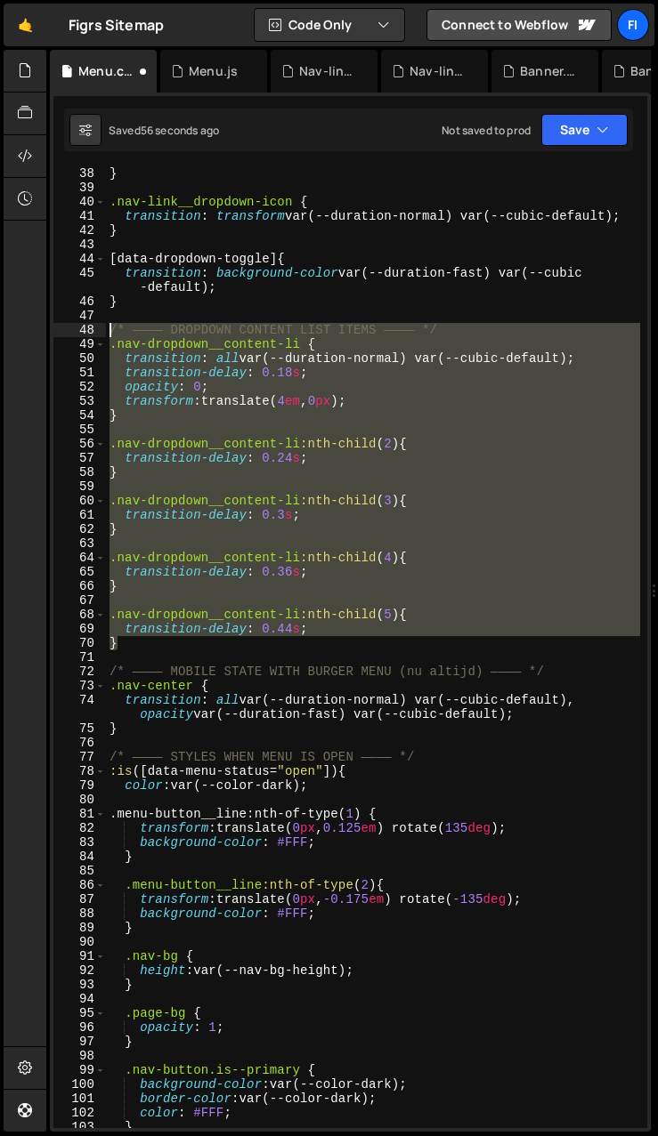
drag, startPoint x: 131, startPoint y: 641, endPoint x: 95, endPoint y: 327, distance: 315.3
click at [95, 327] on div "/* ———— MOBILE STATE WITH BURGER MENU (nu altijd) ———— */ 38 39 40 41 42 43 44 …" at bounding box center [350, 647] width 594 height 961
type textarea "/* ———— DROPDOWN CONTENT LIST ITEMS ———— */ .nav-dropdown__content-li {"
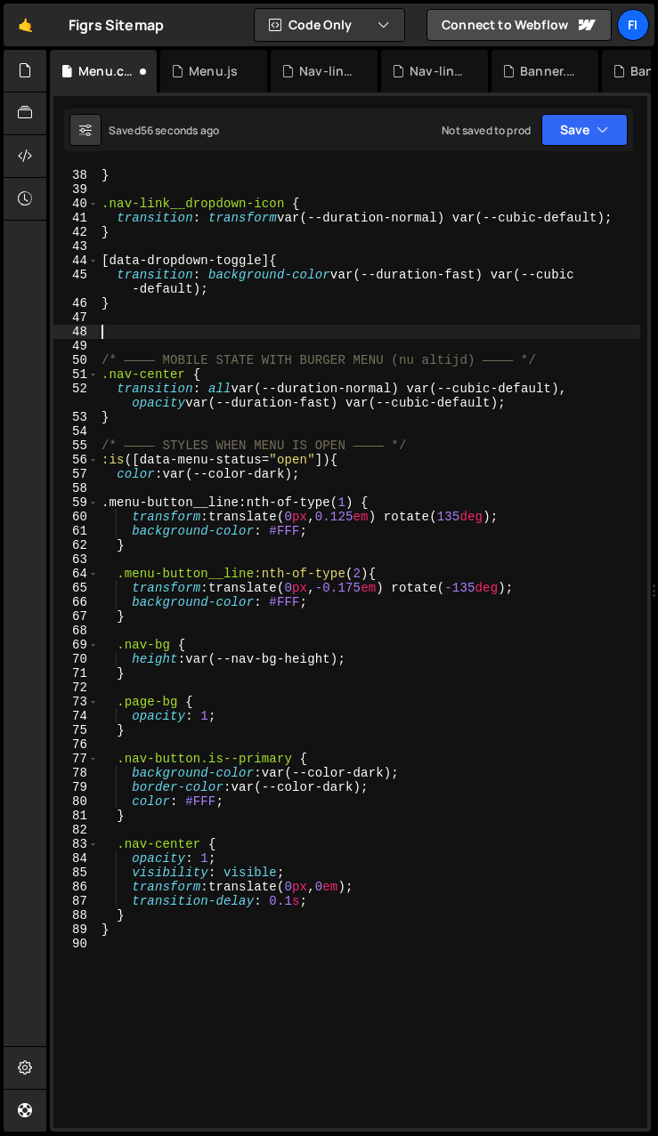
scroll to position [230, 0]
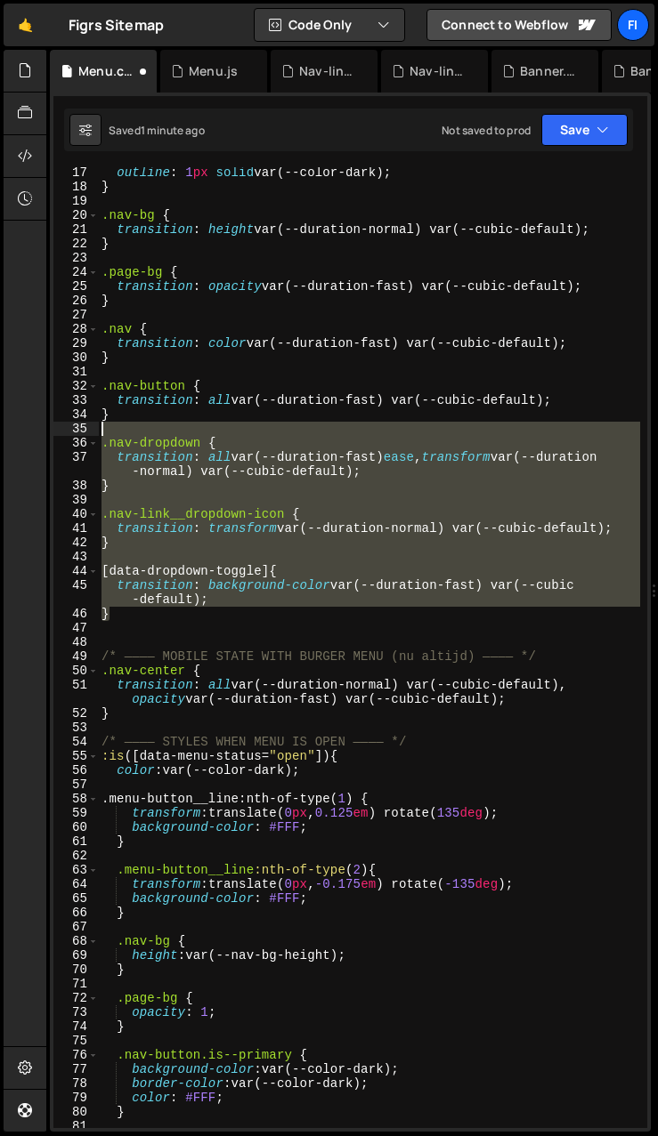
drag, startPoint x: 116, startPoint y: 617, endPoint x: 85, endPoint y: 433, distance: 185.8
click at [85, 433] on div "17 18 19 20 21 22 23 24 25 26 27 28 29 30 31 32 33 34 35 36 37 38 39 40 41 42 4…" at bounding box center [350, 647] width 594 height 961
type textarea ".nav-dropdown {"
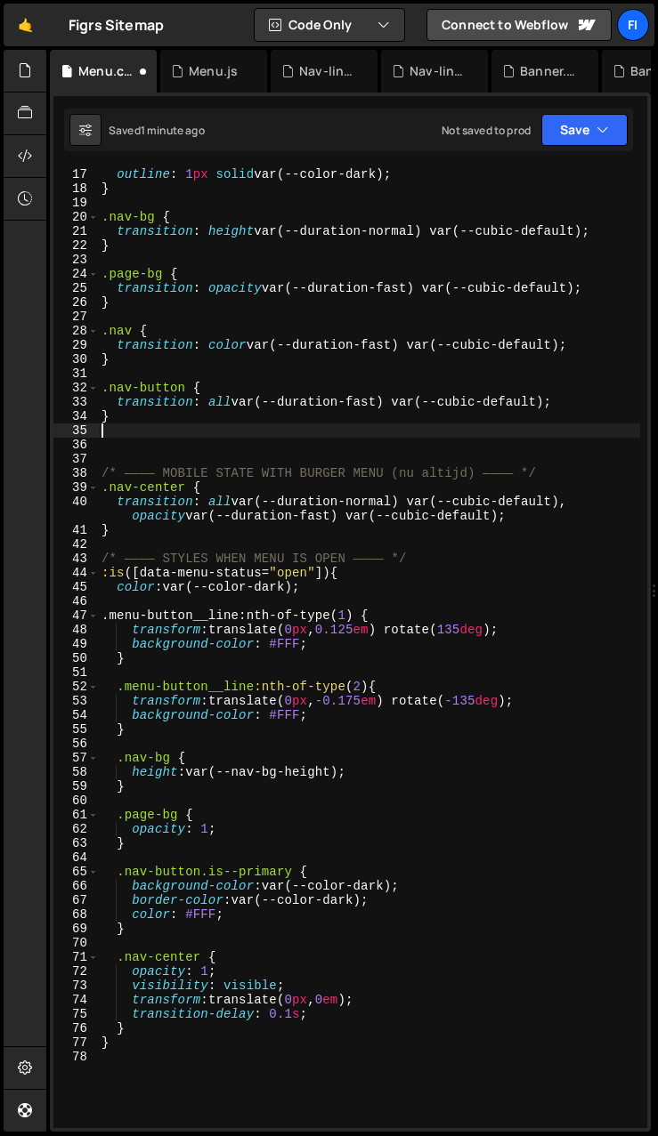
scroll to position [43, 0]
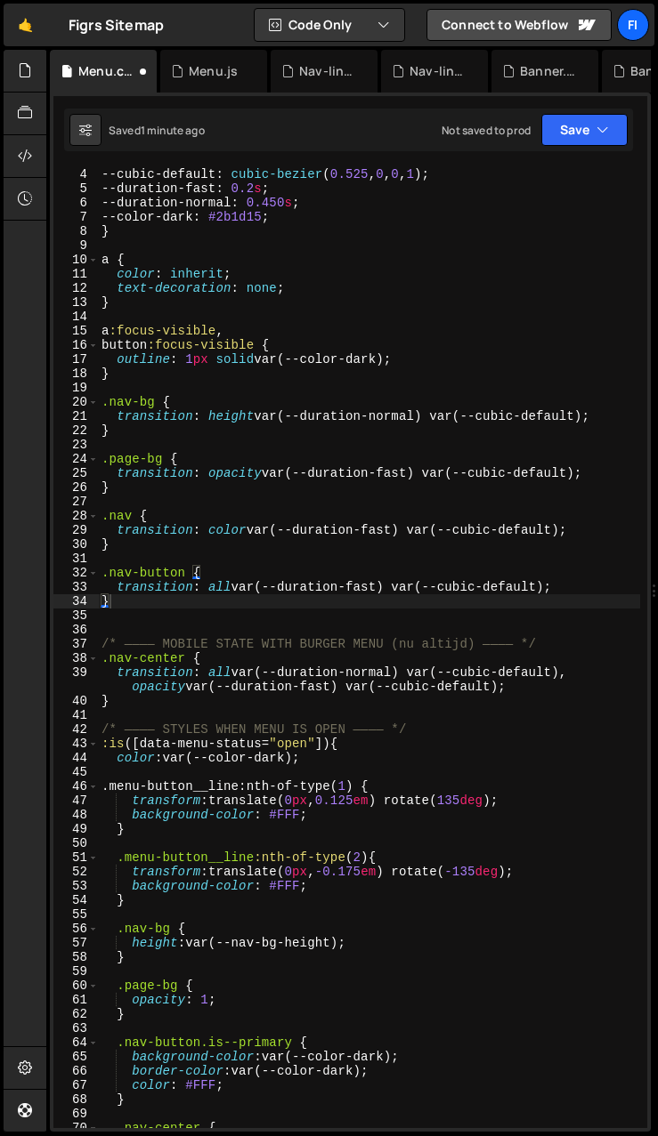
click at [121, 604] on div "/* altijd fullscreen */ --cubic-default : cubic-bezier ( 0.525 , 0 , 0 , 1 ) ; …" at bounding box center [369, 648] width 542 height 990
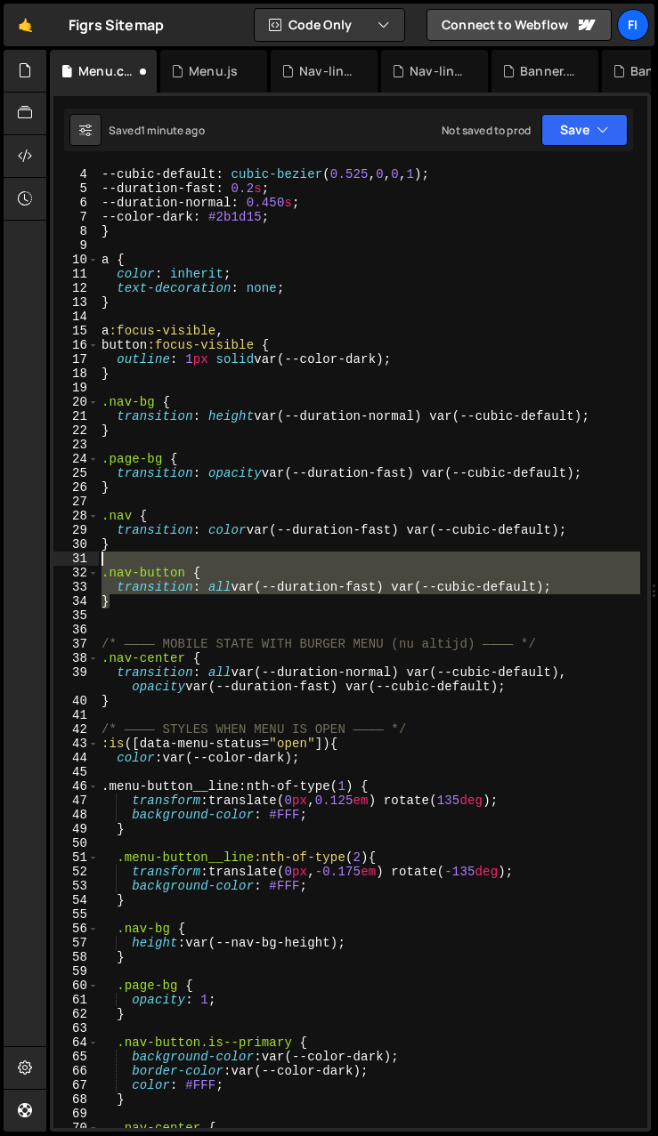
drag, startPoint x: 123, startPoint y: 605, endPoint x: 101, endPoint y: 564, distance: 46.2
click at [101, 564] on div "/* altijd fullscreen */ --cubic-default : cubic-bezier ( 0.525 , 0 , 0 , 1 ) ; …" at bounding box center [369, 648] width 542 height 990
type textarea ".nav-button {"
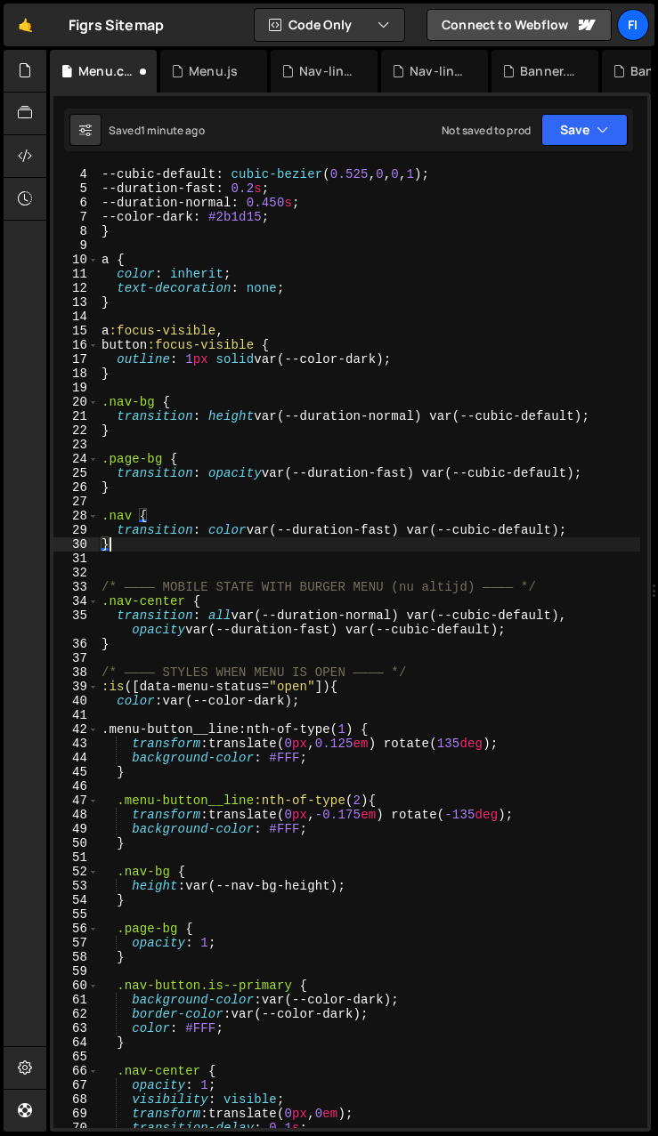
click at [129, 490] on div "/* altijd fullscreen */ --cubic-default : cubic-bezier ( 0.525 , 0 , 0 , 1 ) ; …" at bounding box center [369, 648] width 542 height 990
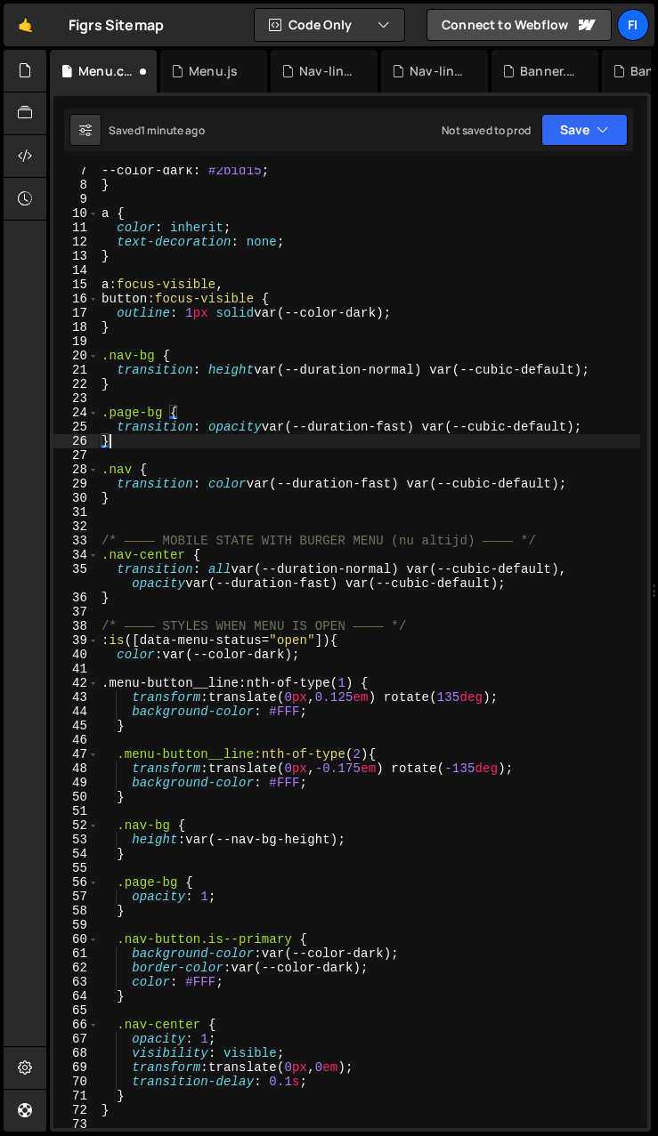
scroll to position [89, 0]
click at [408, 126] on button "Save" at bounding box center [584, 130] width 86 height 32
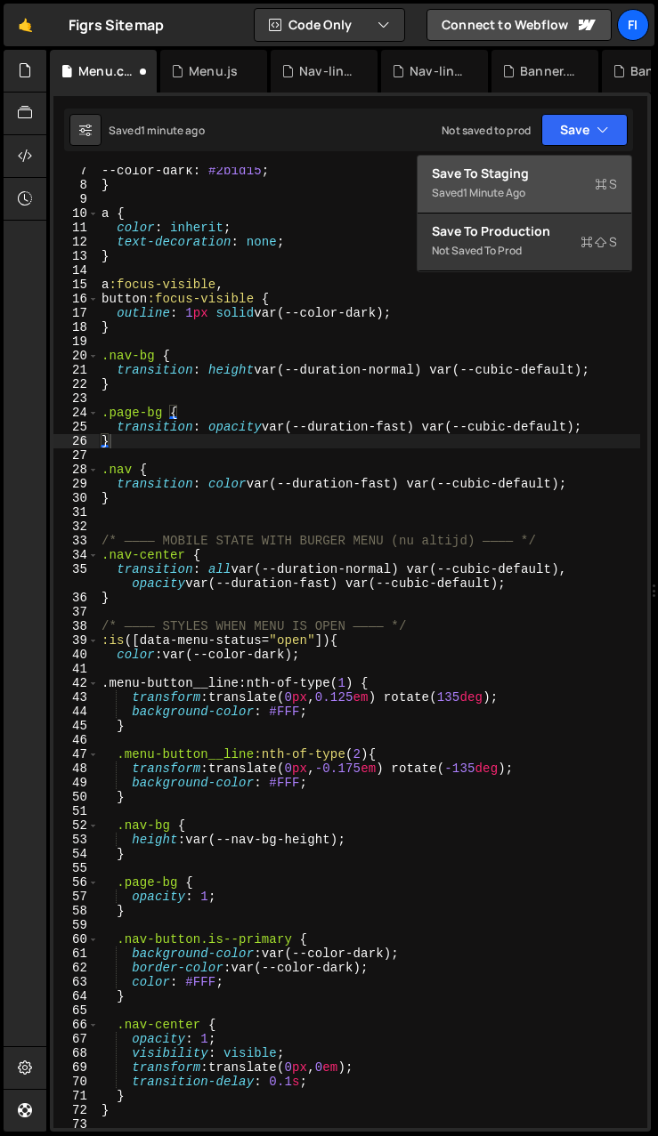
click at [408, 172] on div "Save to Staging S" at bounding box center [524, 174] width 185 height 18
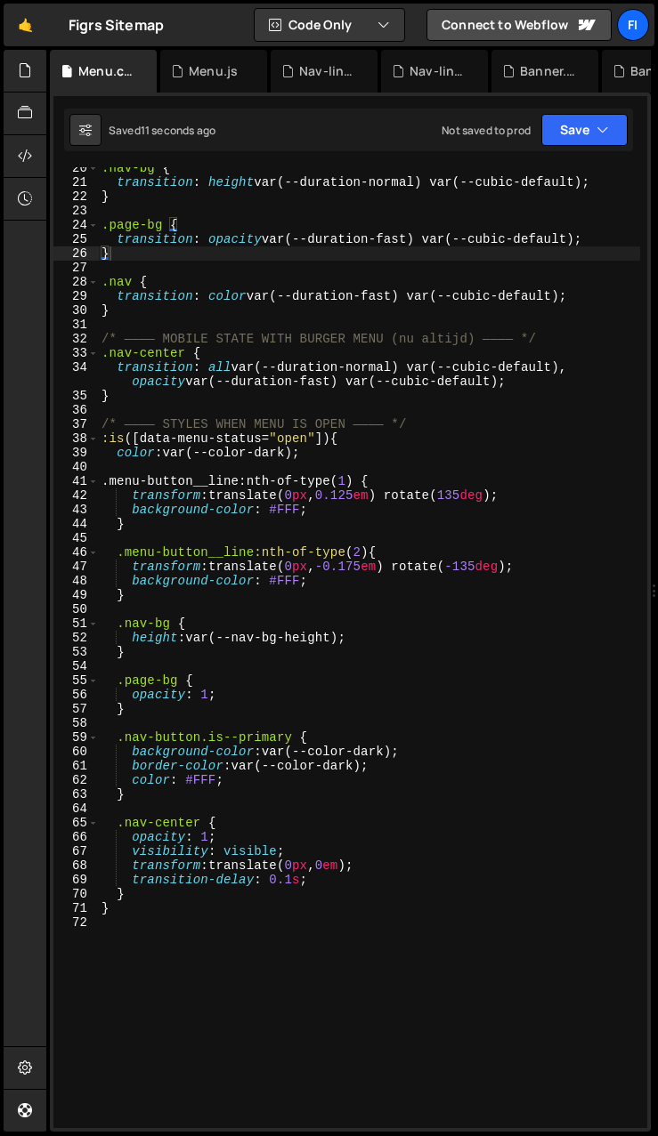
scroll to position [392, 0]
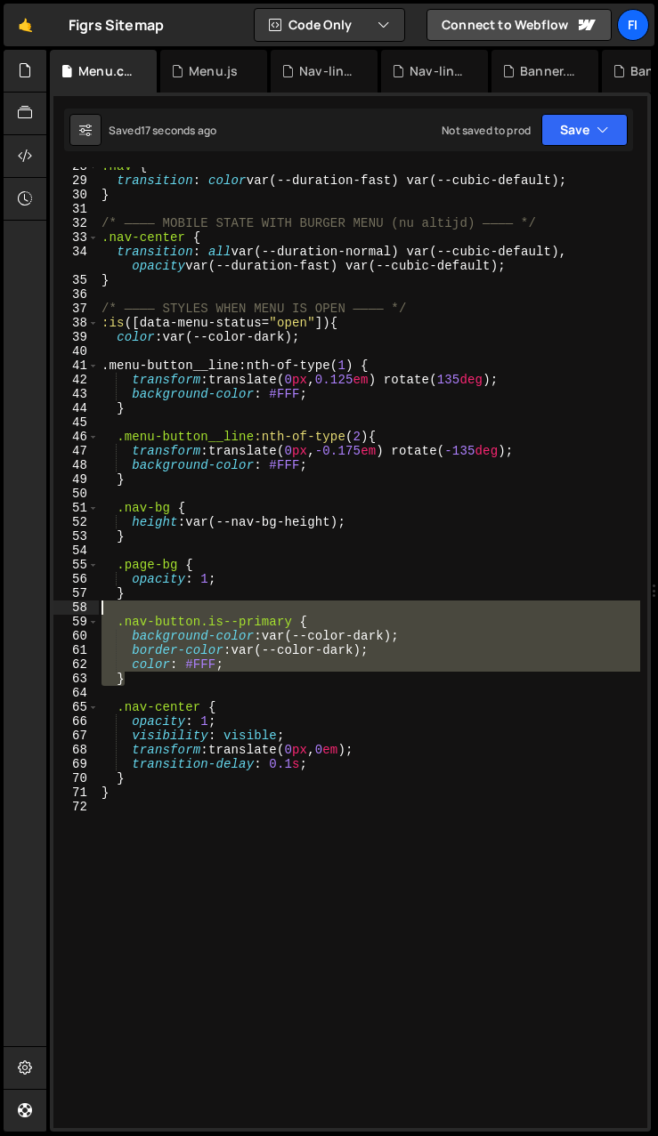
drag, startPoint x: 140, startPoint y: 682, endPoint x: 117, endPoint y: 614, distance: 71.2
click at [117, 614] on div ".nav { transition : color var(--duration-fast) var(--cubic-default) ; } /* ————…" at bounding box center [369, 654] width 542 height 990
type textarea ".nav-button.is--primary {"
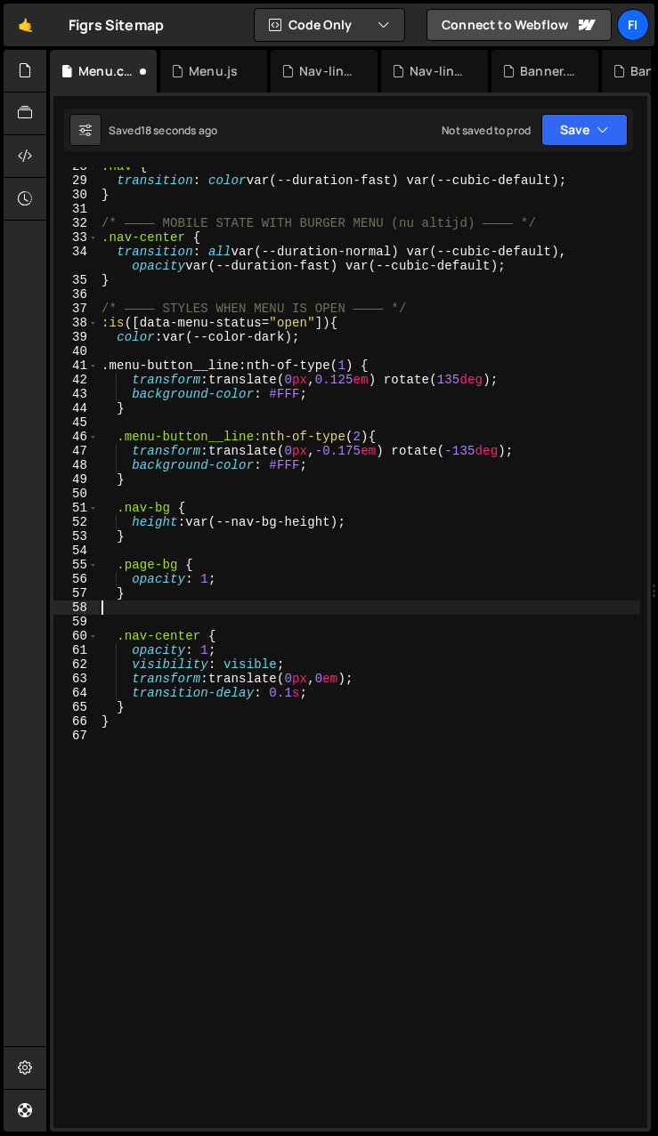
type textarea "}"
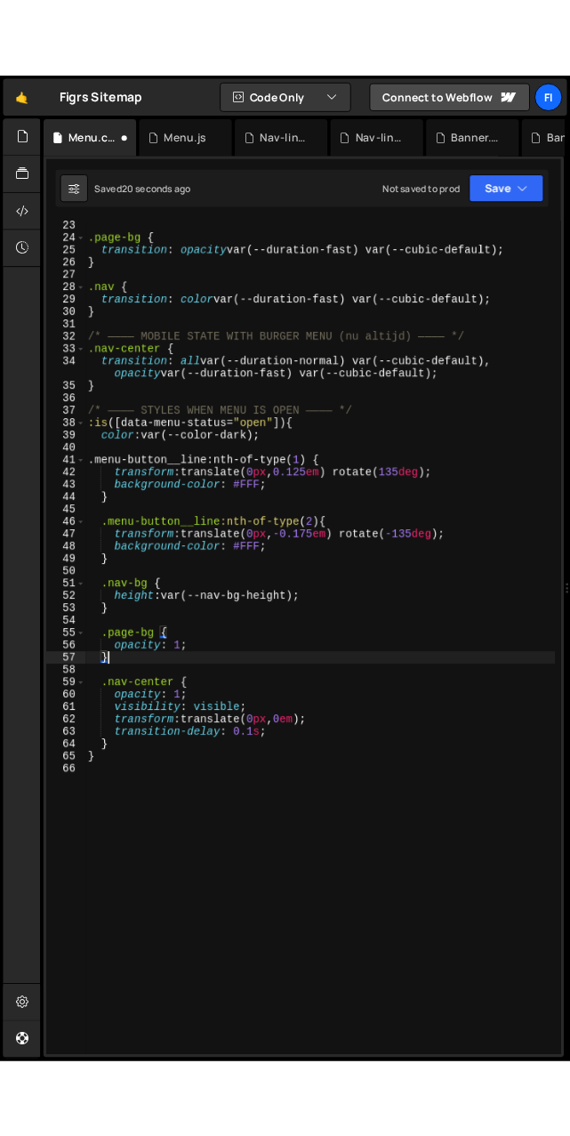
scroll to position [229, 0]
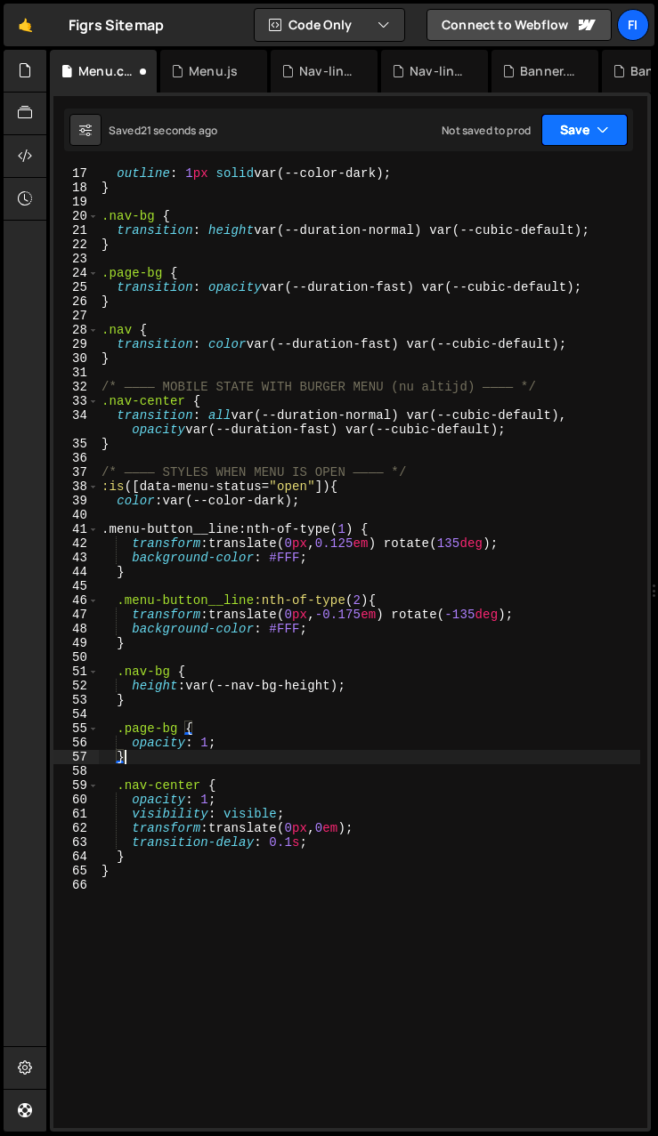
click at [408, 125] on icon "button" at bounding box center [602, 130] width 12 height 18
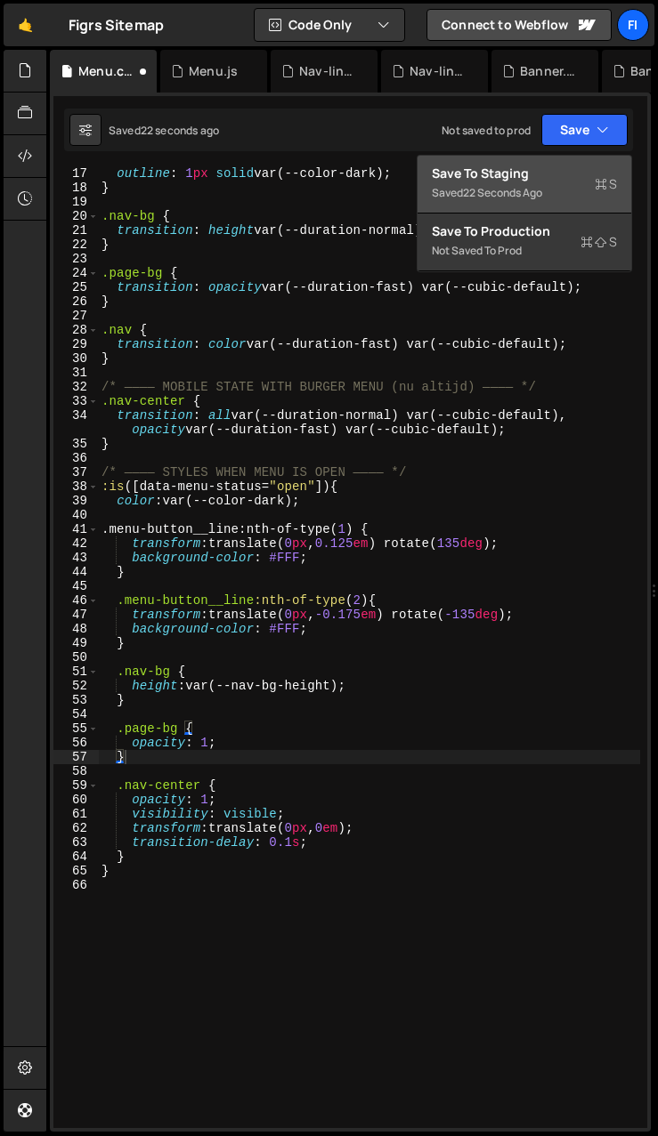
click at [408, 173] on div "Save to Staging S" at bounding box center [524, 174] width 185 height 18
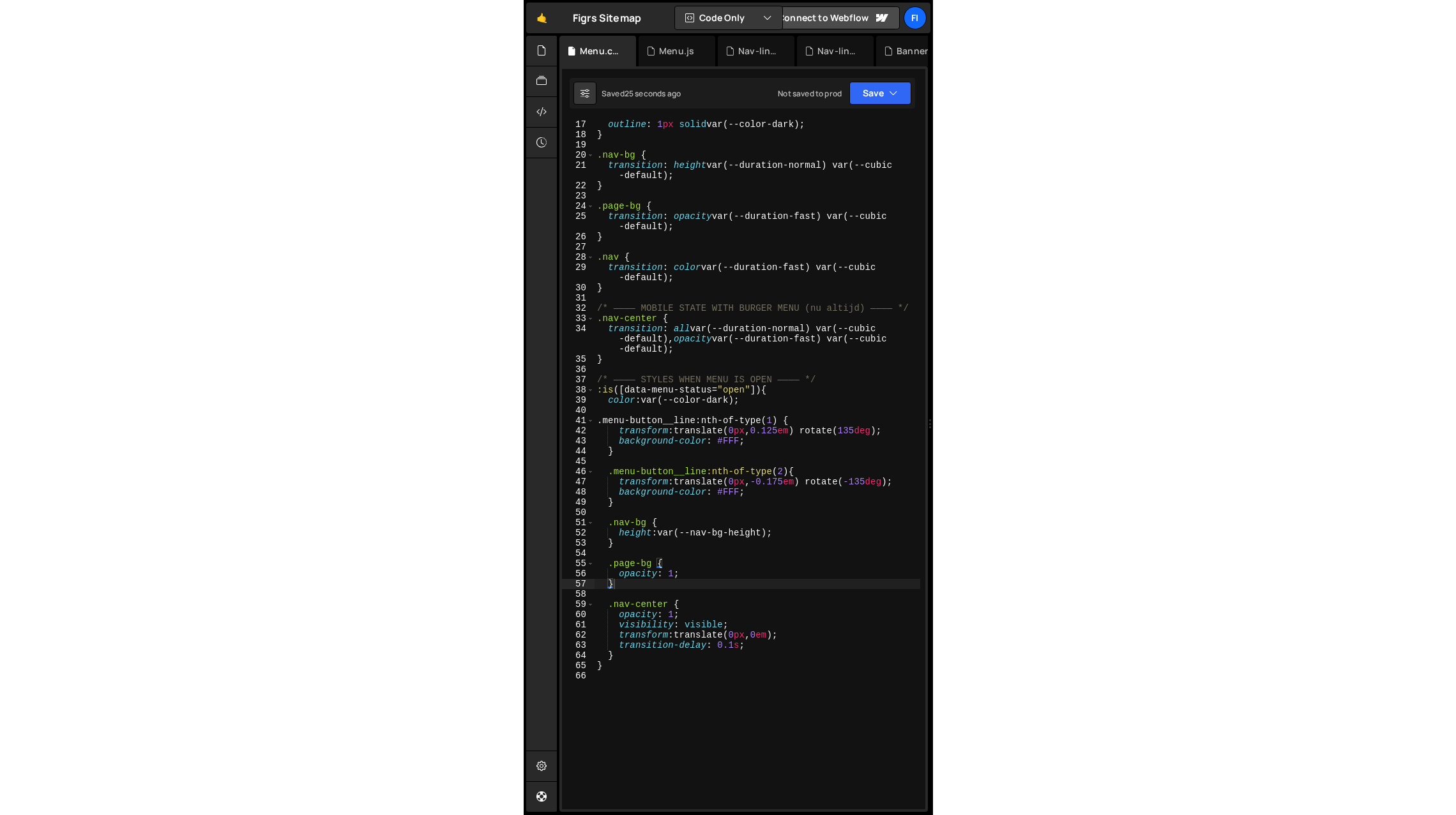
scroll to position [0, 0]
